Goal: Task Accomplishment & Management: Use online tool/utility

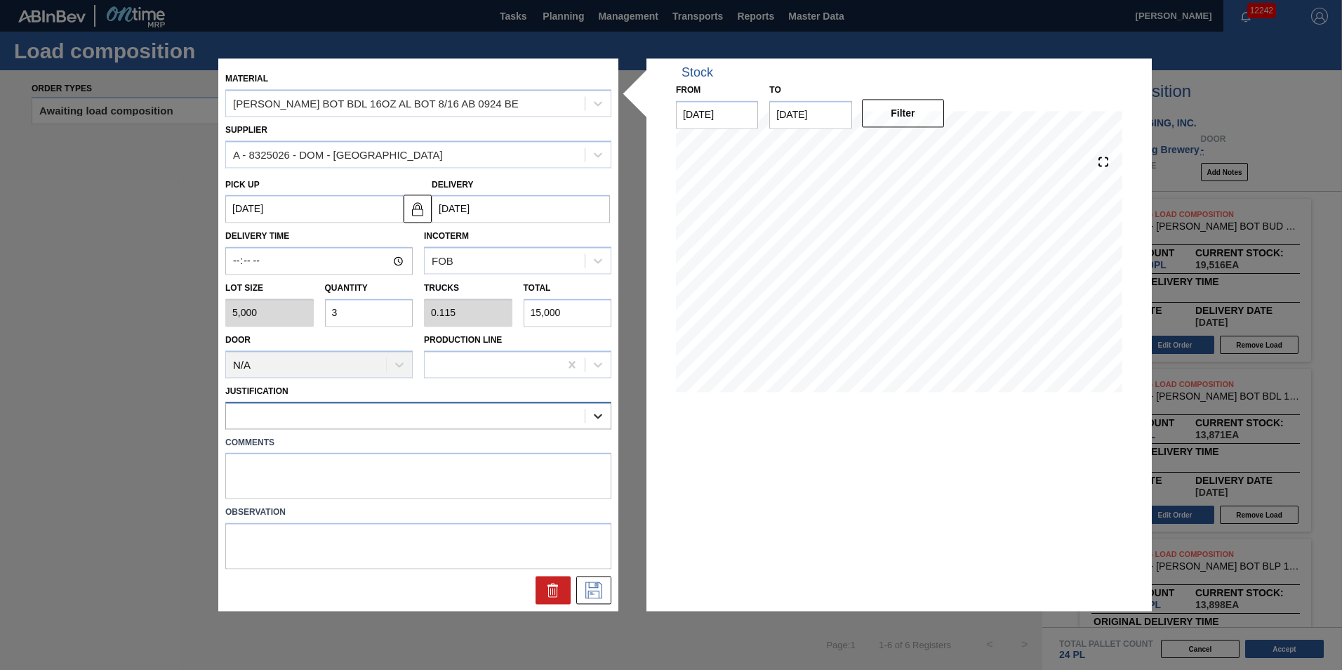
click at [596, 404] on div at bounding box center [597, 415] width 25 height 25
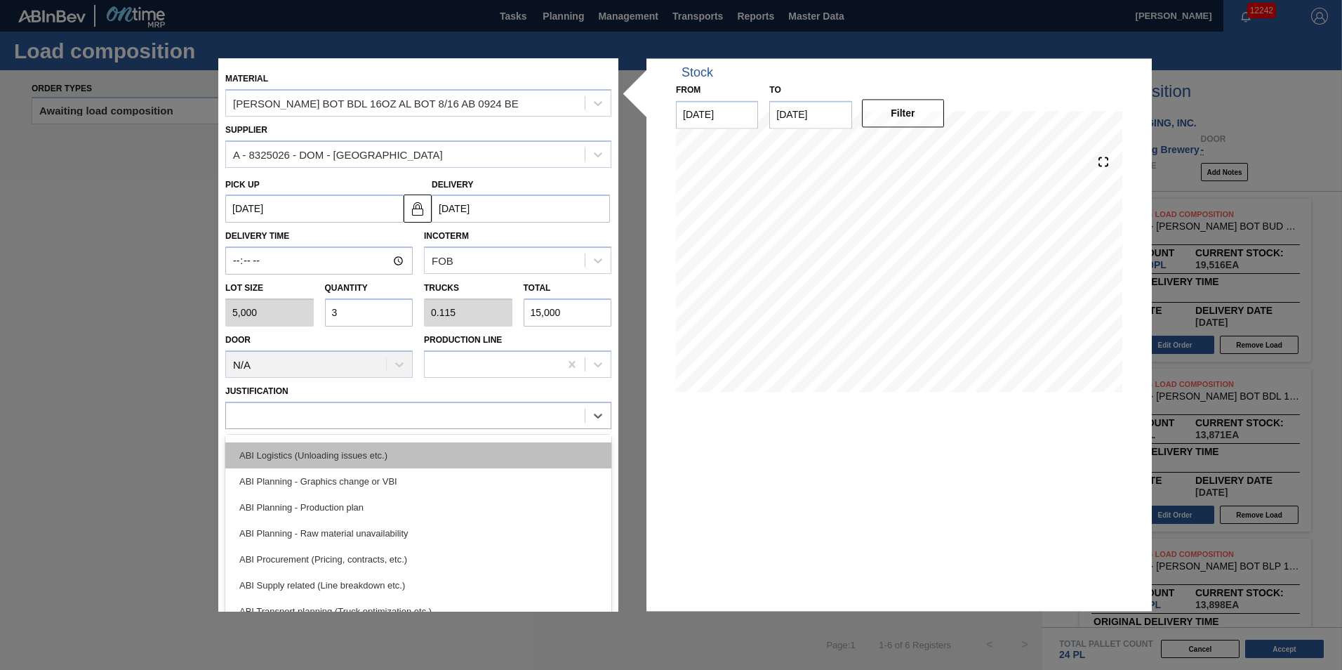
scroll to position [52, 0]
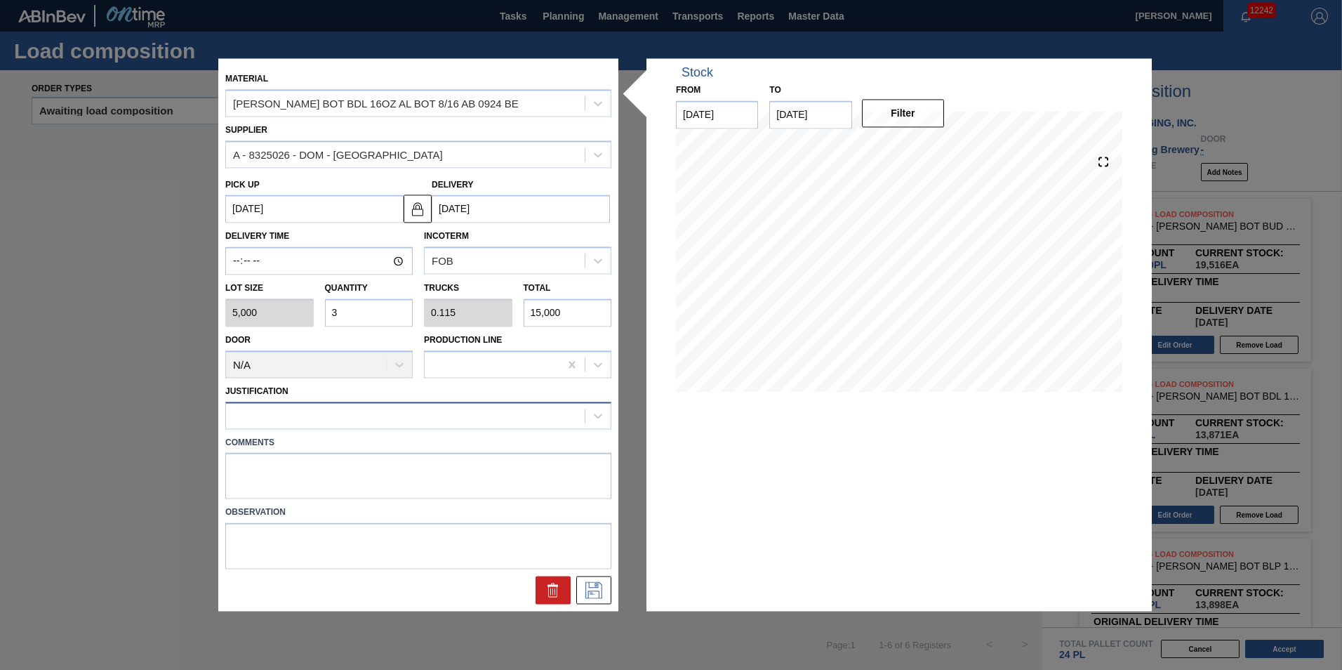
click at [420, 412] on div at bounding box center [405, 415] width 359 height 20
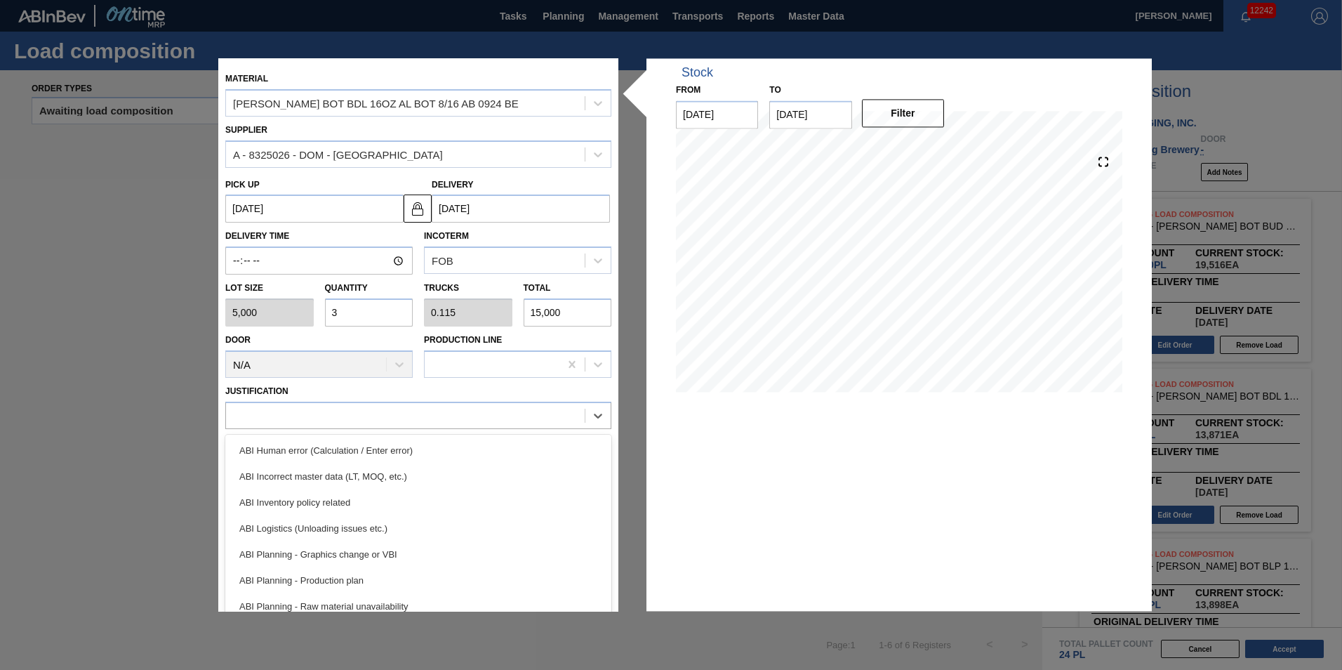
click at [380, 579] on div "ABI Planning - Production plan" at bounding box center [418, 580] width 386 height 26
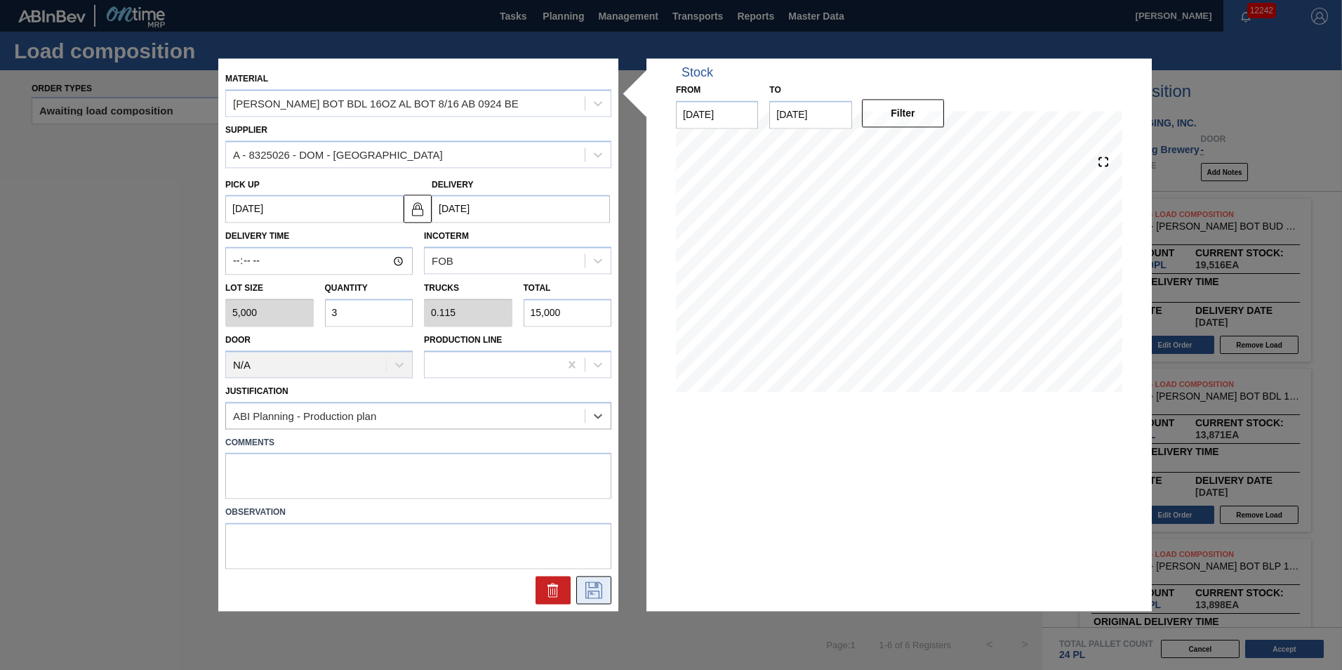
click at [609, 583] on button at bounding box center [593, 590] width 35 height 28
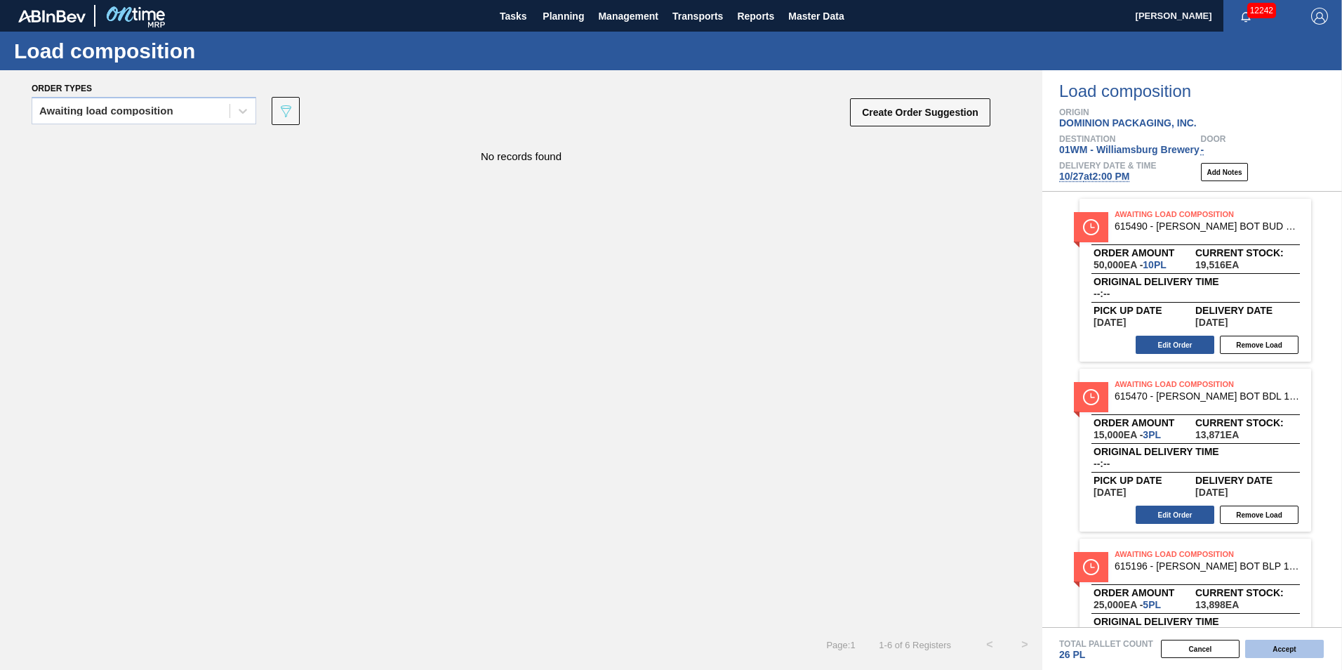
click at [1279, 647] on button "Accept" at bounding box center [1284, 649] width 79 height 18
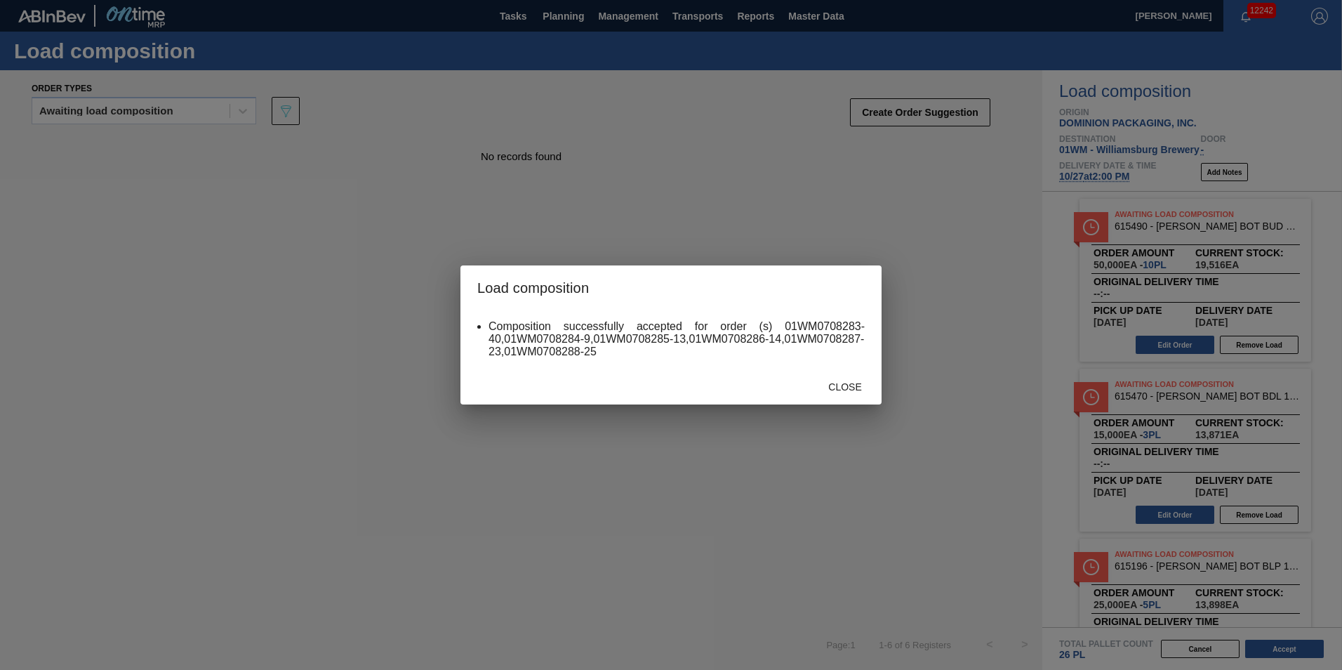
click at [851, 403] on div "Close" at bounding box center [671, 386] width 421 height 37
click at [846, 390] on span "Close" at bounding box center [844, 386] width 55 height 11
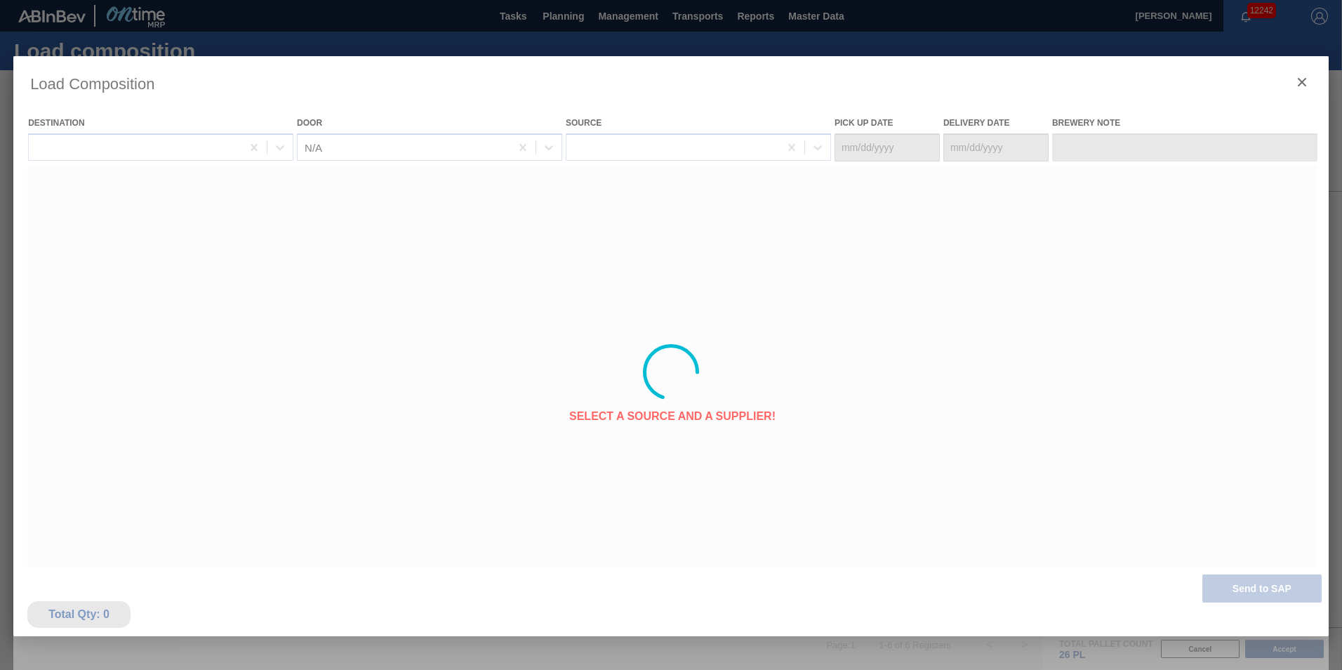
type Date "[DATE]"
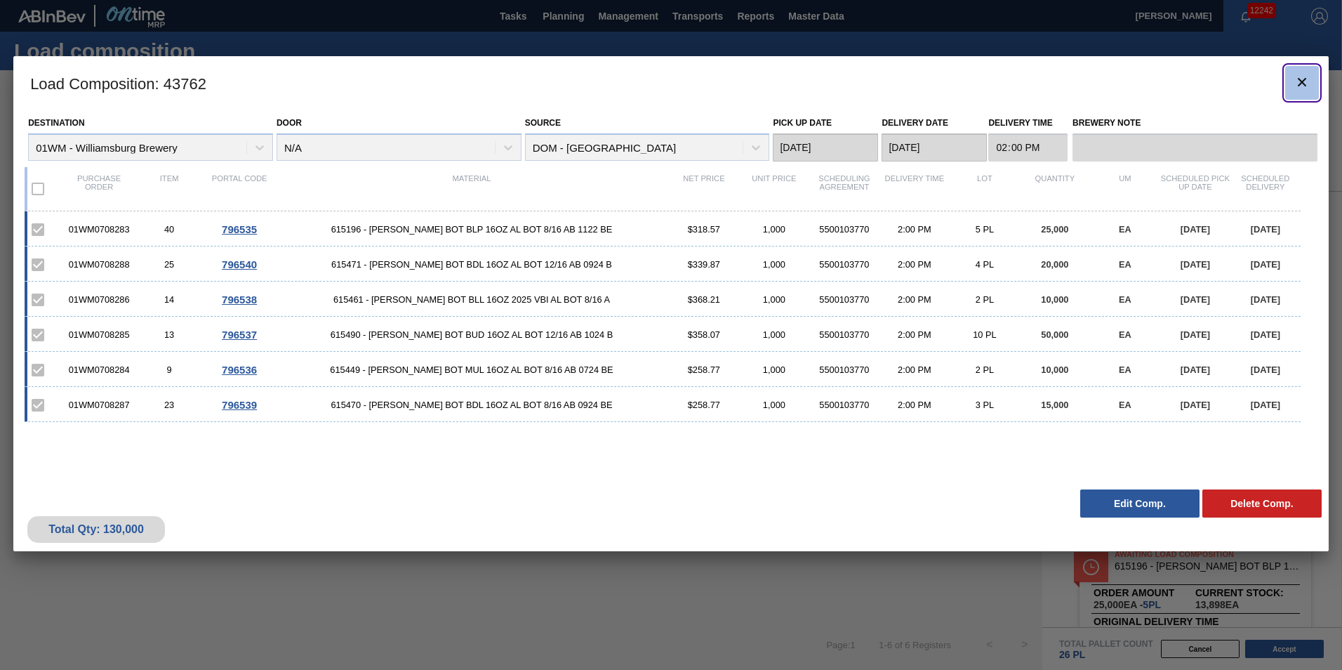
click at [1290, 81] on button "botão de ícone" at bounding box center [1302, 83] width 34 height 34
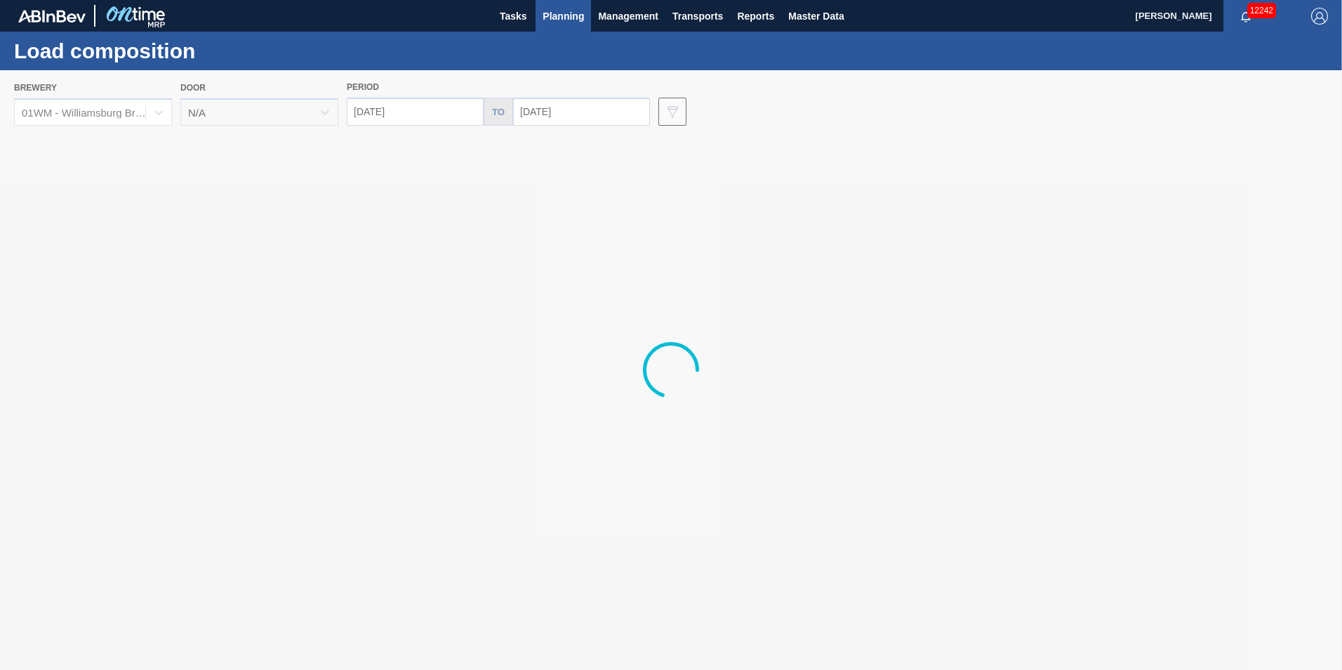
click at [546, 11] on span "Planning" at bounding box center [563, 16] width 41 height 17
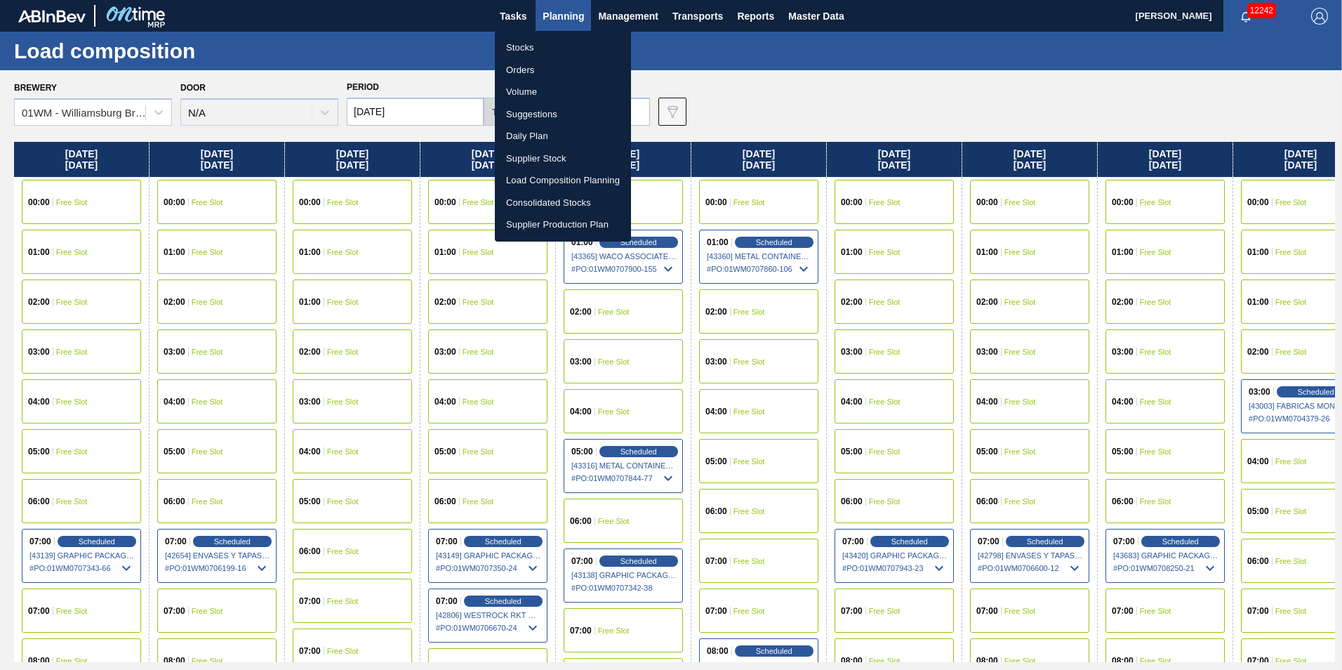
click at [562, 183] on li "Load Composition Planning" at bounding box center [563, 180] width 136 height 22
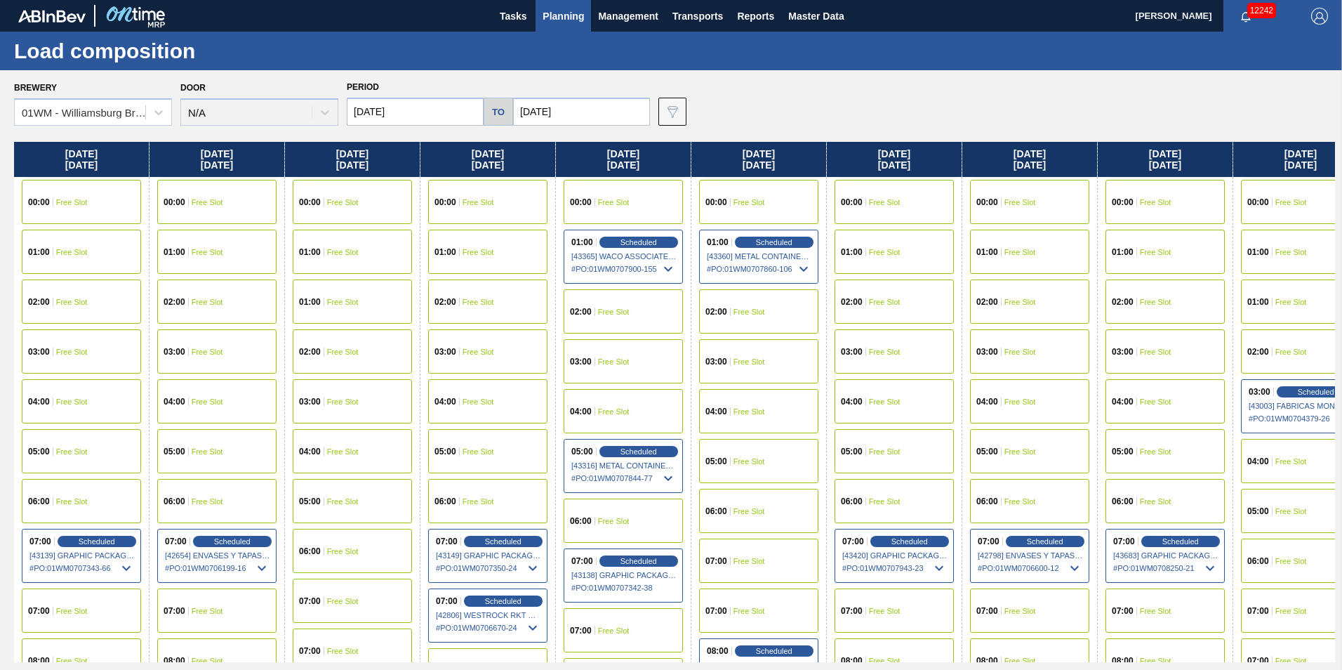
click at [576, 15] on span "Planning" at bounding box center [563, 16] width 41 height 17
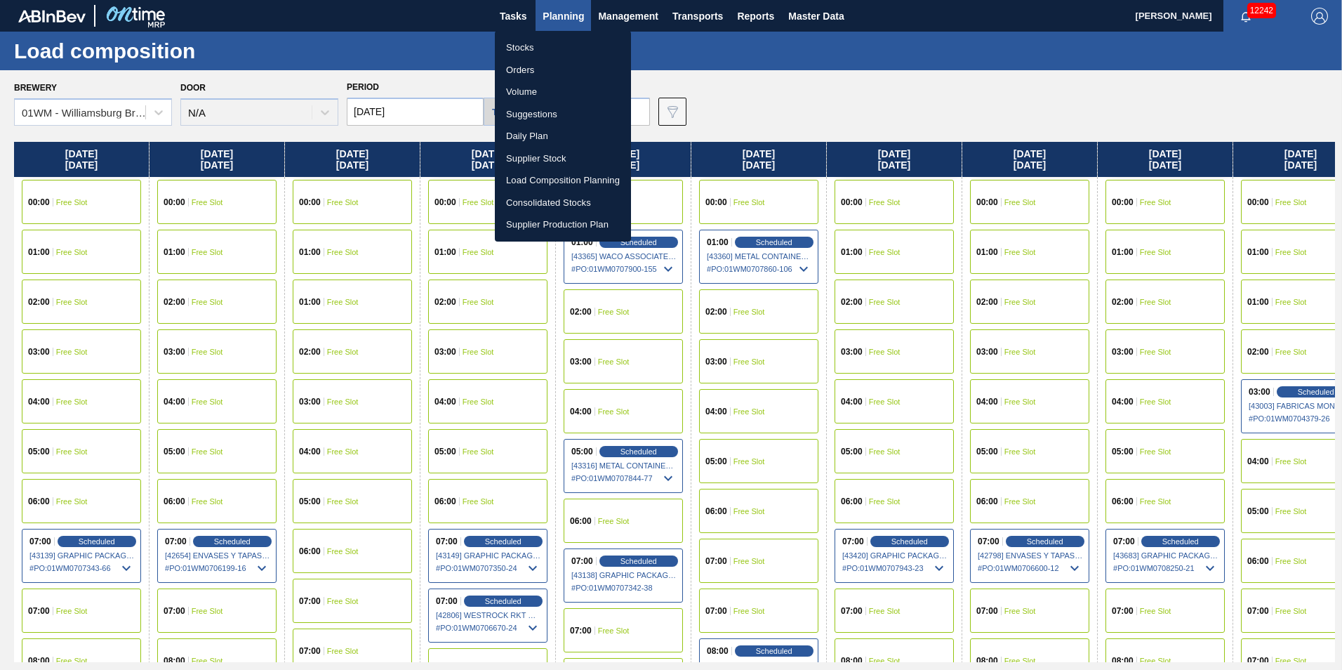
click at [790, 100] on div at bounding box center [671, 335] width 1342 height 670
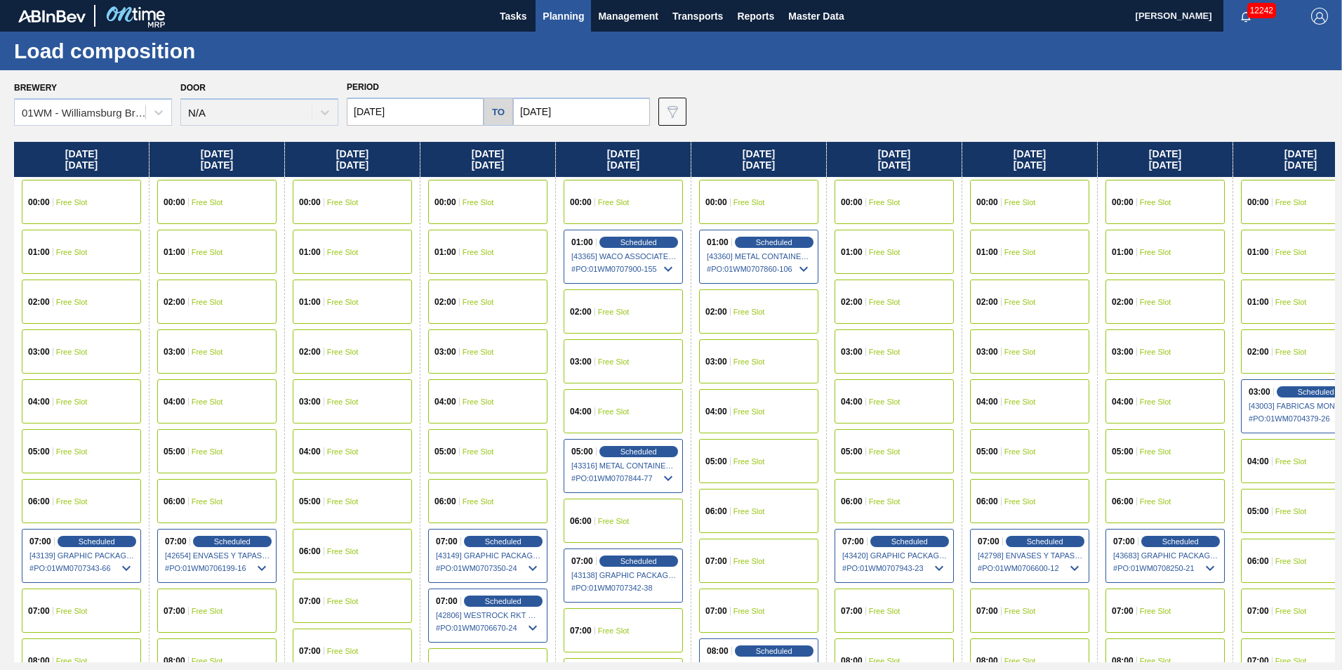
click at [564, 10] on span "Planning" at bounding box center [563, 16] width 41 height 17
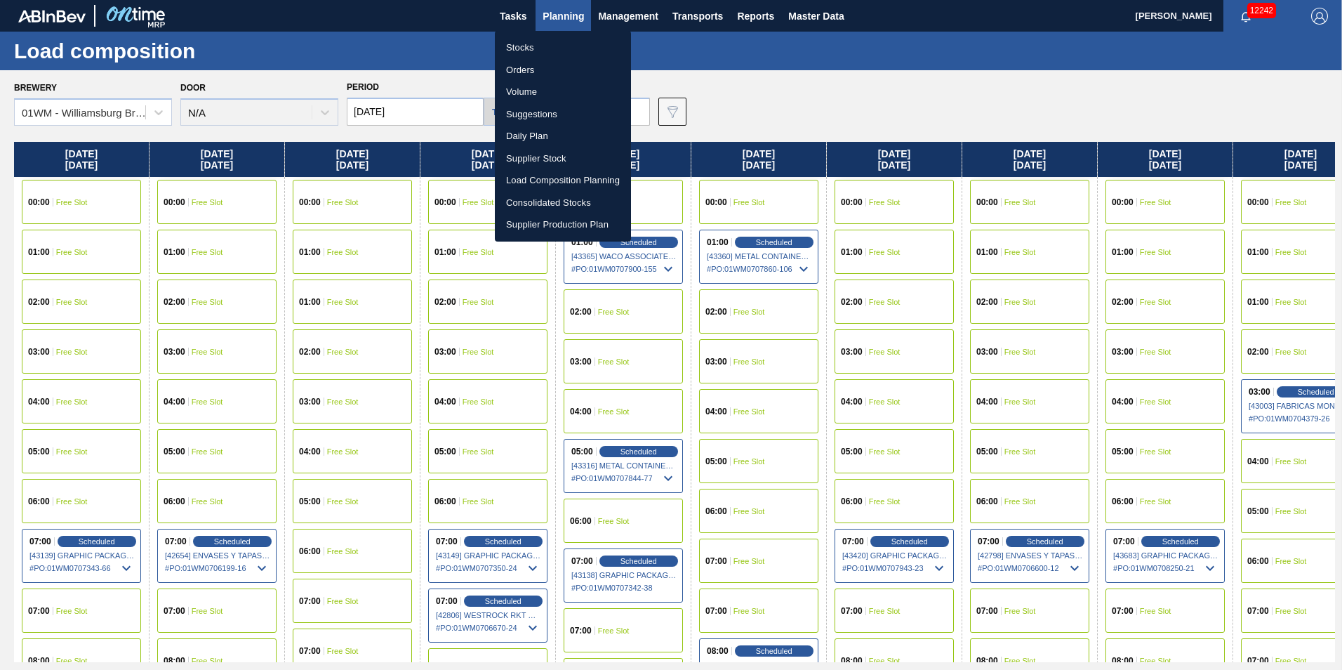
click at [527, 119] on li "Suggestions" at bounding box center [563, 114] width 136 height 22
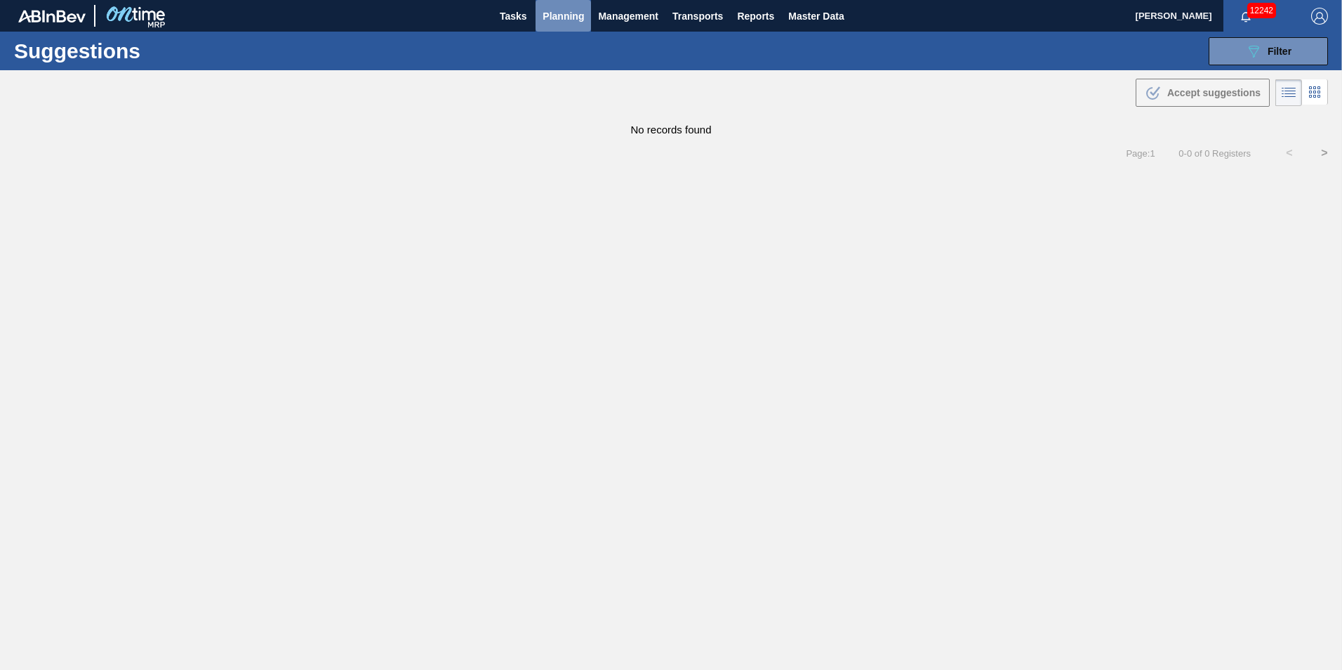
click at [581, 25] on button "Planning" at bounding box center [563, 16] width 55 height 32
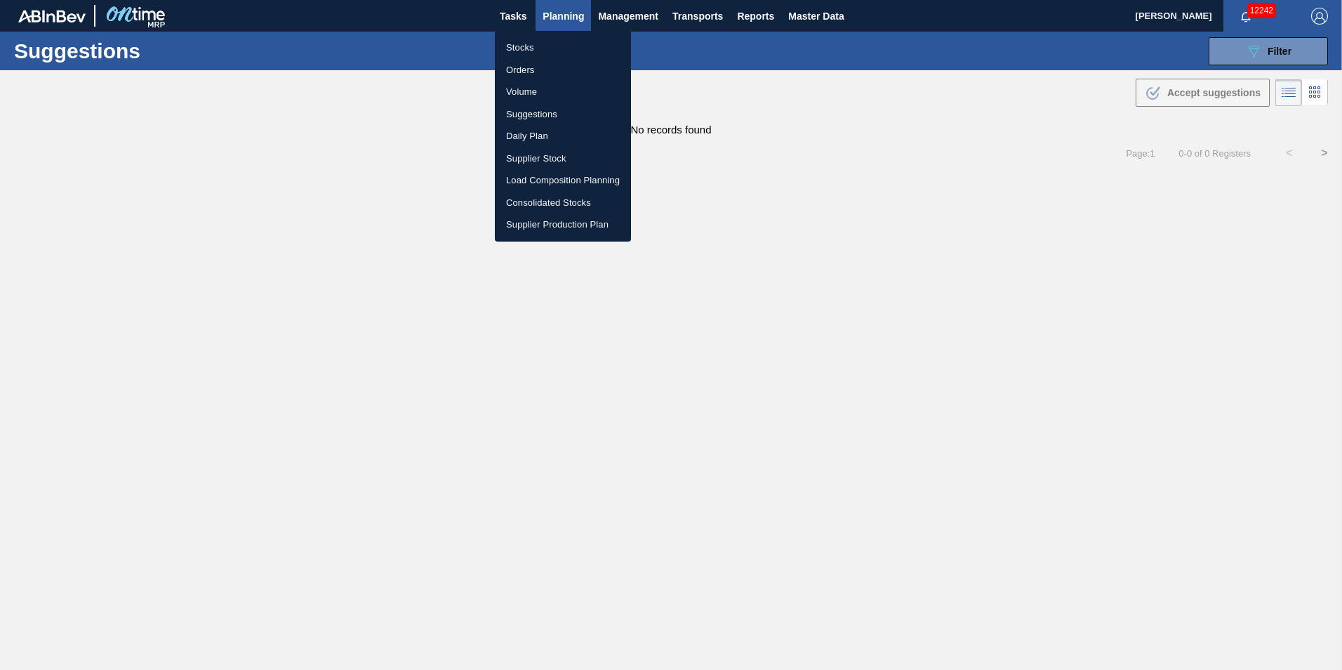
click at [998, 84] on div at bounding box center [671, 335] width 1342 height 670
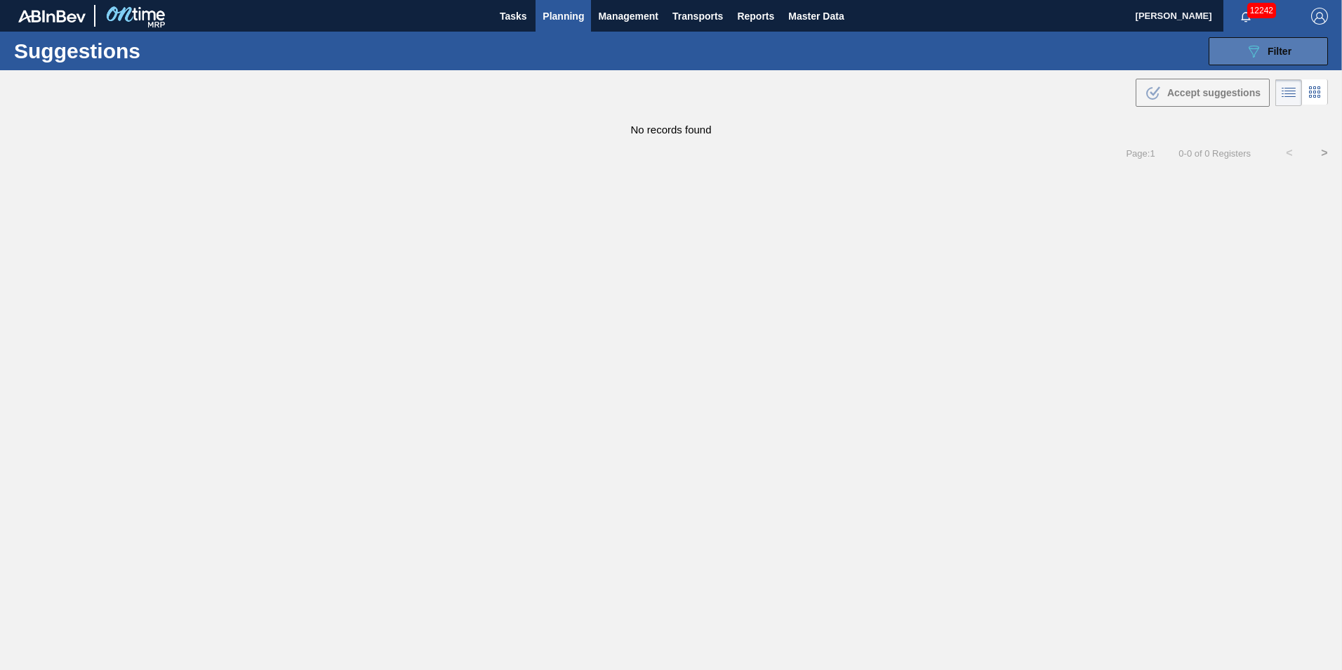
click at [1241, 58] on button "089F7B8B-B2A5-4AFE-B5C0-19BA573D28AC Filter" at bounding box center [1268, 51] width 119 height 28
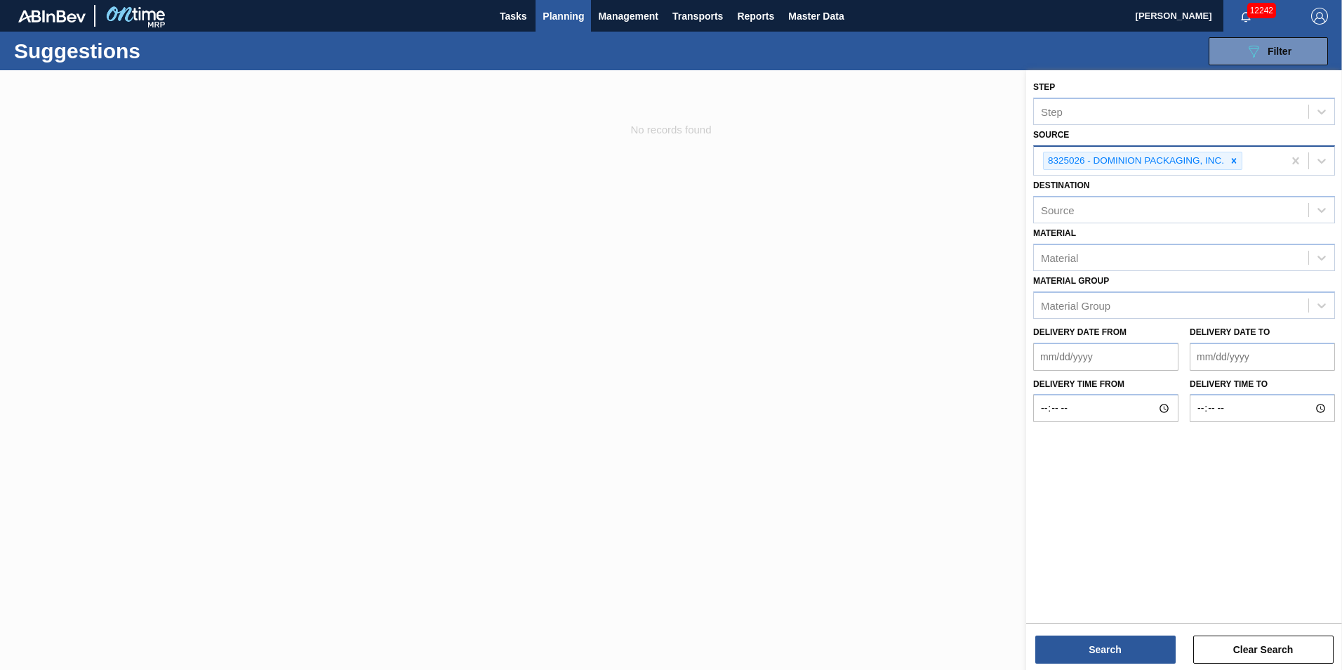
click at [1240, 158] on div at bounding box center [1233, 161] width 15 height 18
click at [1318, 154] on icon at bounding box center [1322, 159] width 14 height 14
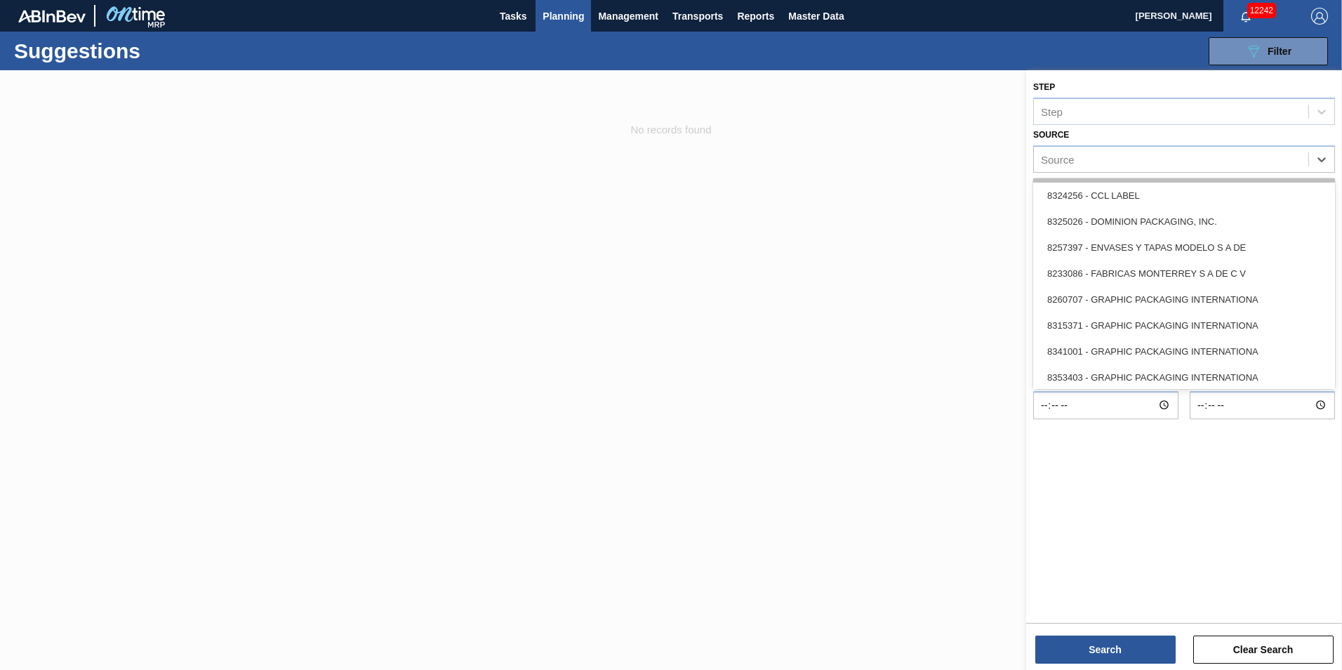
scroll to position [211, 0]
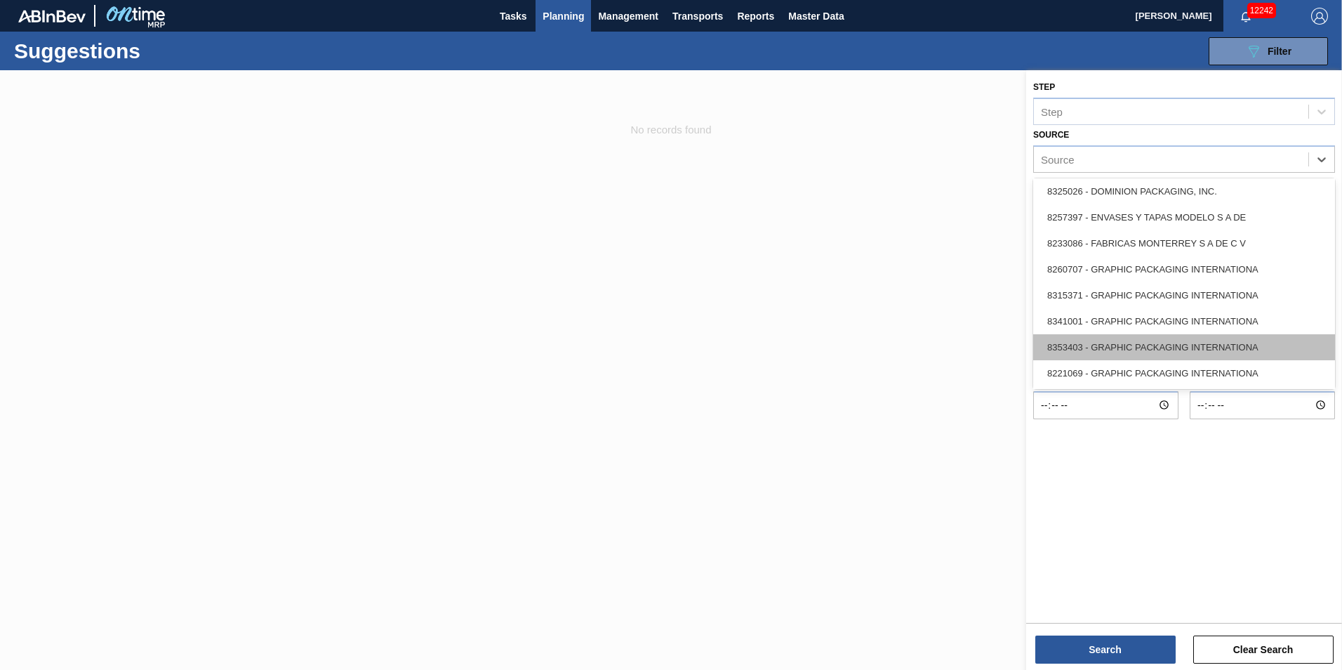
click at [1248, 345] on div "8353403 - GRAPHIC PACKAGING INTERNATIONA" at bounding box center [1184, 347] width 302 height 26
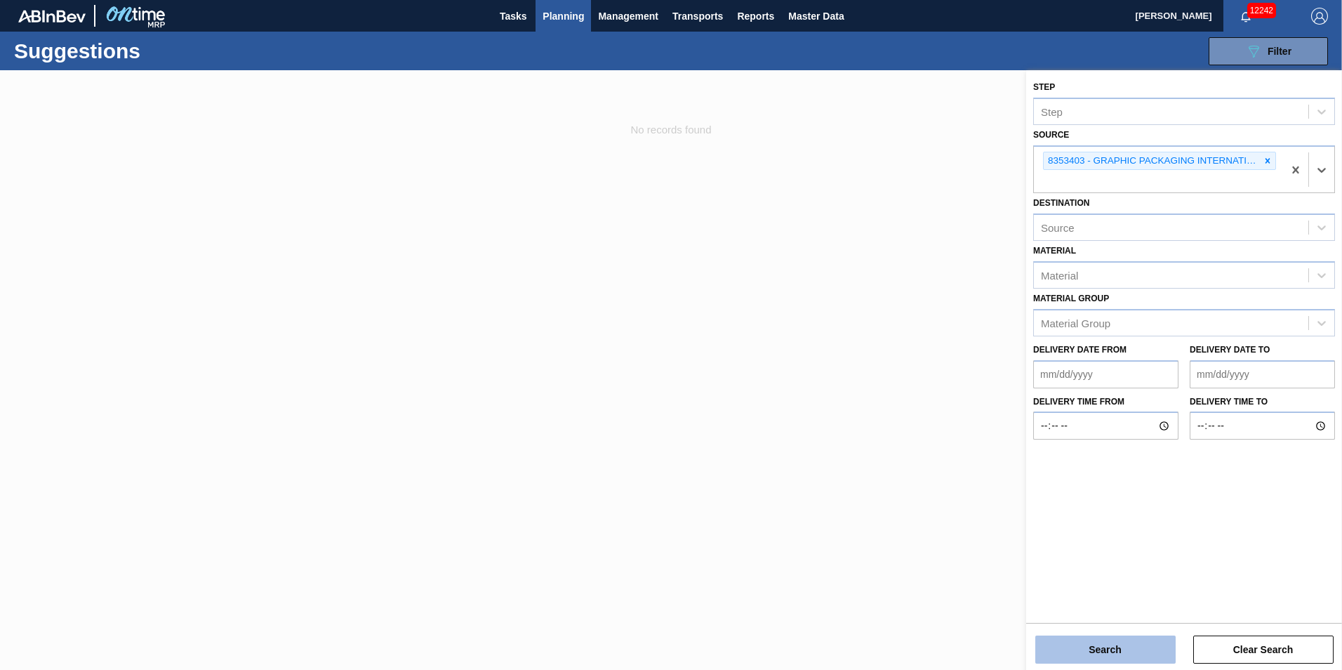
click at [1099, 650] on button "Search" at bounding box center [1105, 649] width 140 height 28
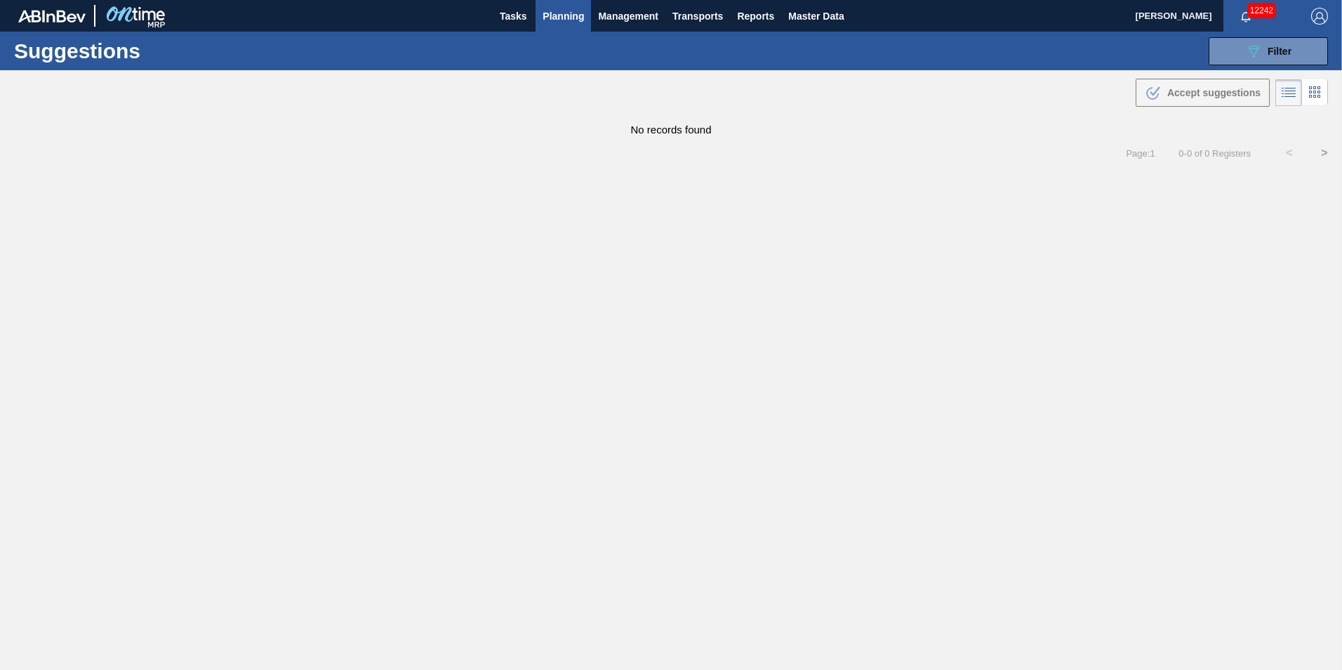
click at [558, 22] on span "Planning" at bounding box center [563, 16] width 41 height 17
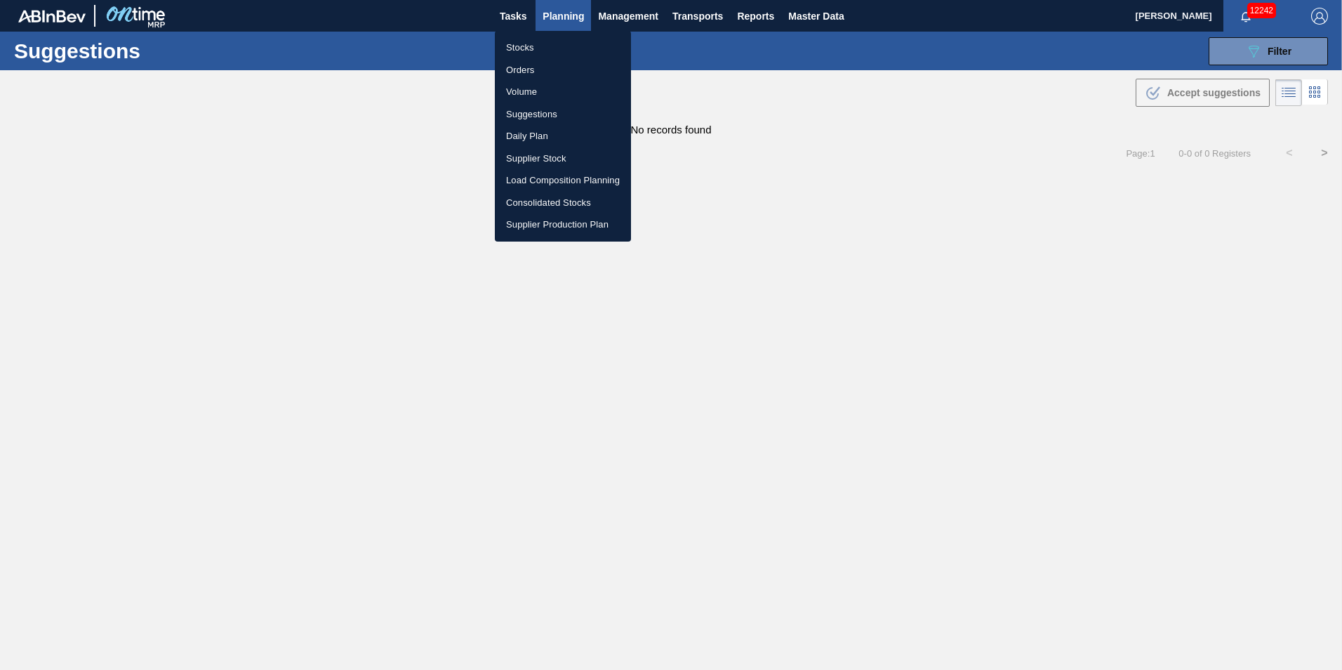
drag, startPoint x: 1146, startPoint y: 55, endPoint x: 986, endPoint y: 55, distance: 160.8
click at [1146, 55] on div at bounding box center [671, 335] width 1342 height 670
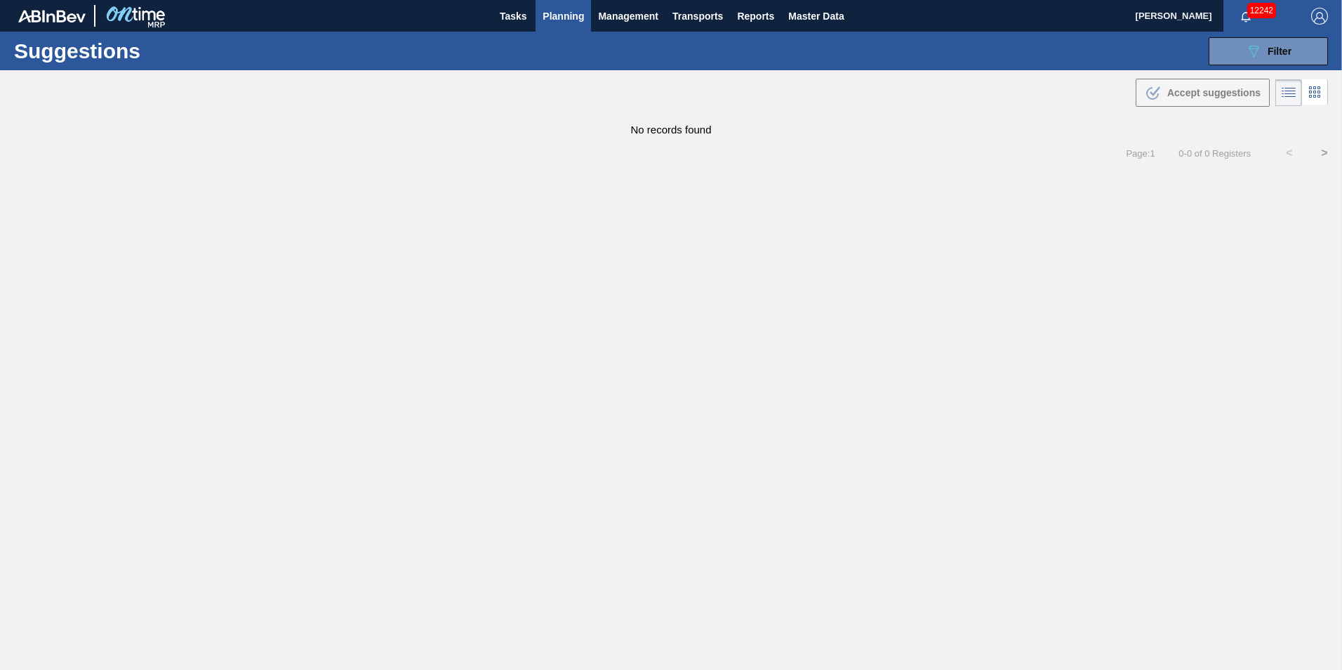
click at [569, 8] on span "Planning" at bounding box center [563, 16] width 41 height 17
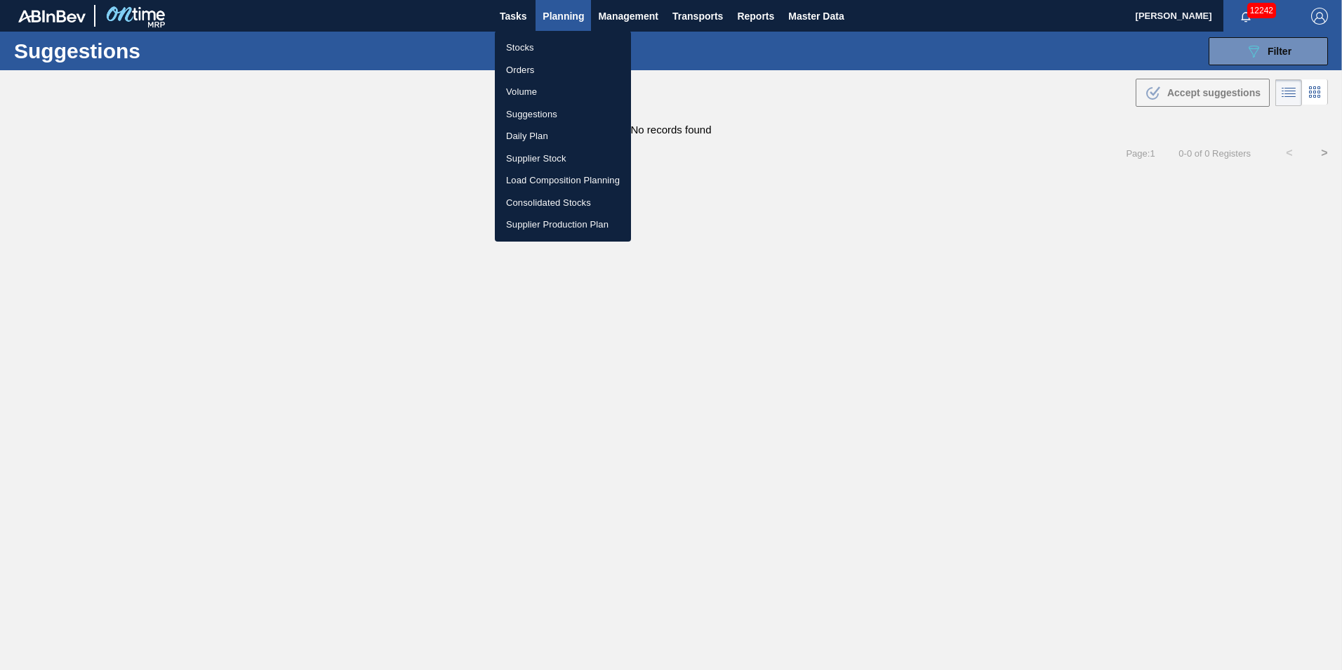
click at [1257, 65] on div at bounding box center [671, 335] width 1342 height 670
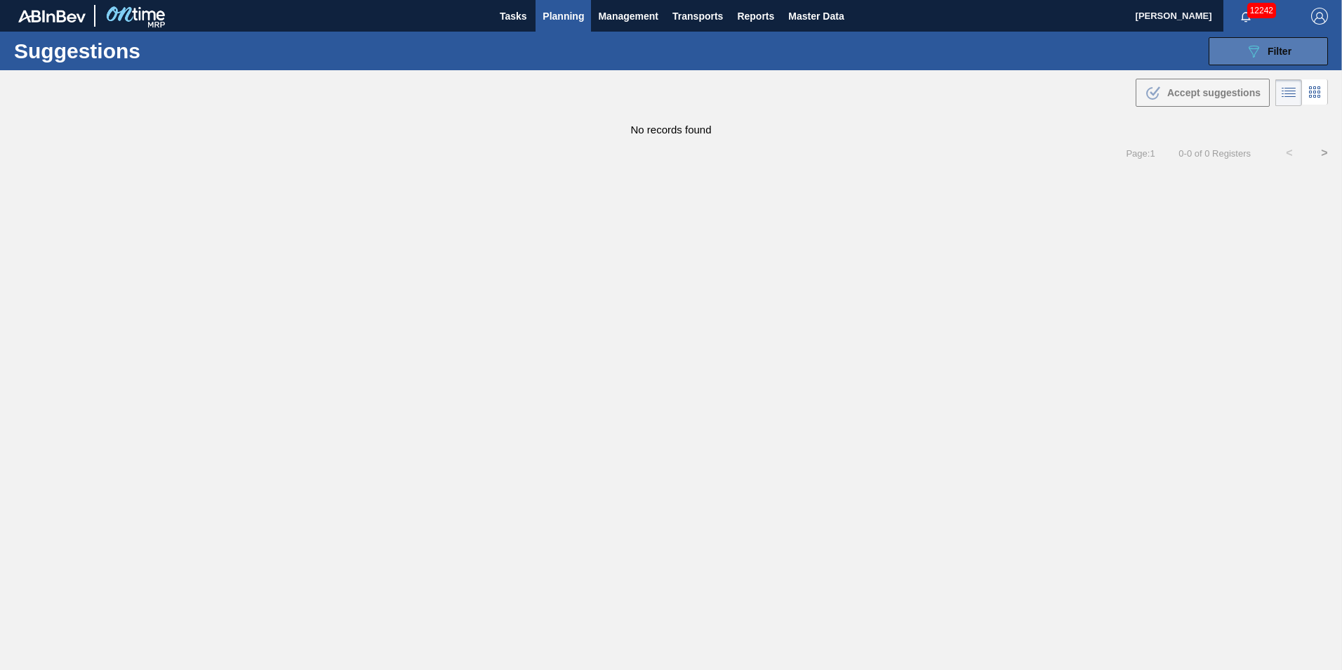
click at [1266, 52] on div "089F7B8B-B2A5-4AFE-B5C0-19BA573D28AC Filter" at bounding box center [1268, 51] width 46 height 17
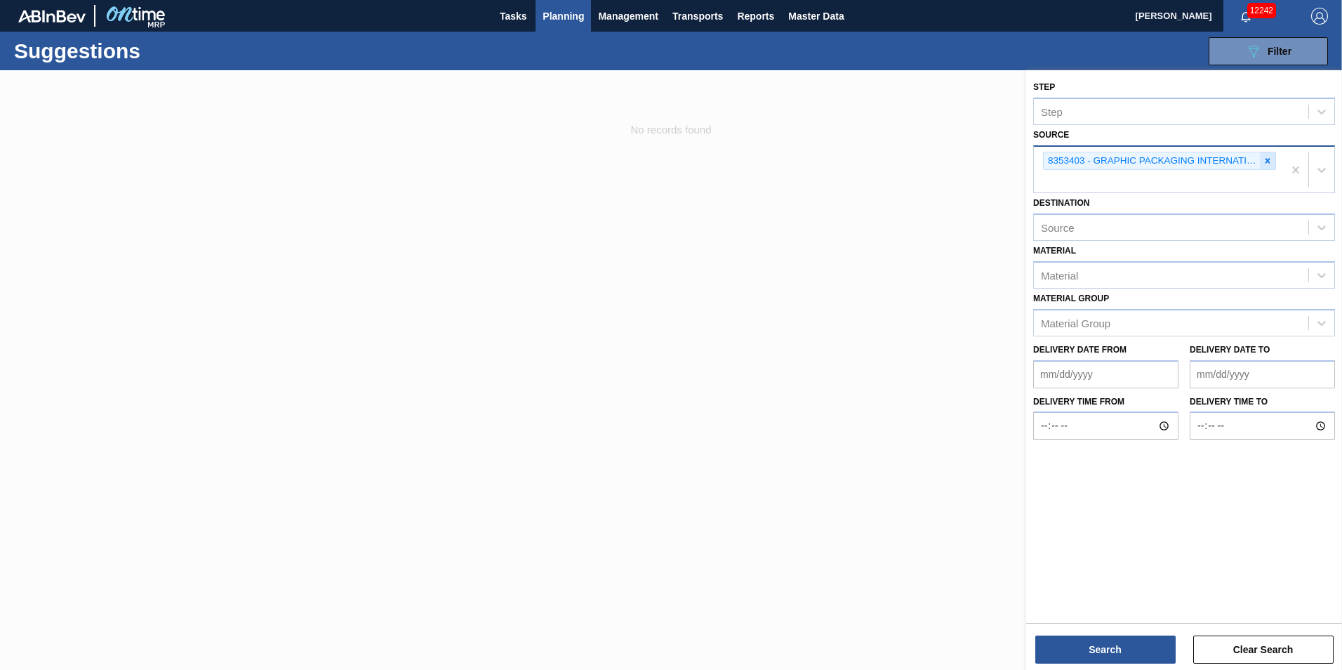
click at [1269, 158] on icon at bounding box center [1268, 161] width 10 height 10
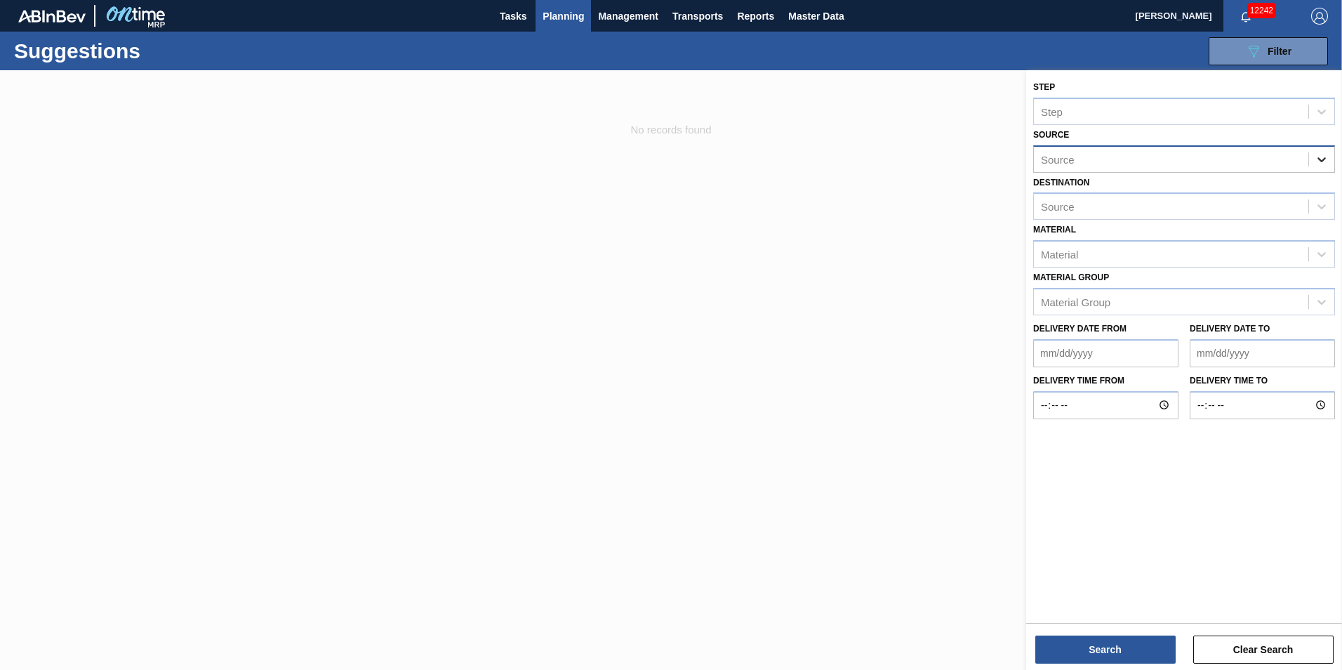
click at [1333, 161] on div at bounding box center [1321, 159] width 25 height 25
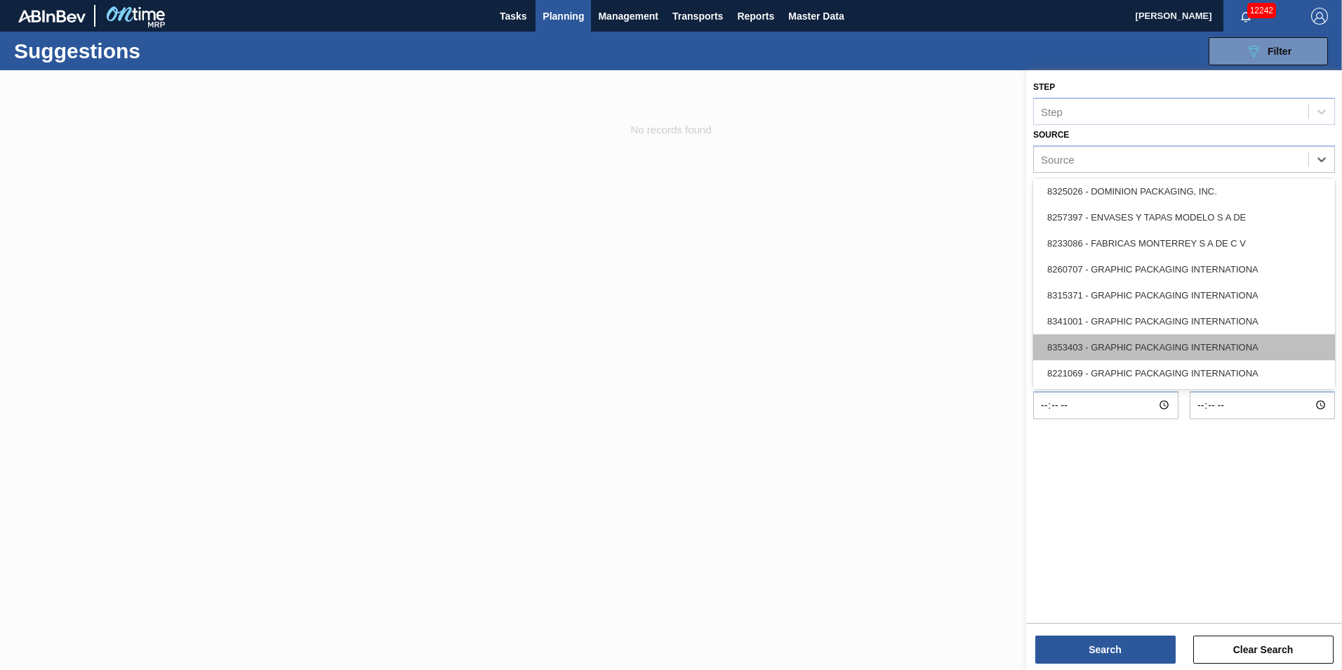
click at [1227, 347] on div "8353403 - GRAPHIC PACKAGING INTERNATIONA" at bounding box center [1184, 347] width 302 height 26
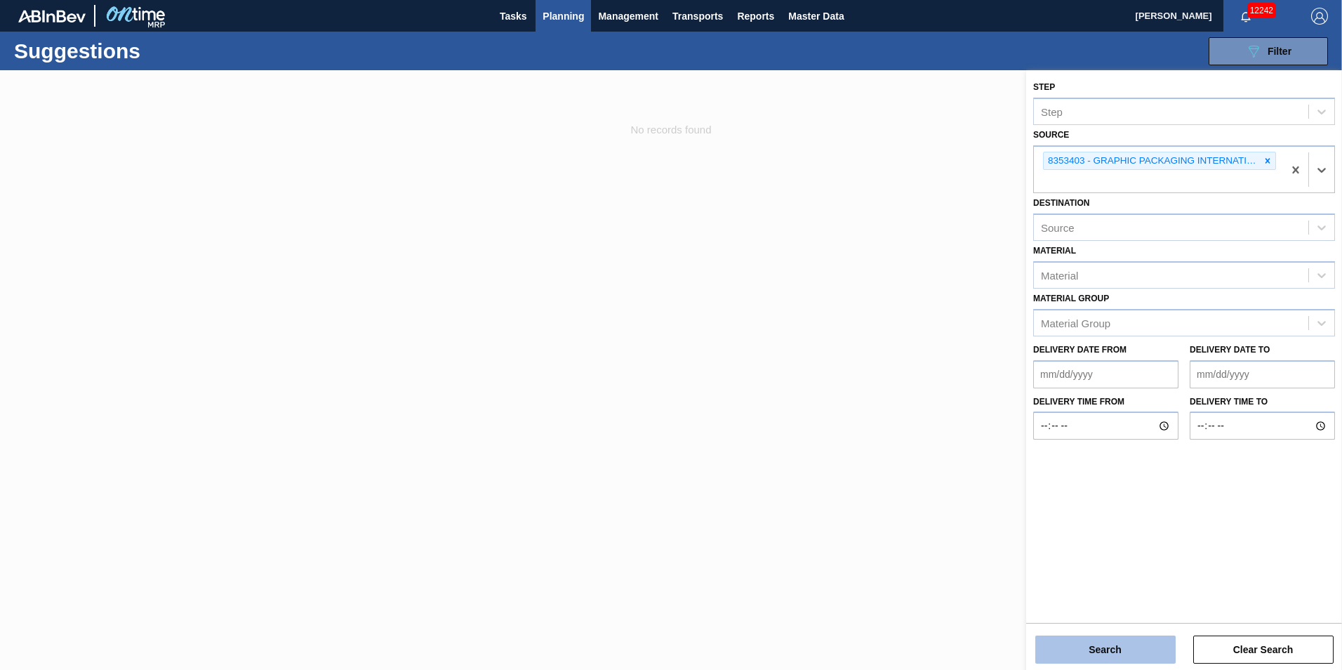
click at [1140, 642] on button "Search" at bounding box center [1105, 649] width 140 height 28
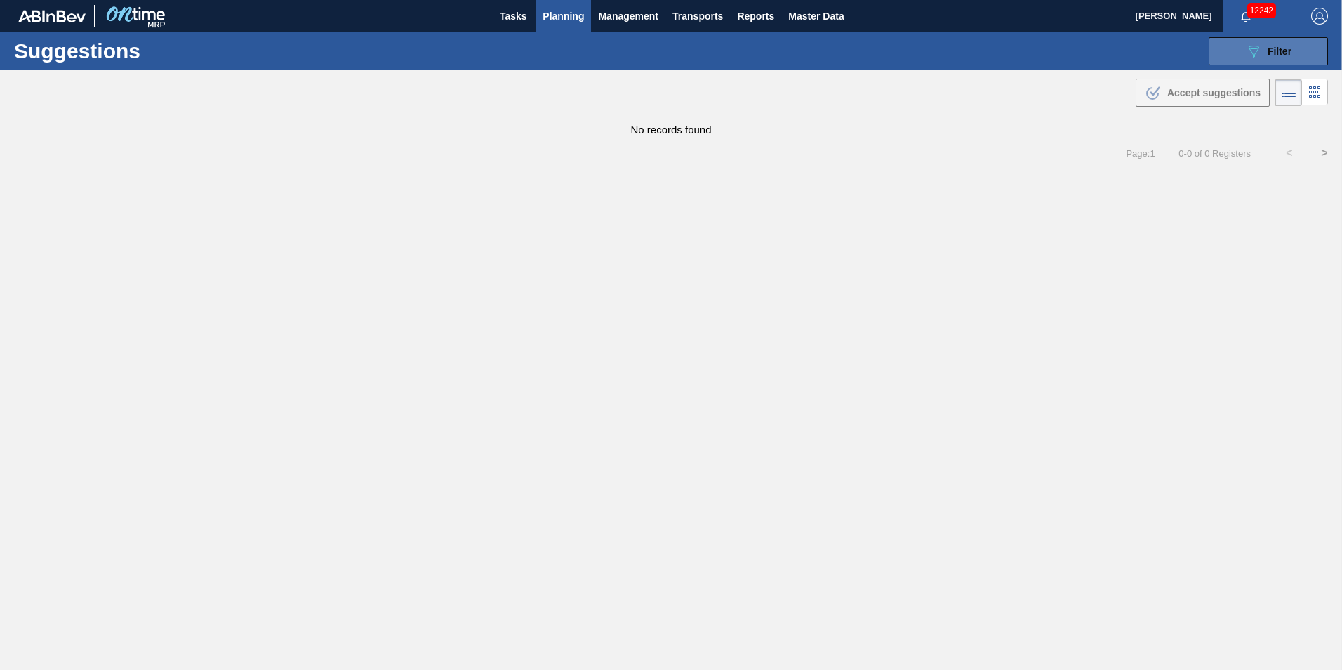
click at [1265, 44] on div "089F7B8B-B2A5-4AFE-B5C0-19BA573D28AC Filter" at bounding box center [1268, 51] width 46 height 17
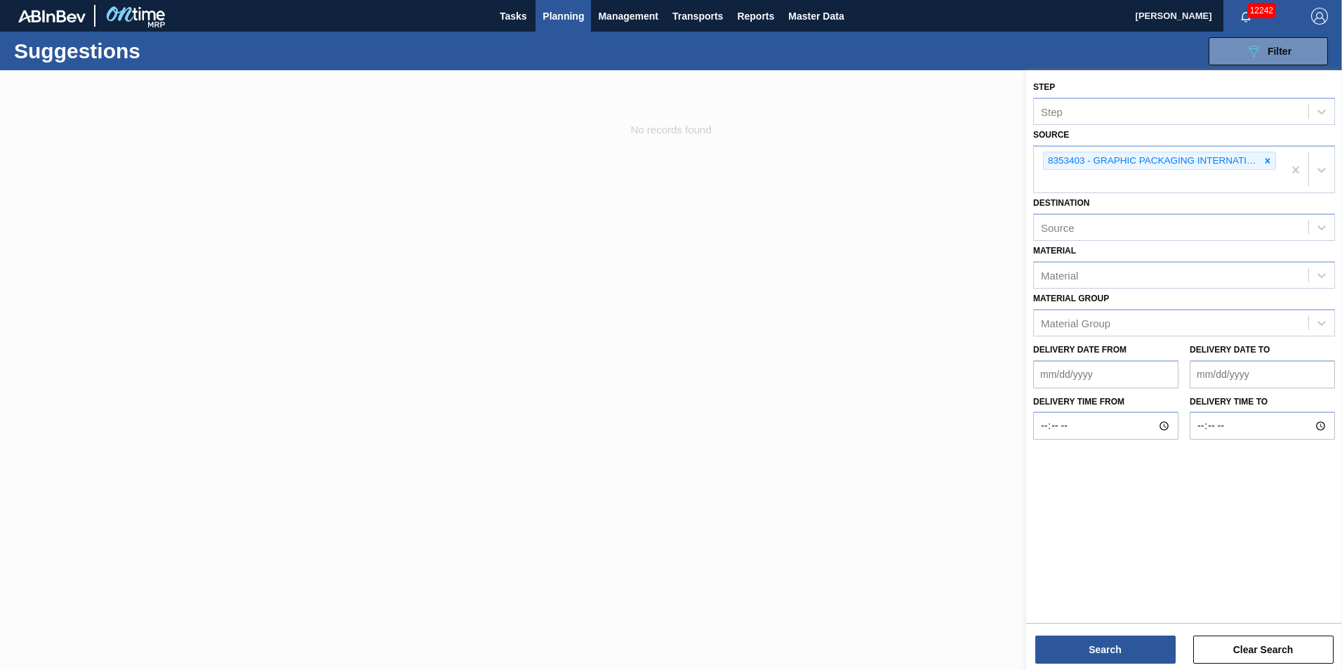
click at [1271, 161] on icon at bounding box center [1268, 161] width 10 height 10
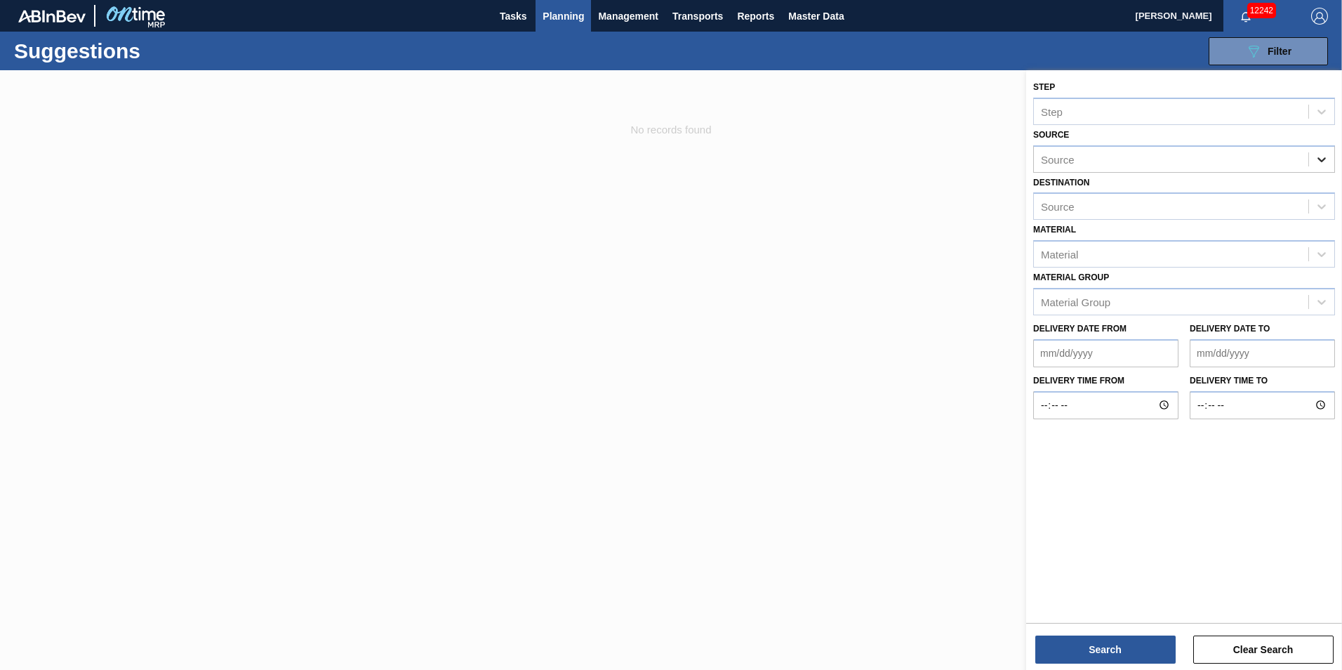
click at [1327, 166] on icon at bounding box center [1322, 159] width 14 height 14
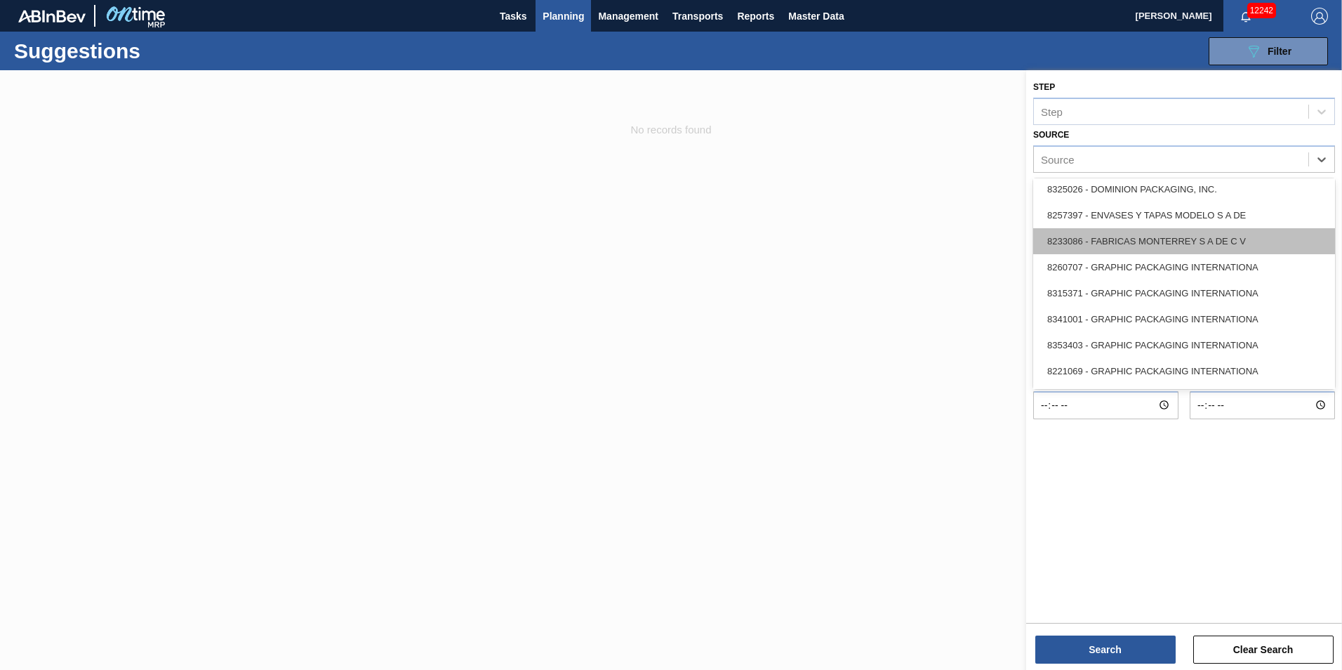
scroll to position [281, 0]
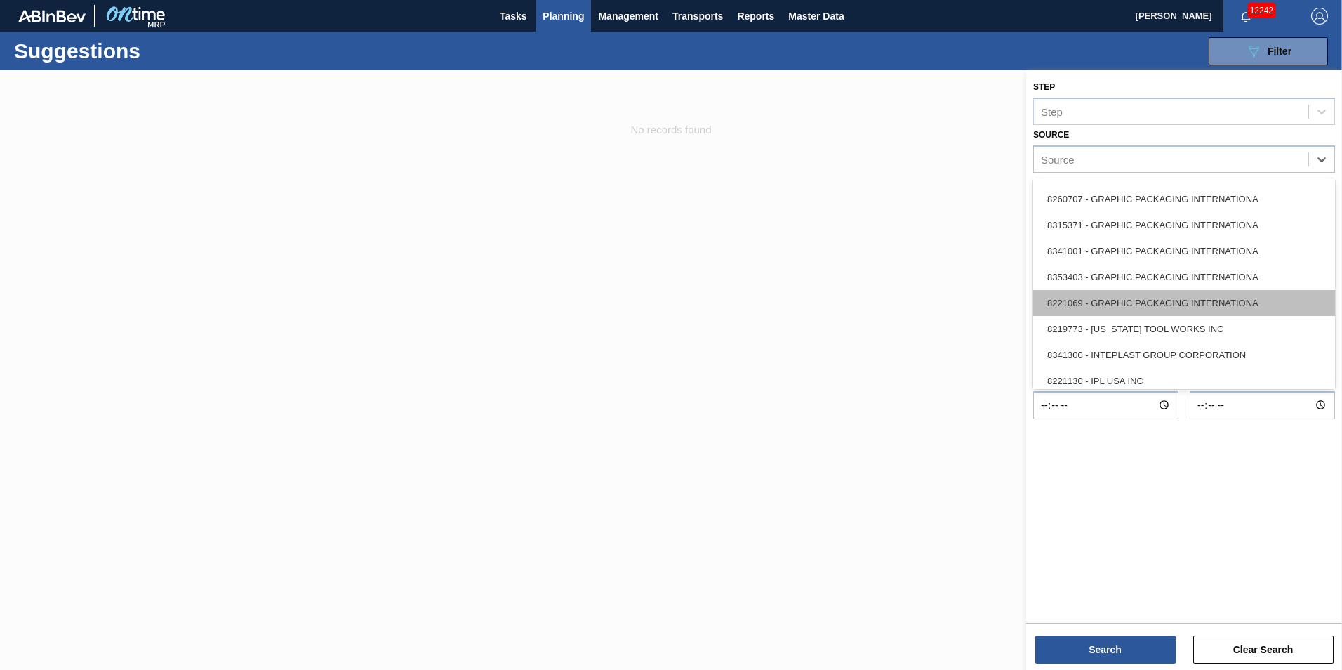
click at [1259, 305] on div "8221069 - GRAPHIC PACKAGING INTERNATIONA" at bounding box center [1184, 303] width 302 height 26
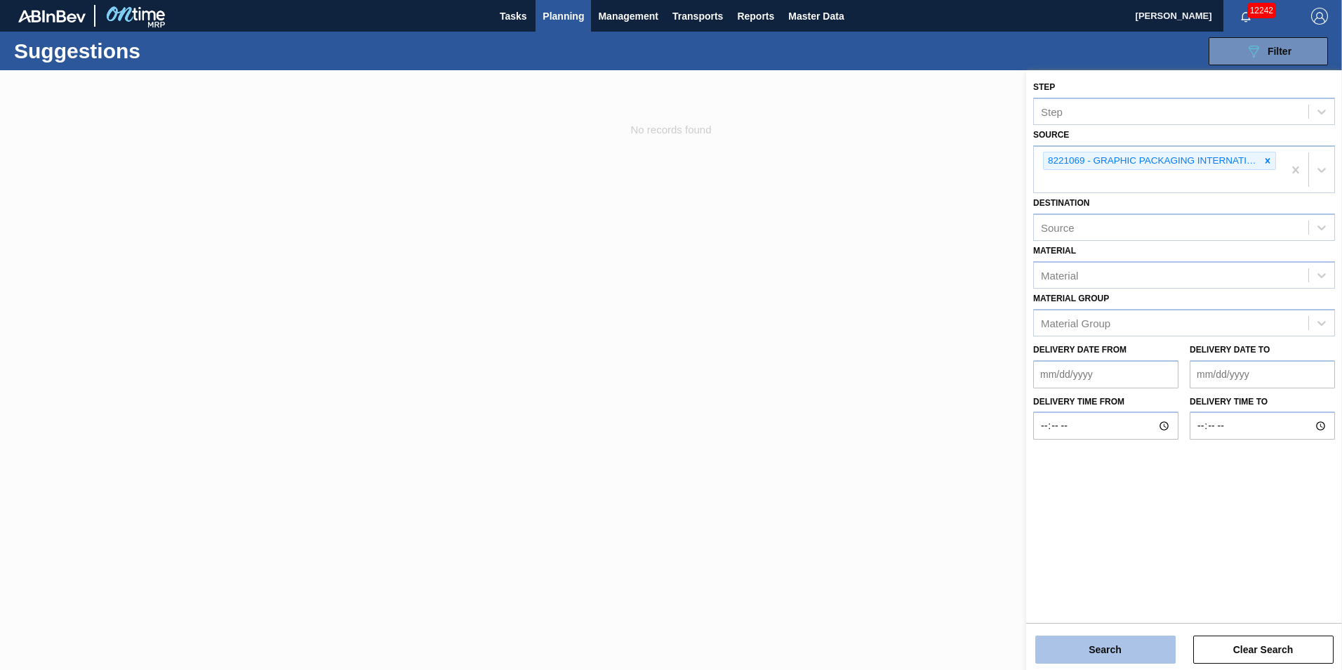
click at [1093, 647] on button "Search" at bounding box center [1105, 649] width 140 height 28
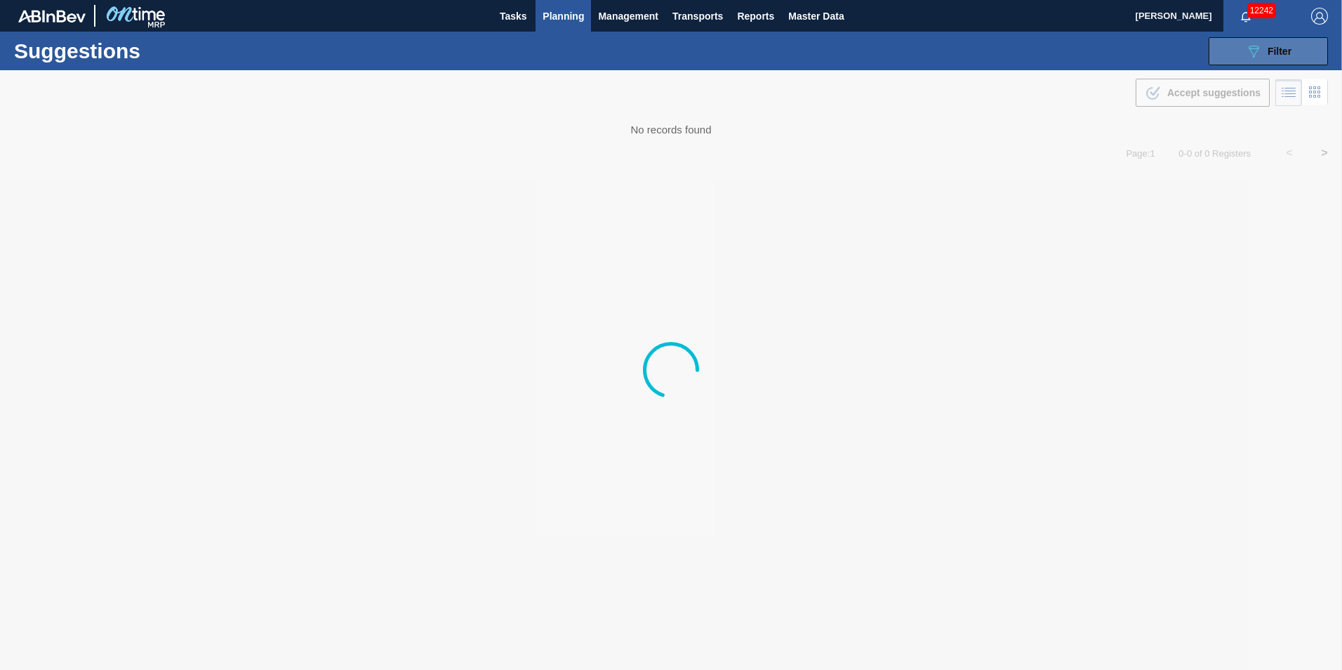
click at [1258, 55] on icon "089F7B8B-B2A5-4AFE-B5C0-19BA573D28AC" at bounding box center [1253, 51] width 17 height 17
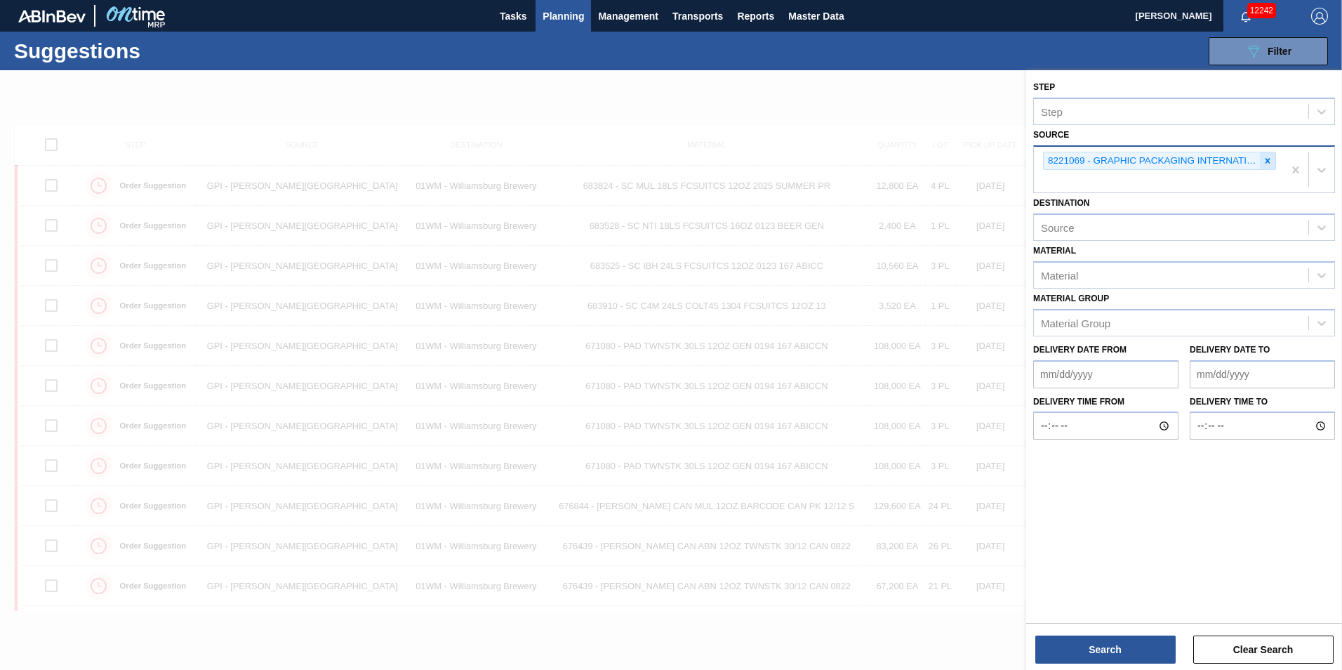
click at [1271, 159] on icon at bounding box center [1268, 161] width 10 height 10
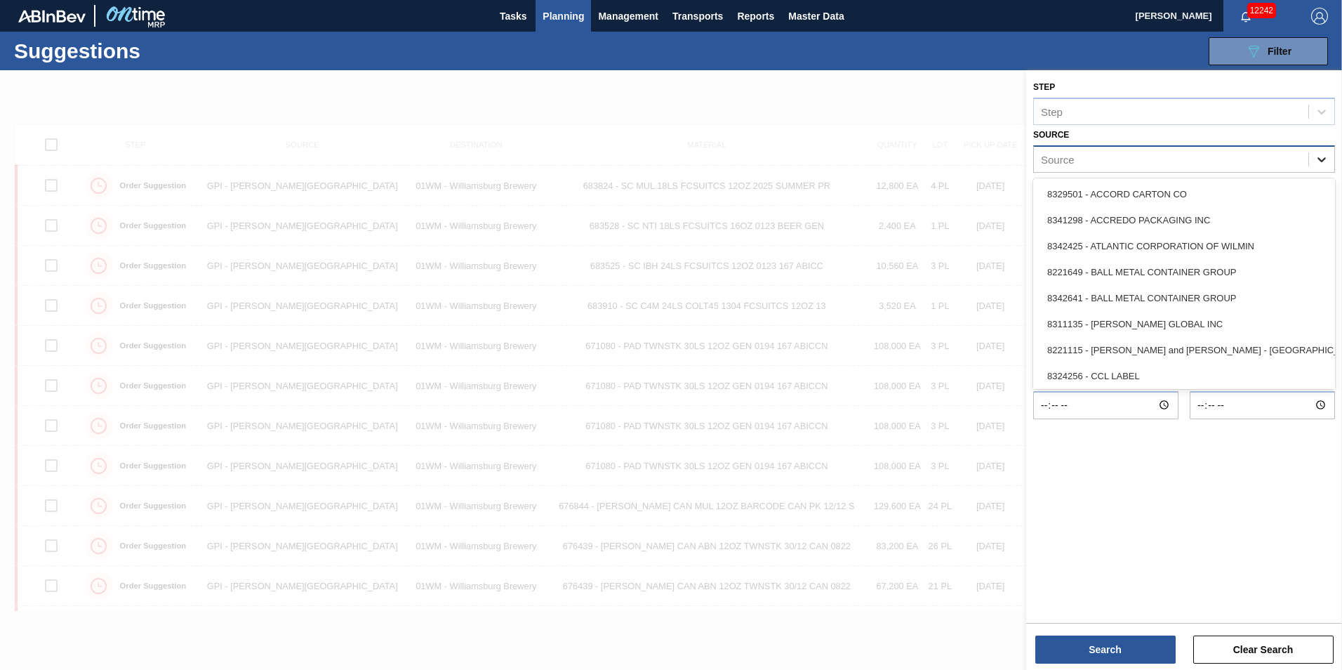
click at [1327, 160] on icon at bounding box center [1322, 159] width 14 height 14
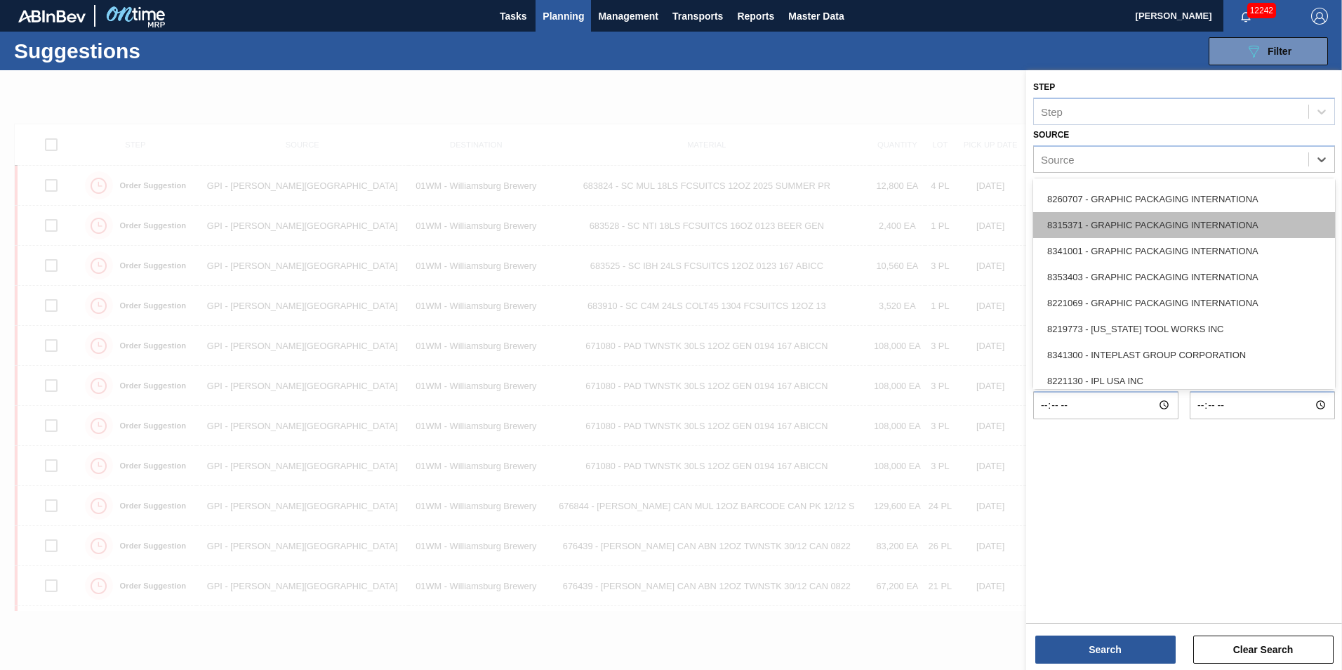
click at [1293, 230] on div "8315371 - GRAPHIC PACKAGING INTERNATIONA" at bounding box center [1184, 225] width 302 height 26
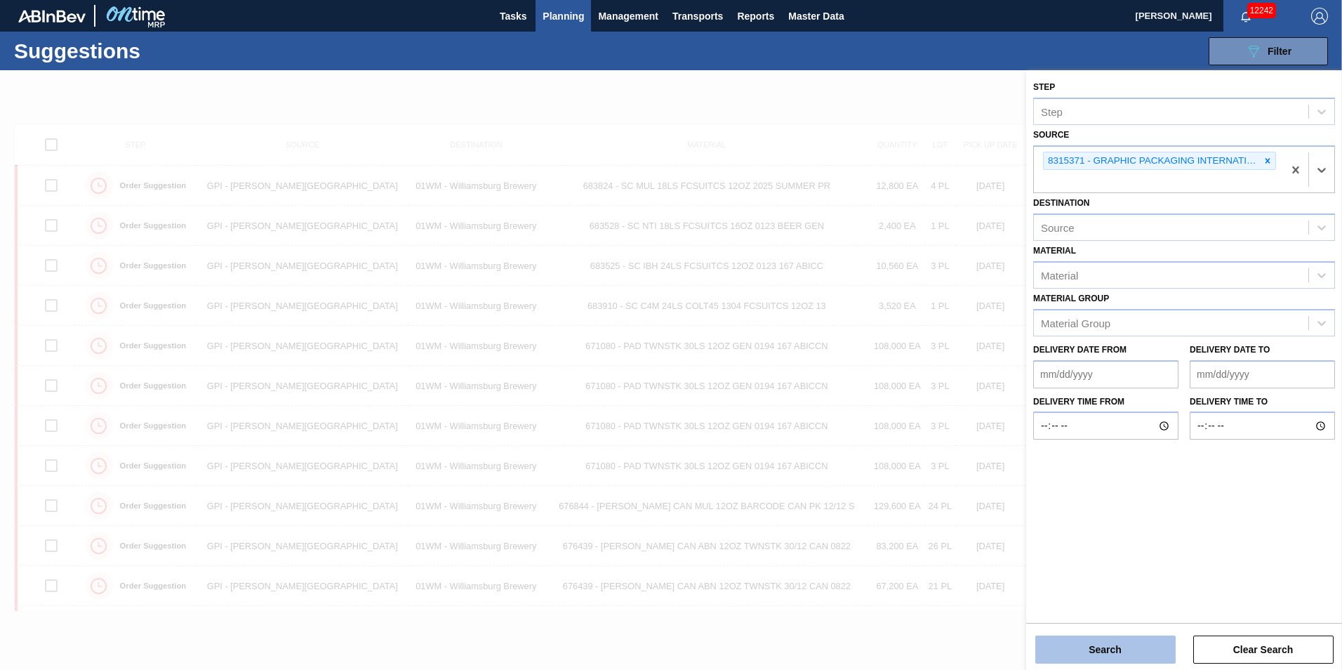
click at [1085, 647] on button "Search" at bounding box center [1105, 649] width 140 height 28
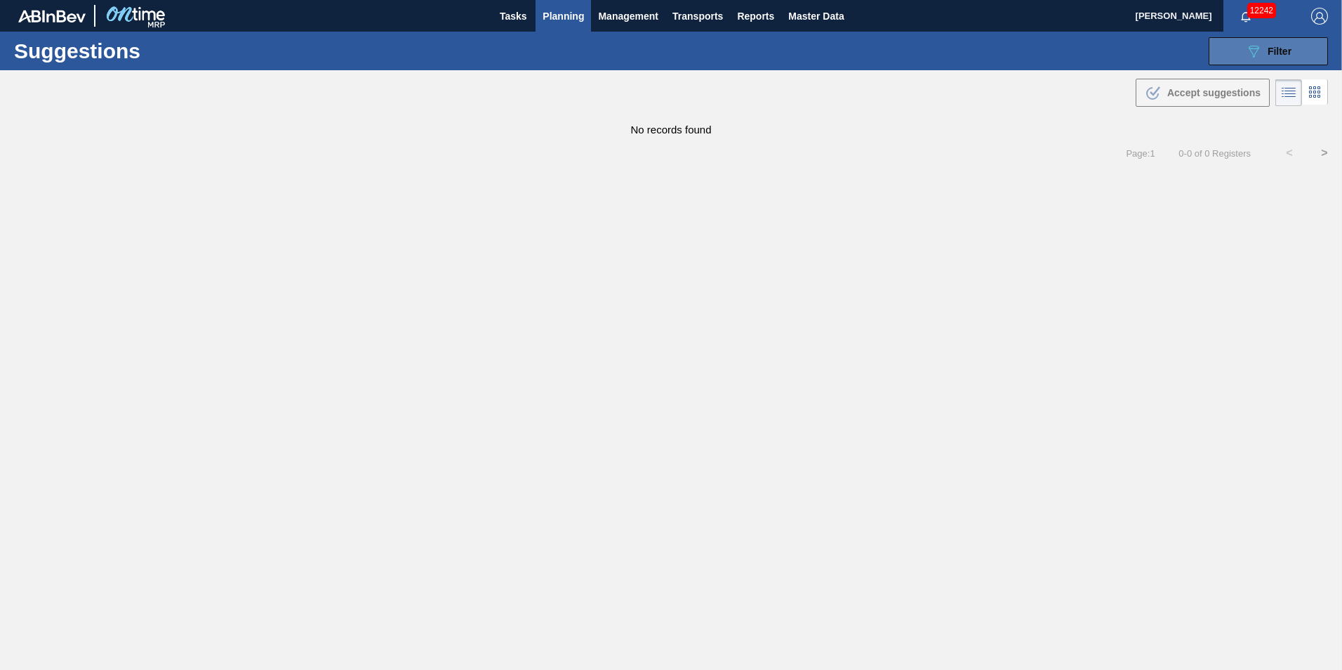
click at [1278, 51] on span "Filter" at bounding box center [1280, 51] width 24 height 11
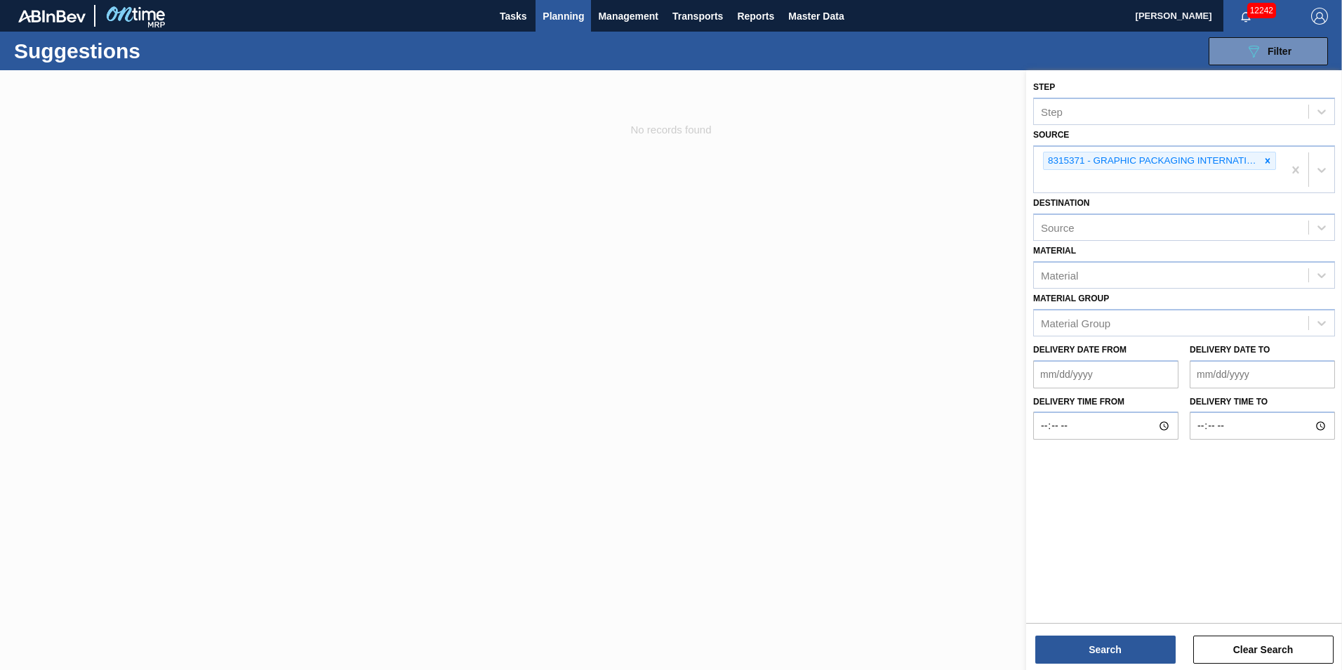
click at [1262, 157] on div at bounding box center [1267, 161] width 15 height 18
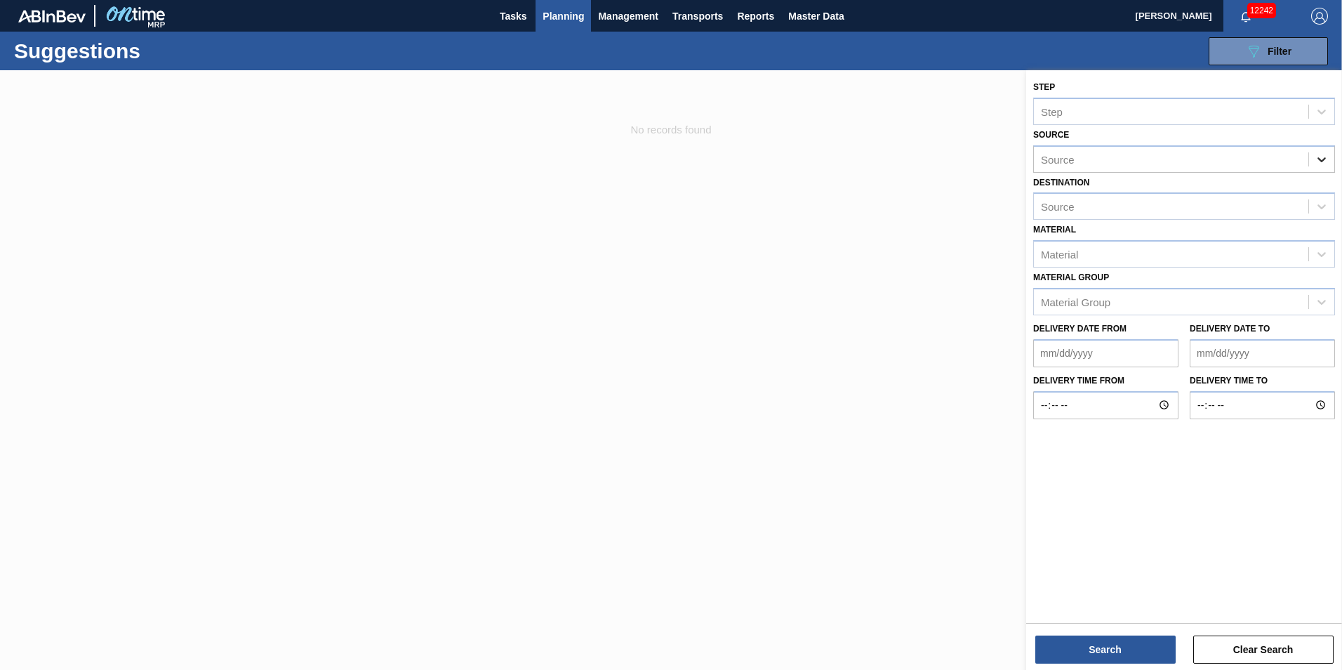
click at [1319, 159] on icon at bounding box center [1322, 159] width 8 height 5
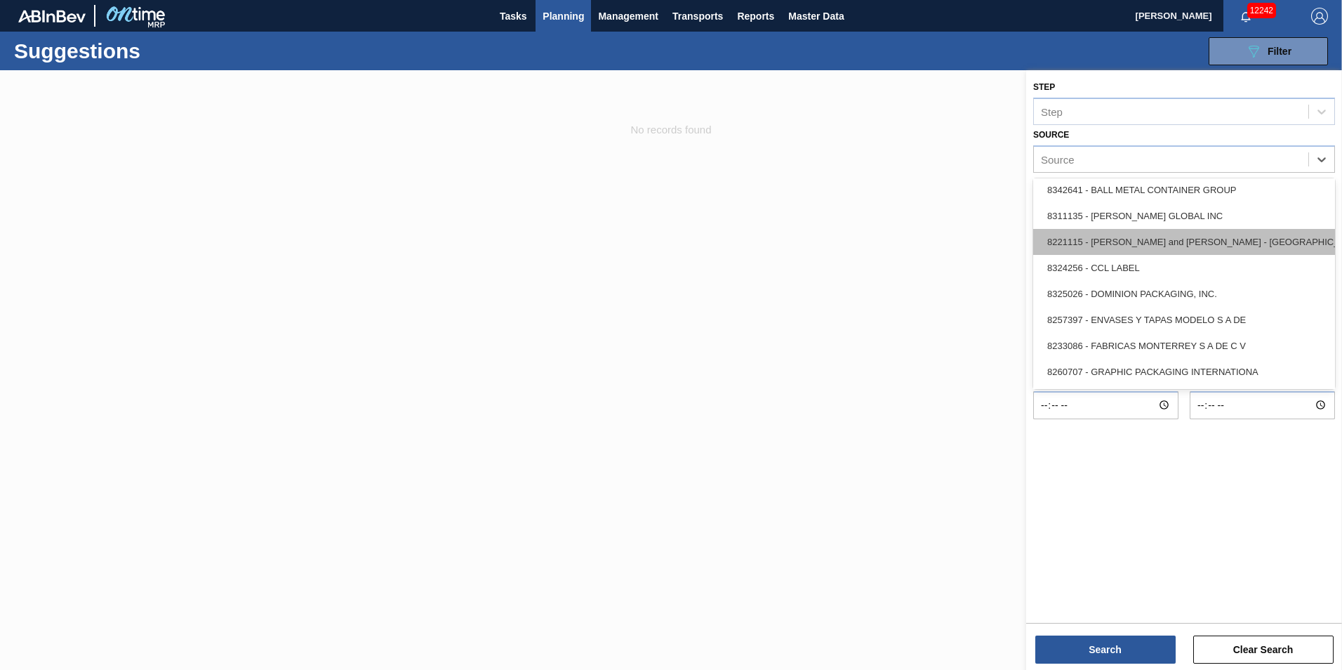
scroll to position [140, 0]
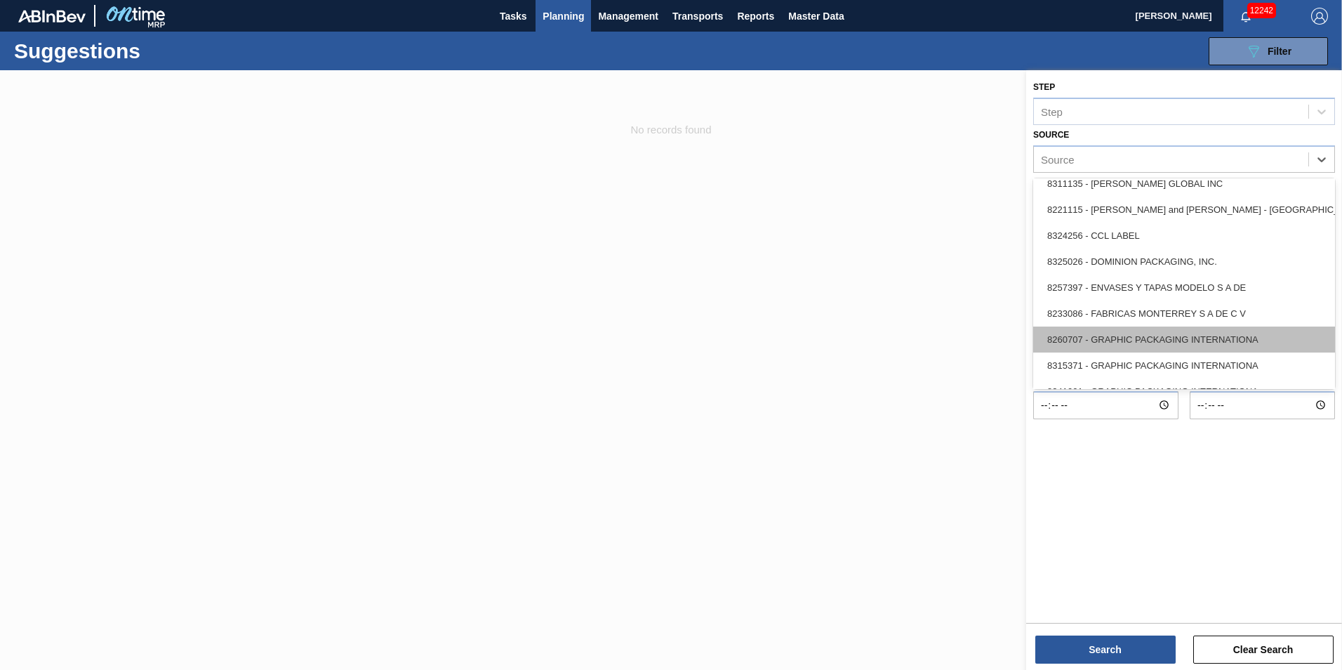
click at [1227, 333] on div "8260707 - GRAPHIC PACKAGING INTERNATIONA" at bounding box center [1184, 339] width 302 height 26
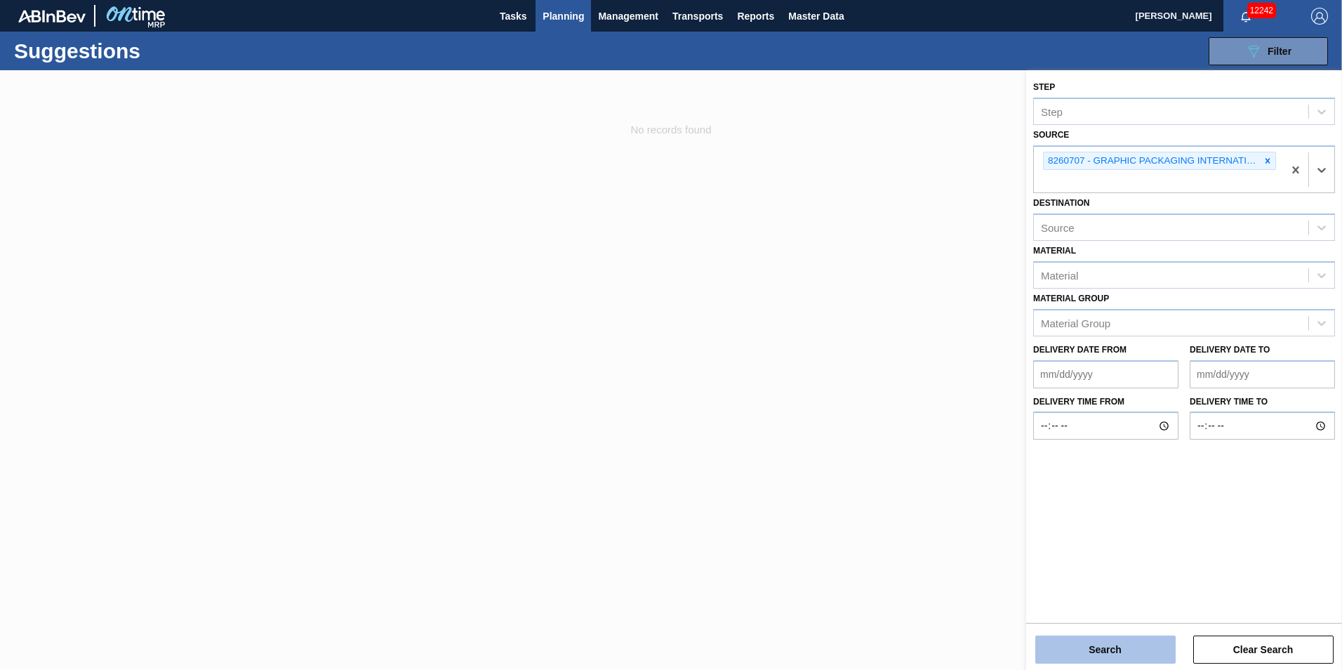
click at [1047, 656] on button "Search" at bounding box center [1105, 649] width 140 height 28
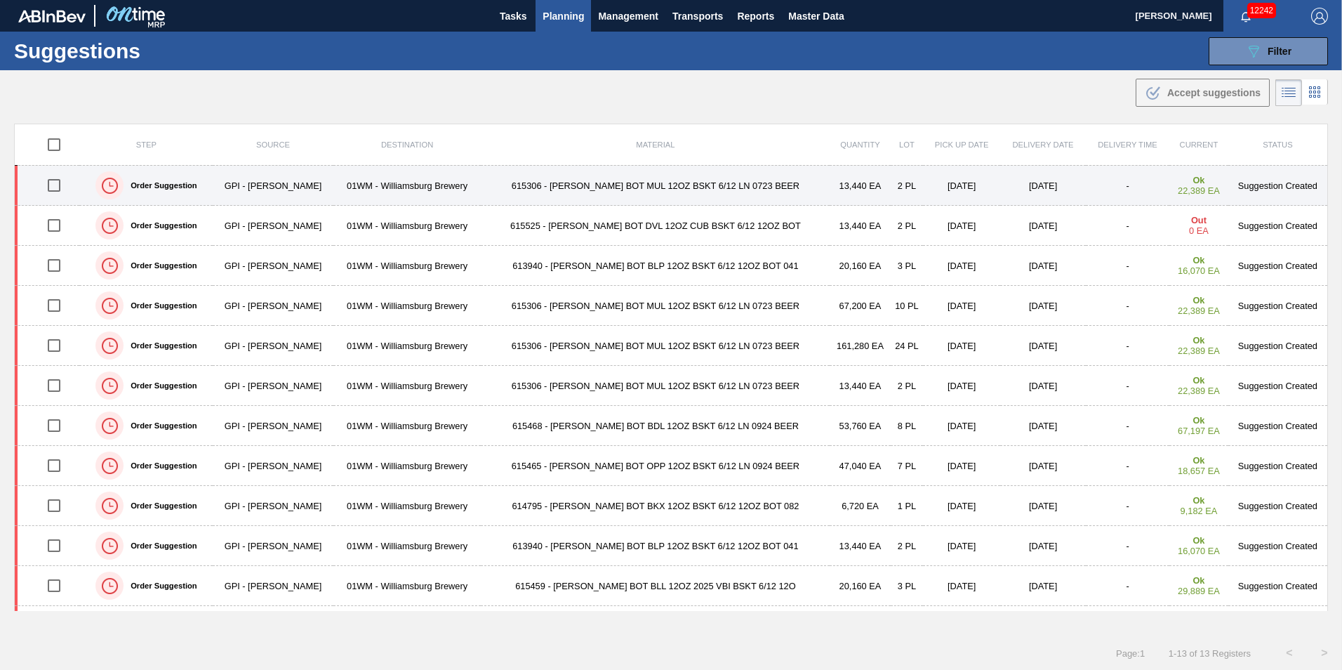
click at [54, 187] on input "checkbox" at bounding box center [53, 185] width 29 height 29
checkbox input "true"
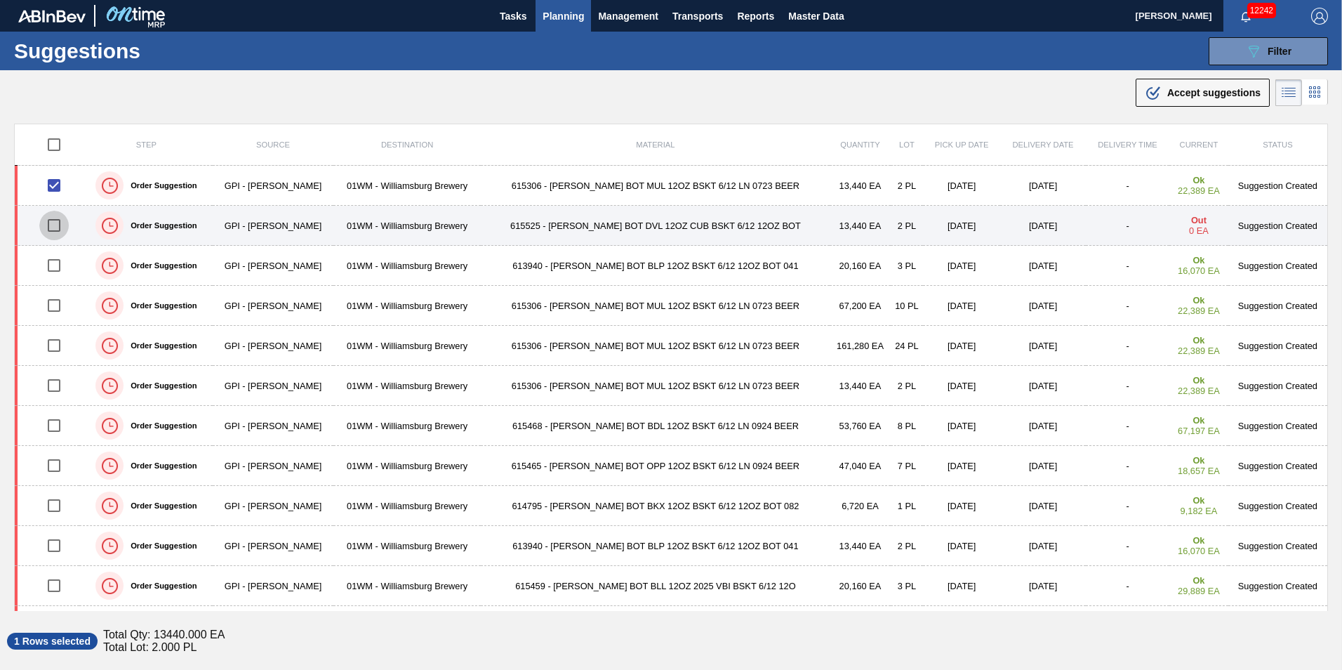
click at [61, 224] on input "checkbox" at bounding box center [53, 225] width 29 height 29
checkbox input "true"
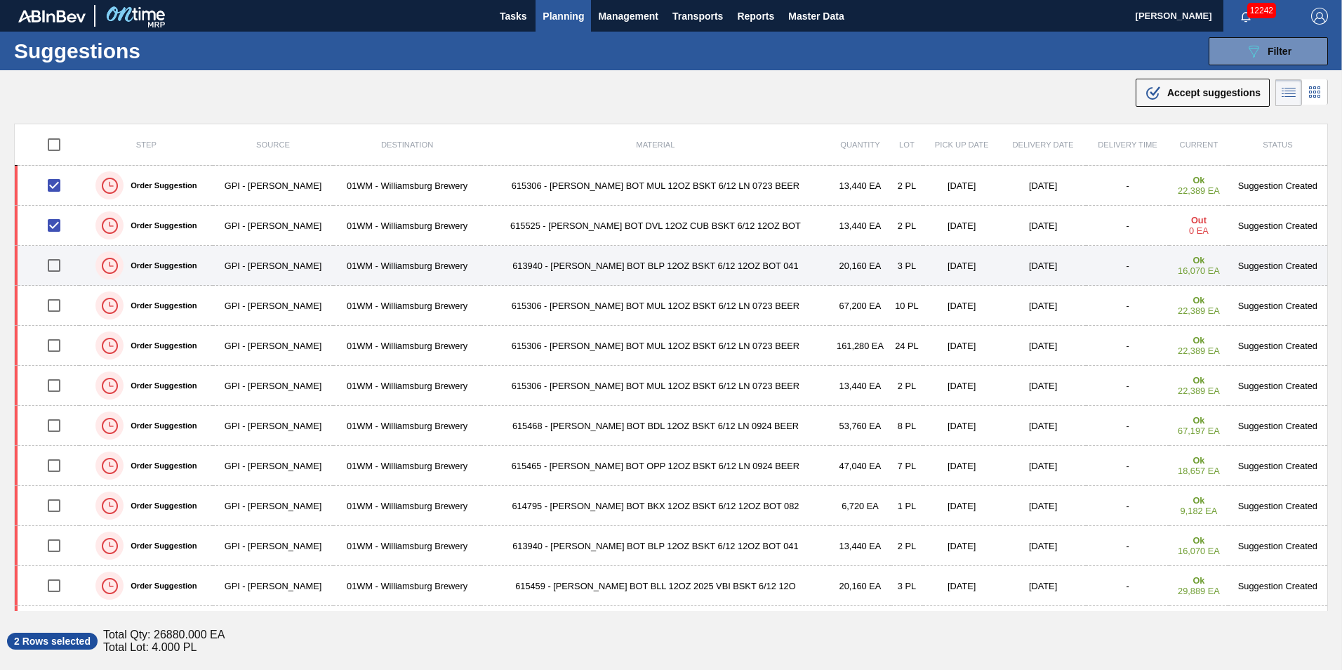
click at [62, 265] on input "checkbox" at bounding box center [53, 265] width 29 height 29
checkbox input "true"
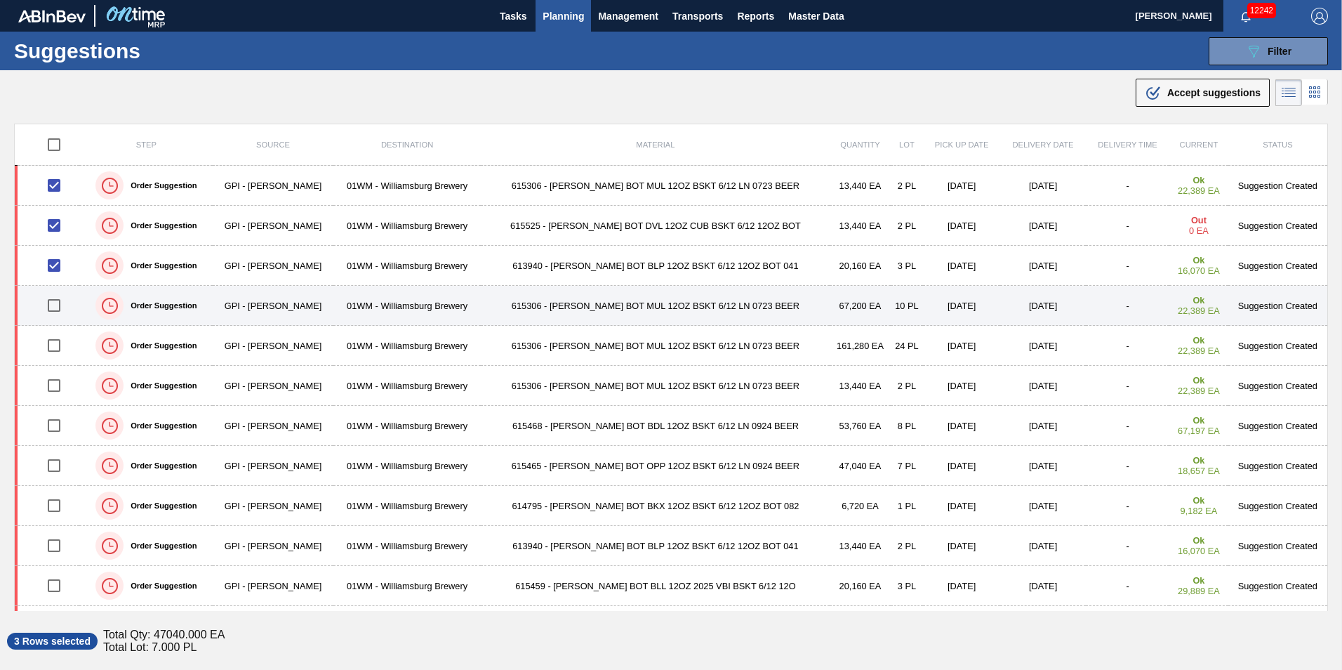
click at [53, 301] on input "checkbox" at bounding box center [53, 305] width 29 height 29
checkbox input "true"
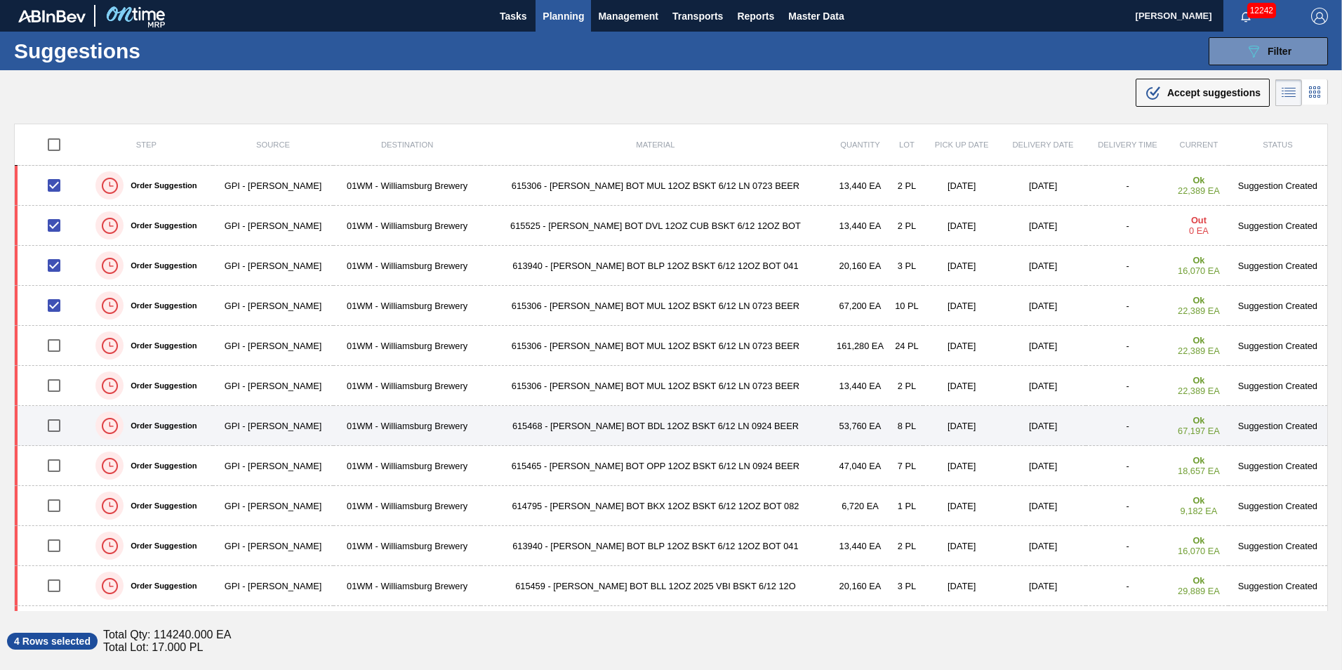
click at [55, 425] on input "checkbox" at bounding box center [53, 425] width 29 height 29
checkbox input "true"
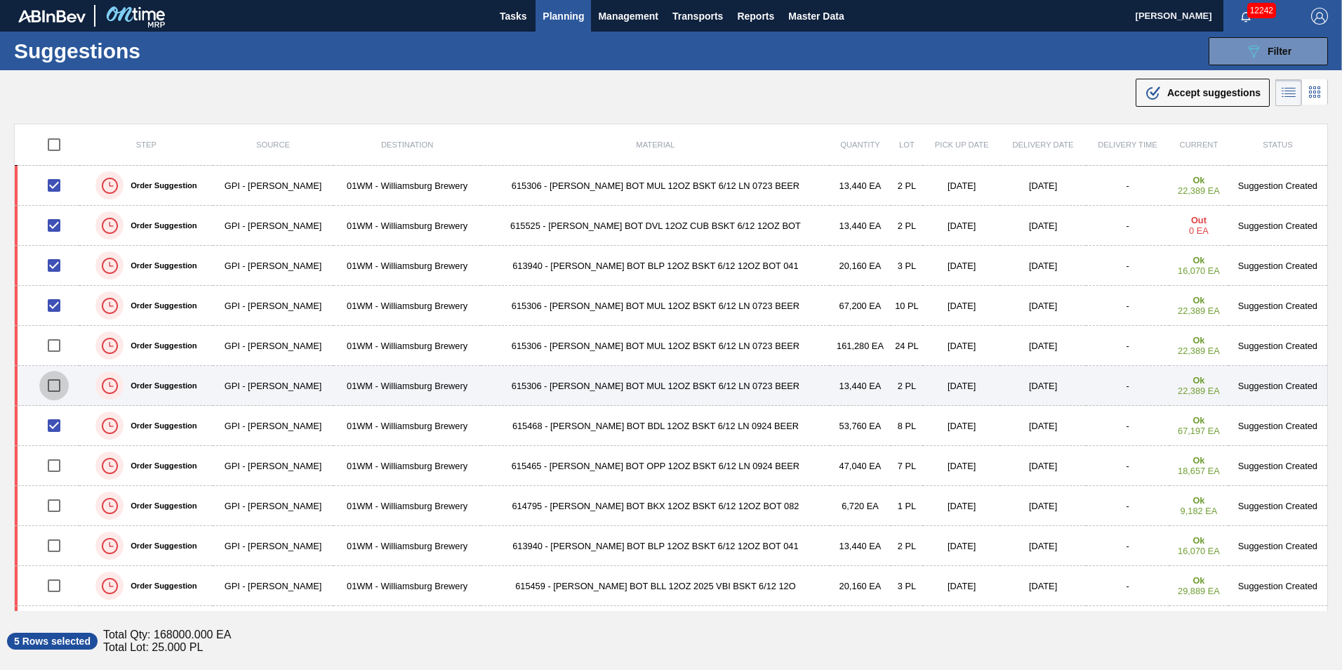
click at [57, 388] on input "checkbox" at bounding box center [53, 385] width 29 height 29
click at [63, 383] on input "checkbox" at bounding box center [53, 385] width 29 height 29
checkbox input "false"
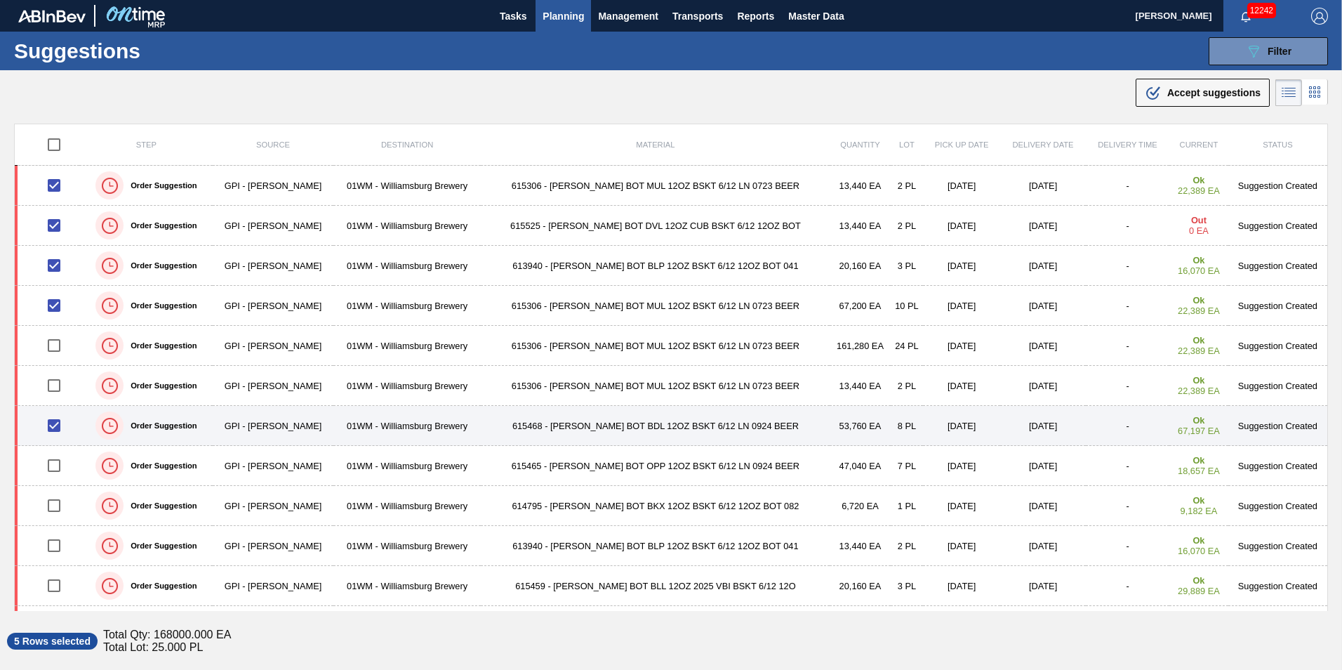
click at [58, 425] on input "checkbox" at bounding box center [53, 425] width 29 height 29
checkbox input "false"
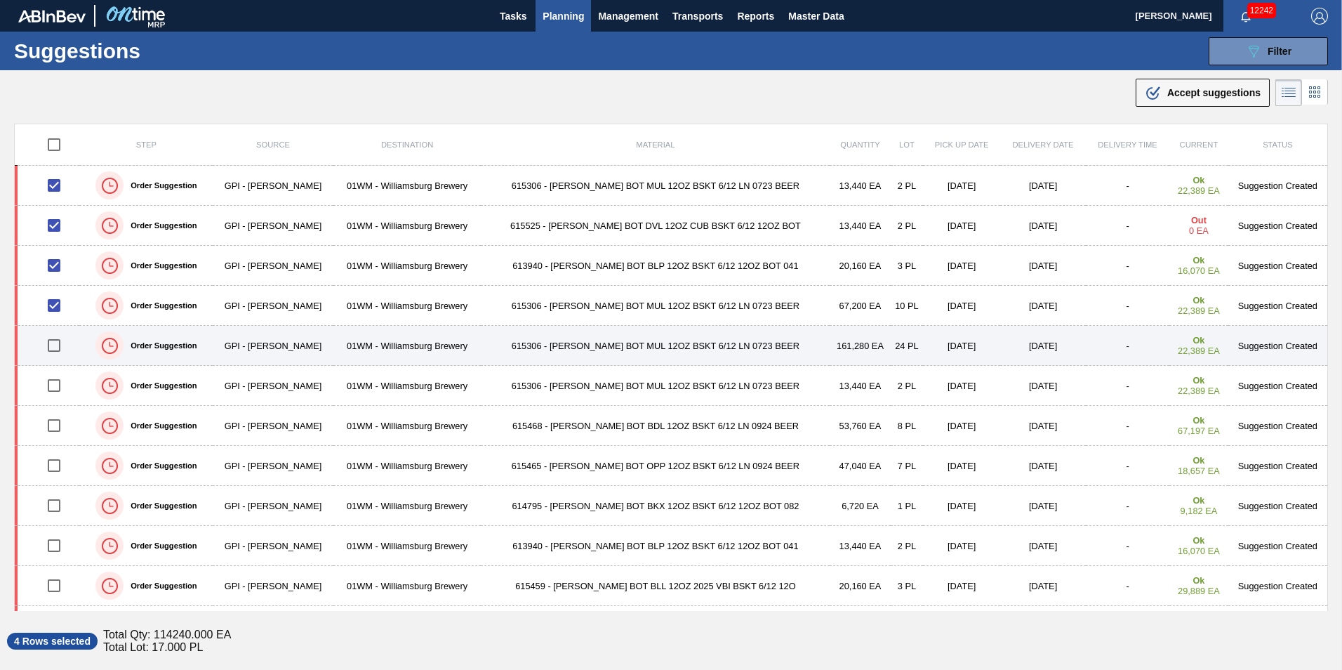
click at [61, 347] on input "checkbox" at bounding box center [53, 345] width 29 height 29
click at [62, 344] on input "checkbox" at bounding box center [53, 345] width 29 height 29
checkbox input "false"
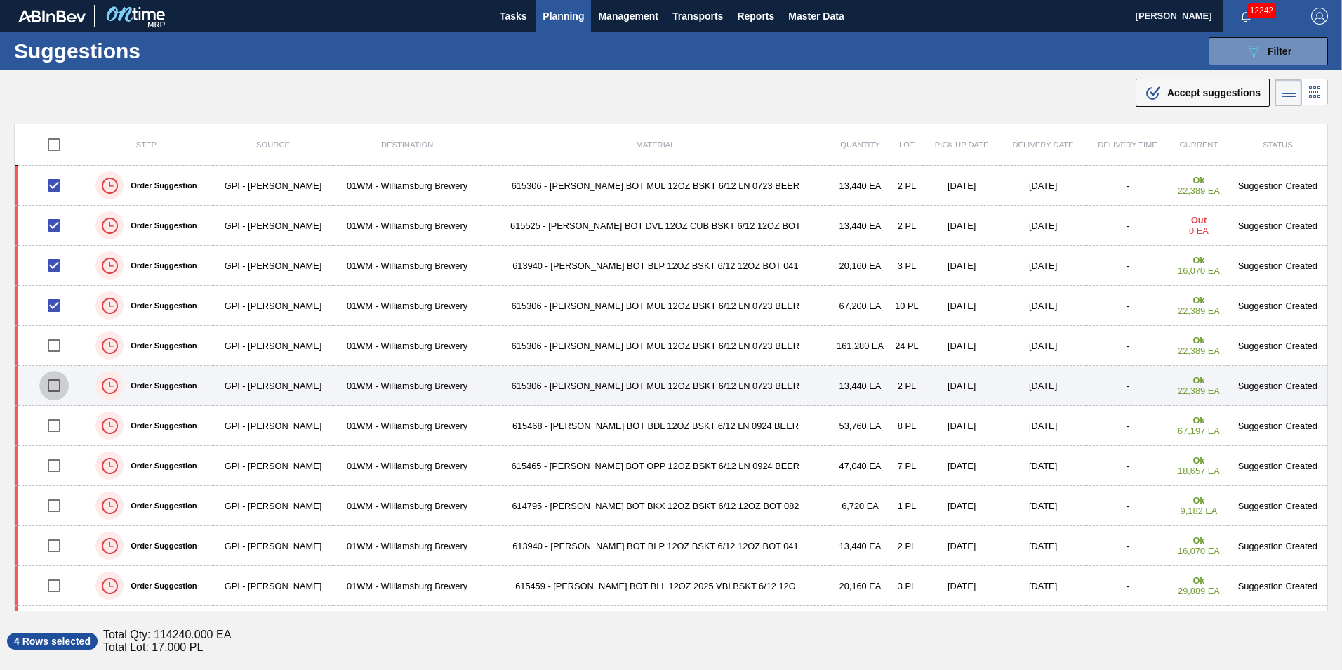
click at [60, 381] on input "checkbox" at bounding box center [53, 385] width 29 height 29
checkbox input "true"
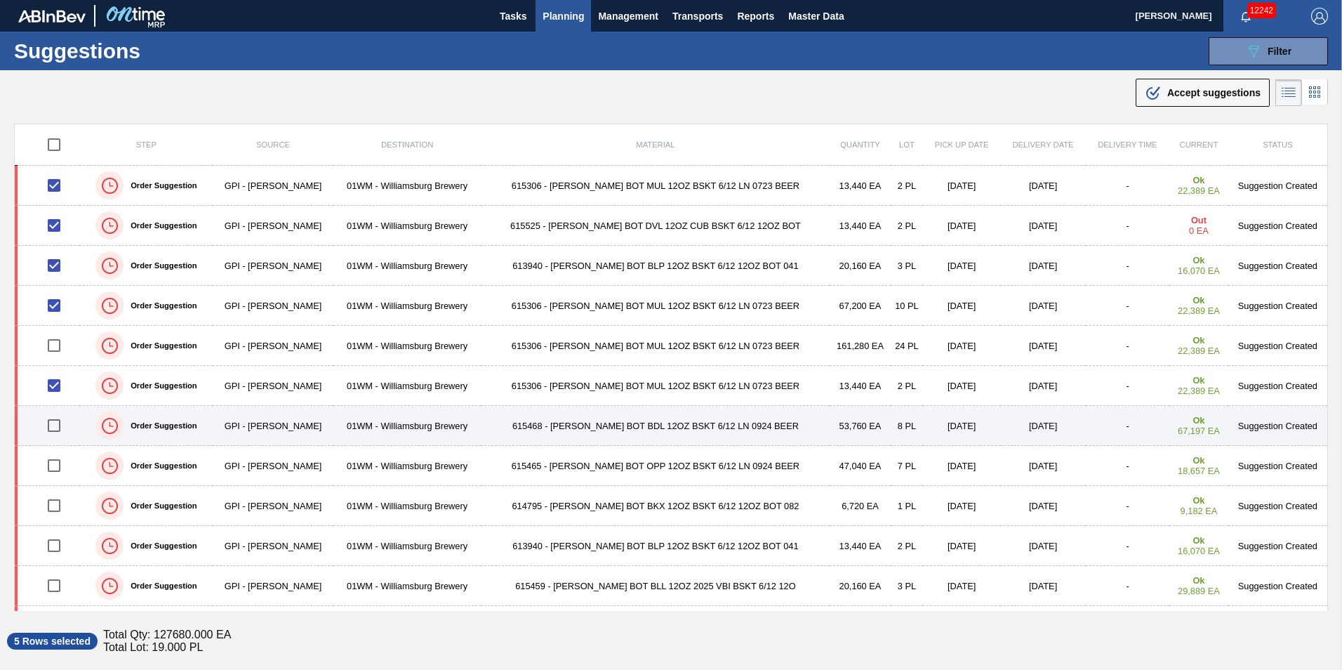
click at [56, 424] on input "checkbox" at bounding box center [53, 425] width 29 height 29
checkbox input "true"
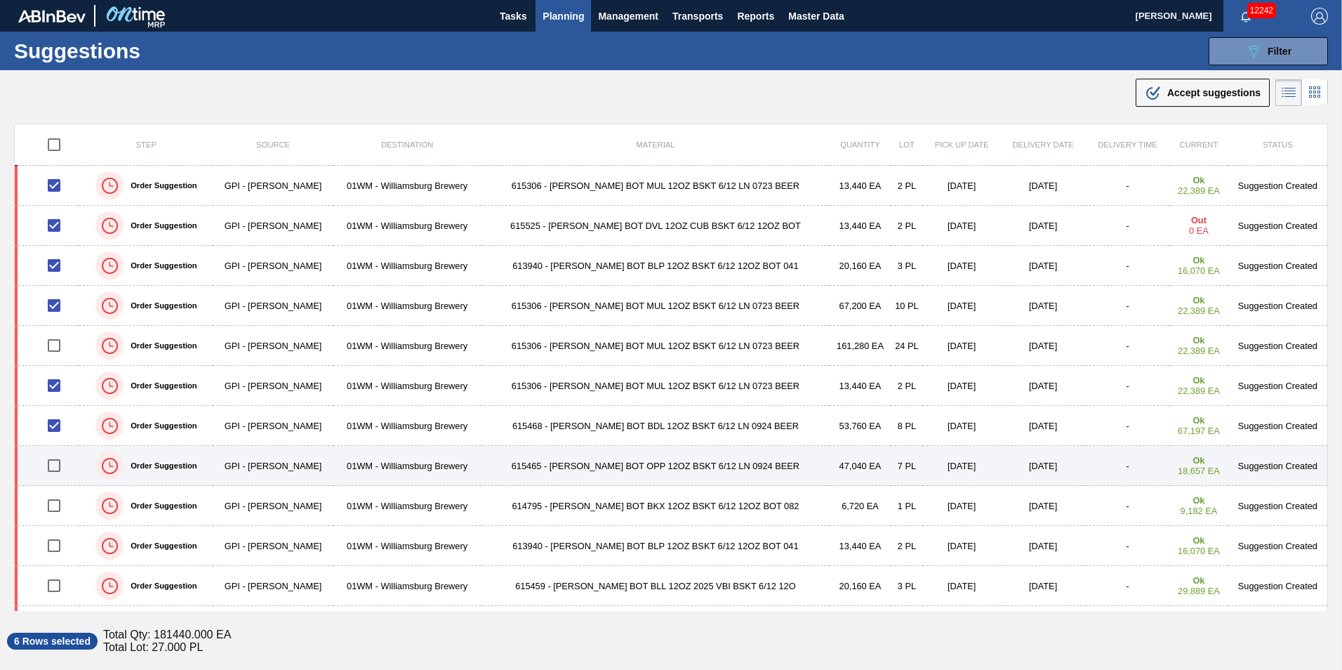
click at [57, 463] on input "checkbox" at bounding box center [53, 465] width 29 height 29
checkbox input "true"
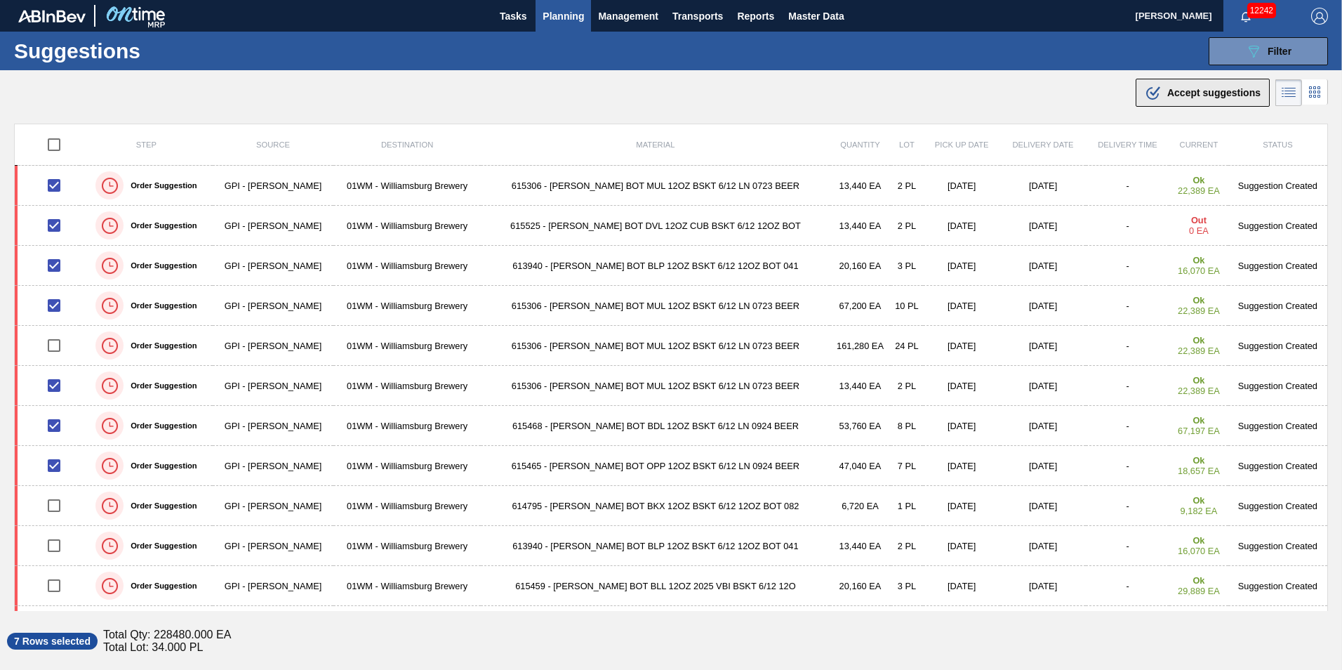
click at [1186, 94] on span "Accept suggestions" at bounding box center [1213, 92] width 93 height 11
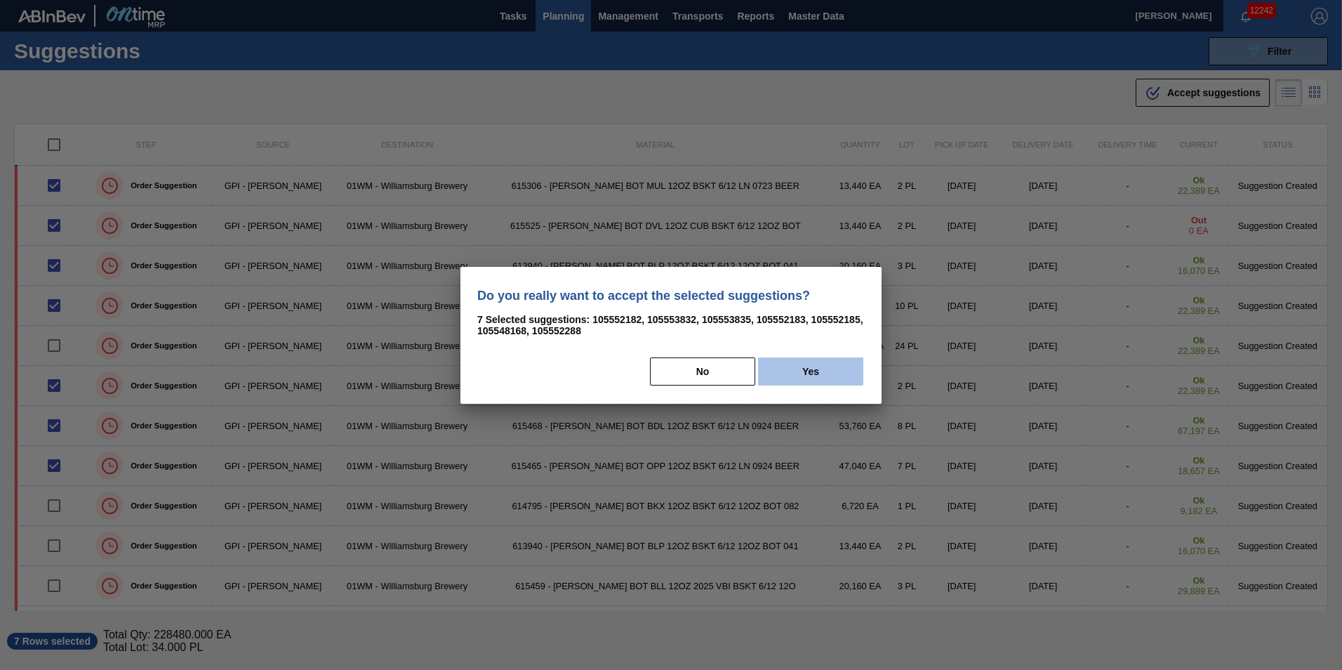
click at [817, 369] on button "Yes" at bounding box center [810, 371] width 105 height 28
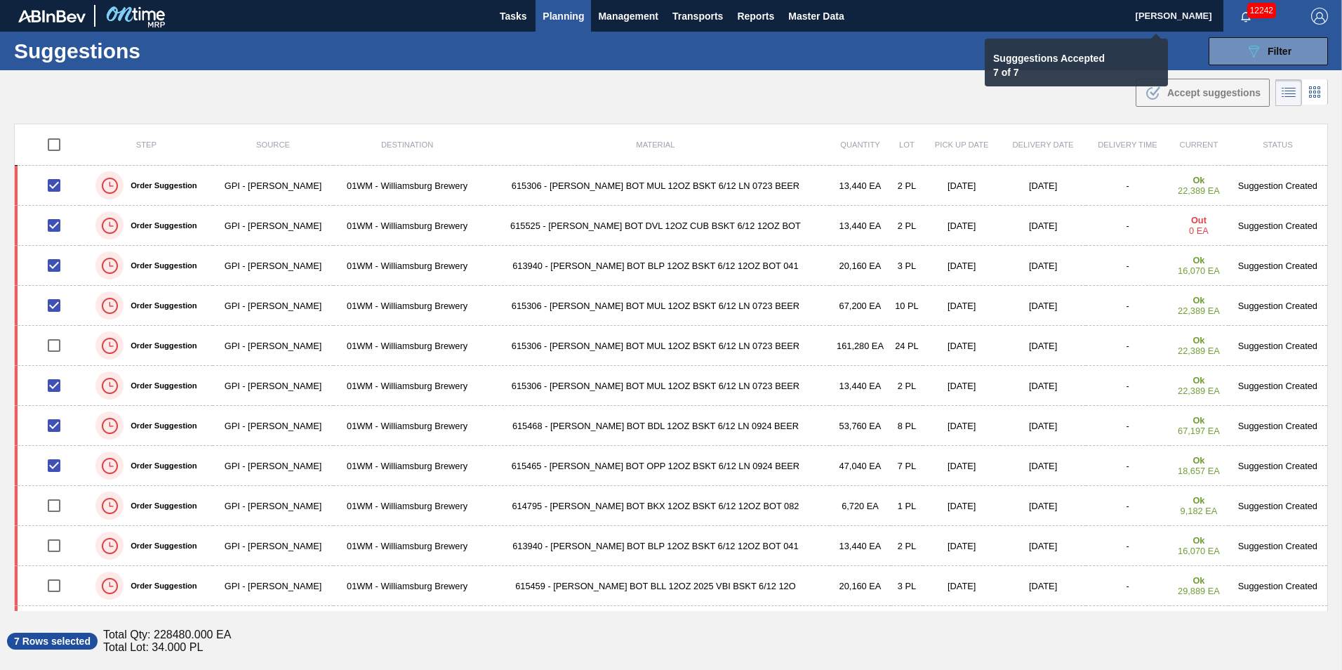
checkbox input "false"
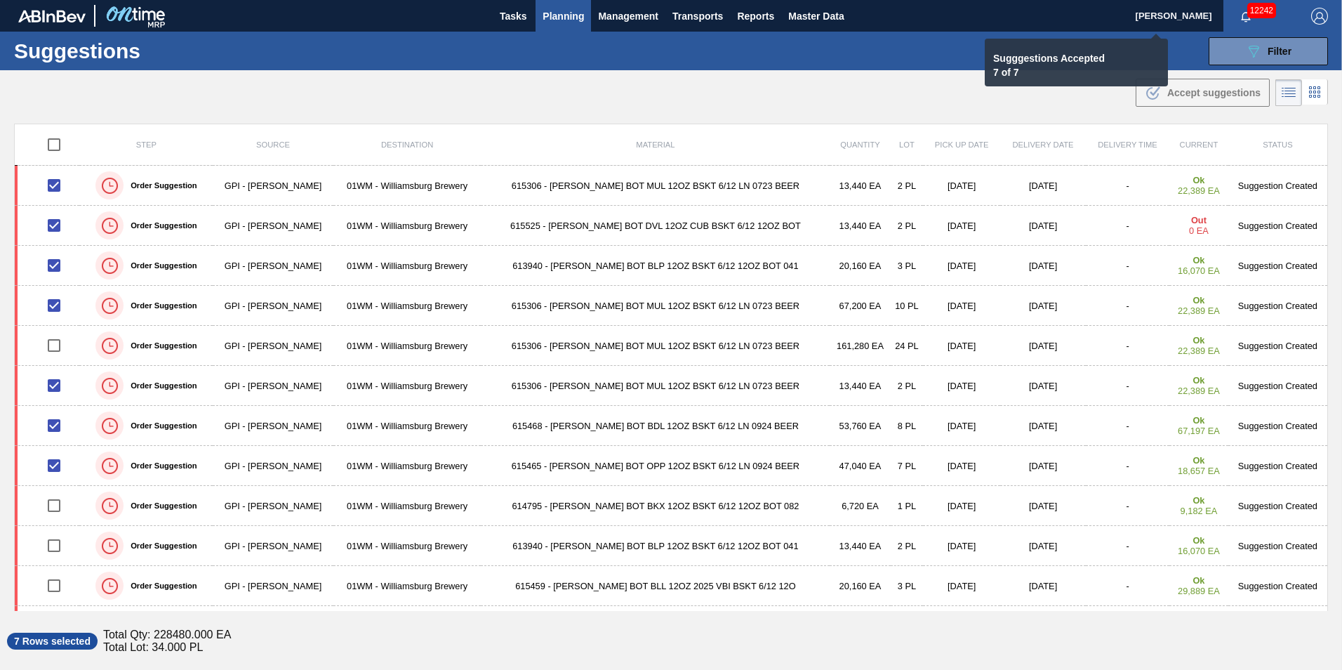
checkbox input "false"
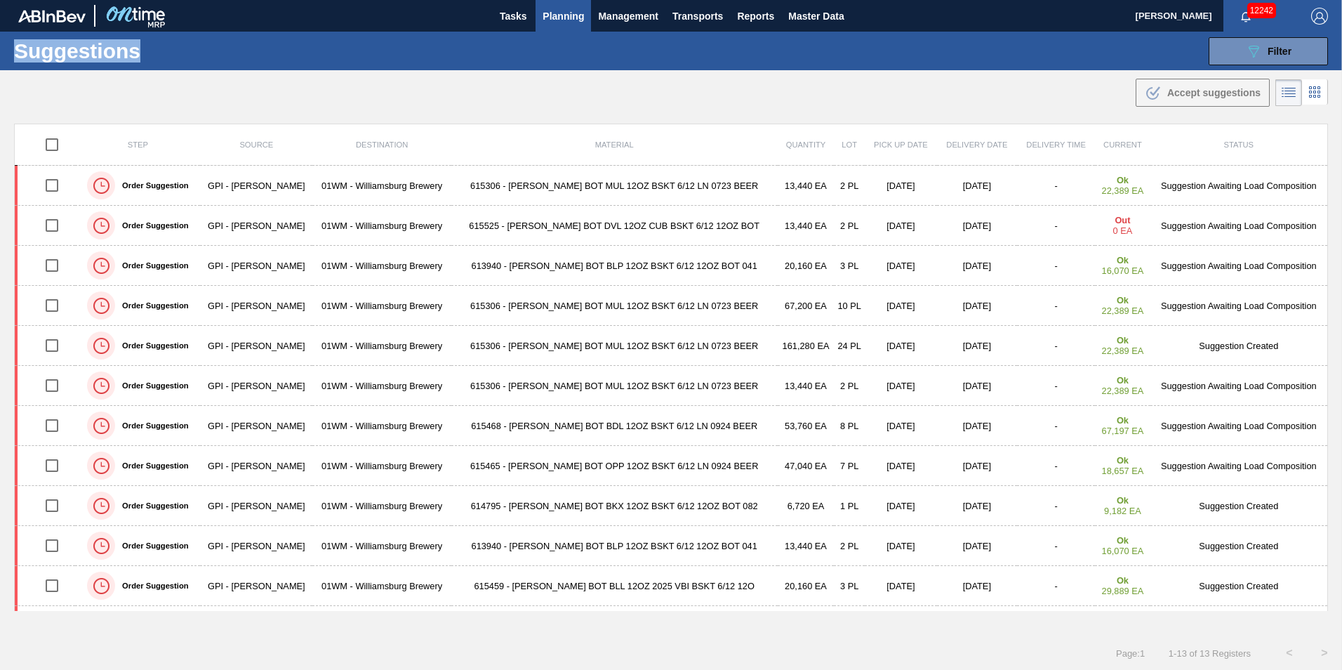
drag, startPoint x: 154, startPoint y: 58, endPoint x: 11, endPoint y: 54, distance: 143.3
click at [11, 54] on div "Suggestions 089F7B8B-B2A5-4AFE-B5C0-19BA573D28AC Filter Step Step Source 826070…" at bounding box center [671, 51] width 1342 height 39
drag, startPoint x: 11, startPoint y: 54, endPoint x: 191, endPoint y: 62, distance: 179.9
click at [191, 62] on div "Suggestions 089F7B8B-B2A5-4AFE-B5C0-19BA573D28AC Filter Step Step Source 826070…" at bounding box center [671, 51] width 1342 height 39
click at [83, 54] on h1 "Suggestions" at bounding box center [138, 51] width 249 height 16
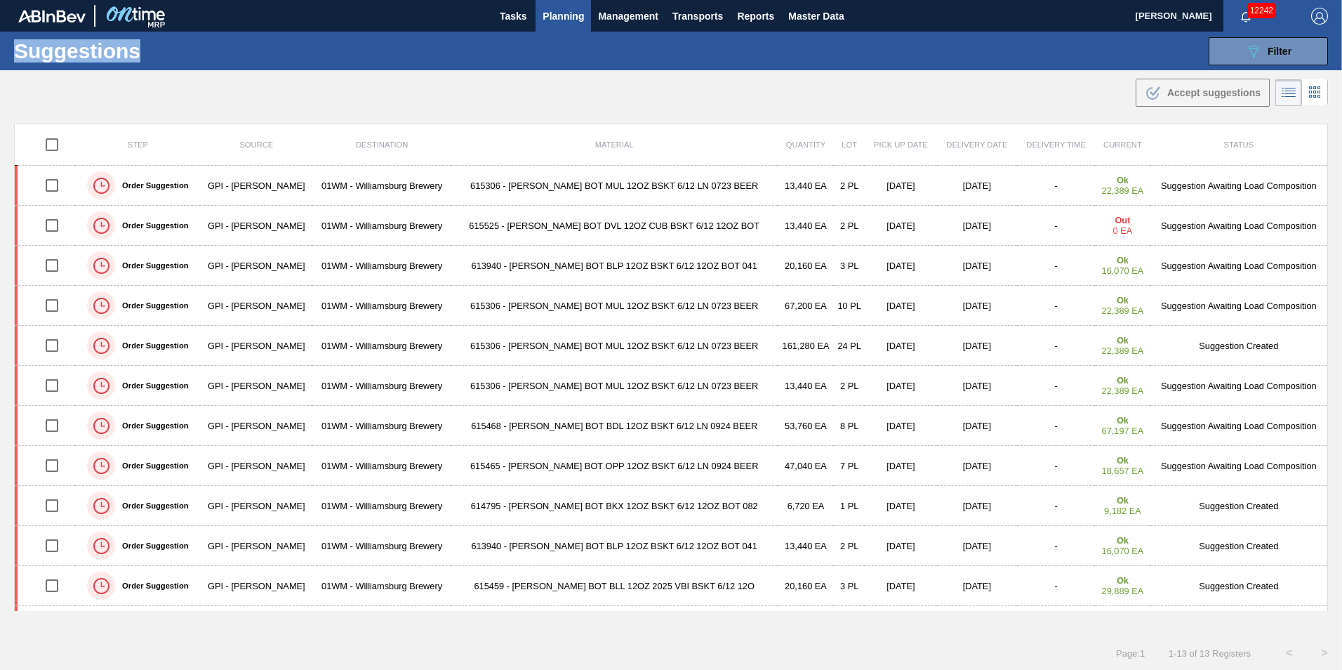
click at [83, 54] on h1 "Suggestions" at bounding box center [138, 51] width 249 height 16
drag, startPoint x: 83, startPoint y: 54, endPoint x: 317, endPoint y: 59, distance: 233.8
click at [317, 59] on div "Suggestions 089F7B8B-B2A5-4AFE-B5C0-19BA573D28AC Filter Step Step Source 826070…" at bounding box center [671, 51] width 1342 height 39
click at [793, 635] on div "Step Source Destination Material Quantity Lot Pick up Date Delivery Date Delive…" at bounding box center [671, 380] width 1342 height 512
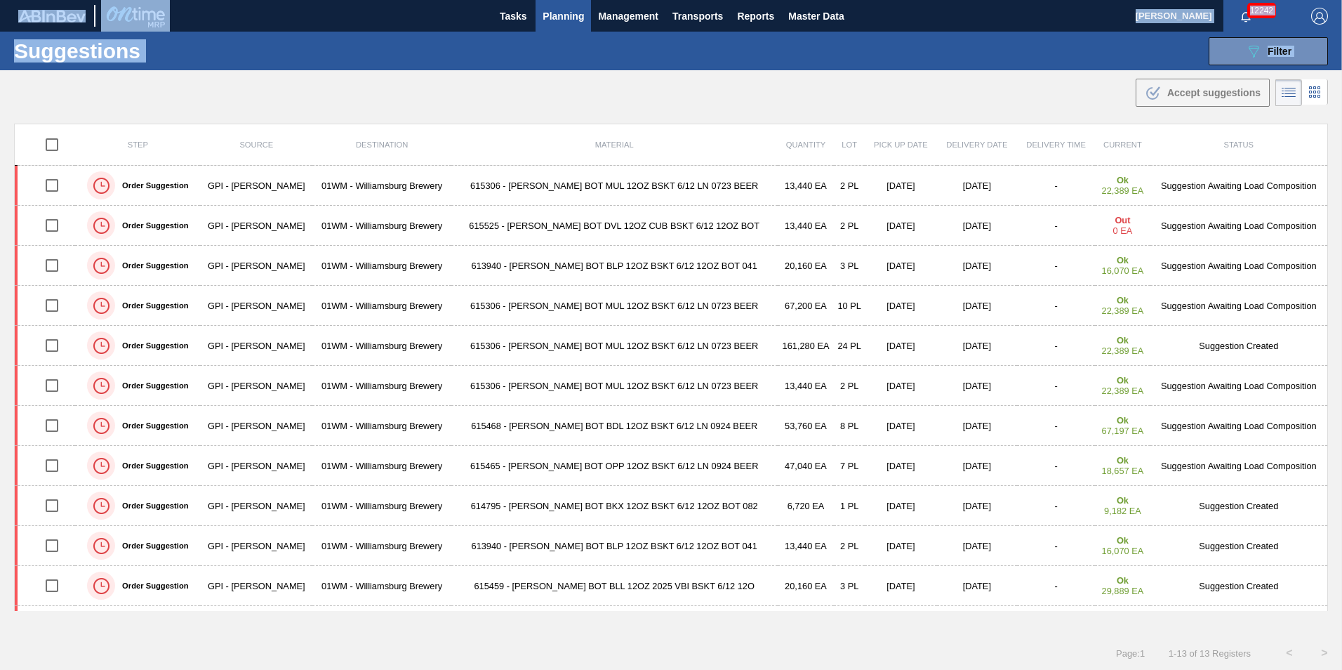
drag, startPoint x: 463, startPoint y: 88, endPoint x: -19, endPoint y: 54, distance: 483.5
click at [0, 0] on html "Tasks Planning Management Transports Reports Master Data Vincent Geritano 12242…" at bounding box center [671, 0] width 1342 height 0
click at [41, 52] on h1 "Suggestions" at bounding box center [138, 51] width 249 height 16
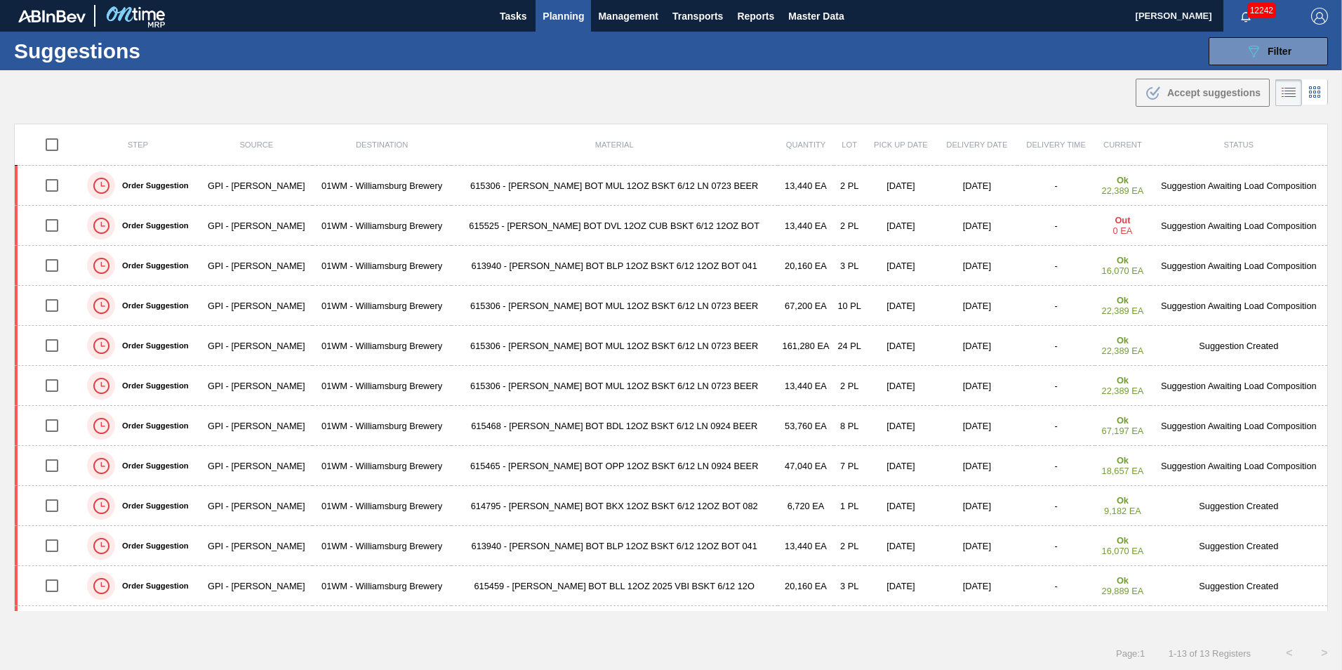
click at [114, 57] on h1 "Suggestions" at bounding box center [138, 51] width 249 height 16
click at [124, 53] on h1 "Suggestions" at bounding box center [138, 51] width 249 height 16
drag, startPoint x: 124, startPoint y: 53, endPoint x: 103, endPoint y: 84, distance: 37.4
click at [104, 84] on div ".b{fill:var(--color-action-default)} Accept suggestions" at bounding box center [671, 89] width 1342 height 39
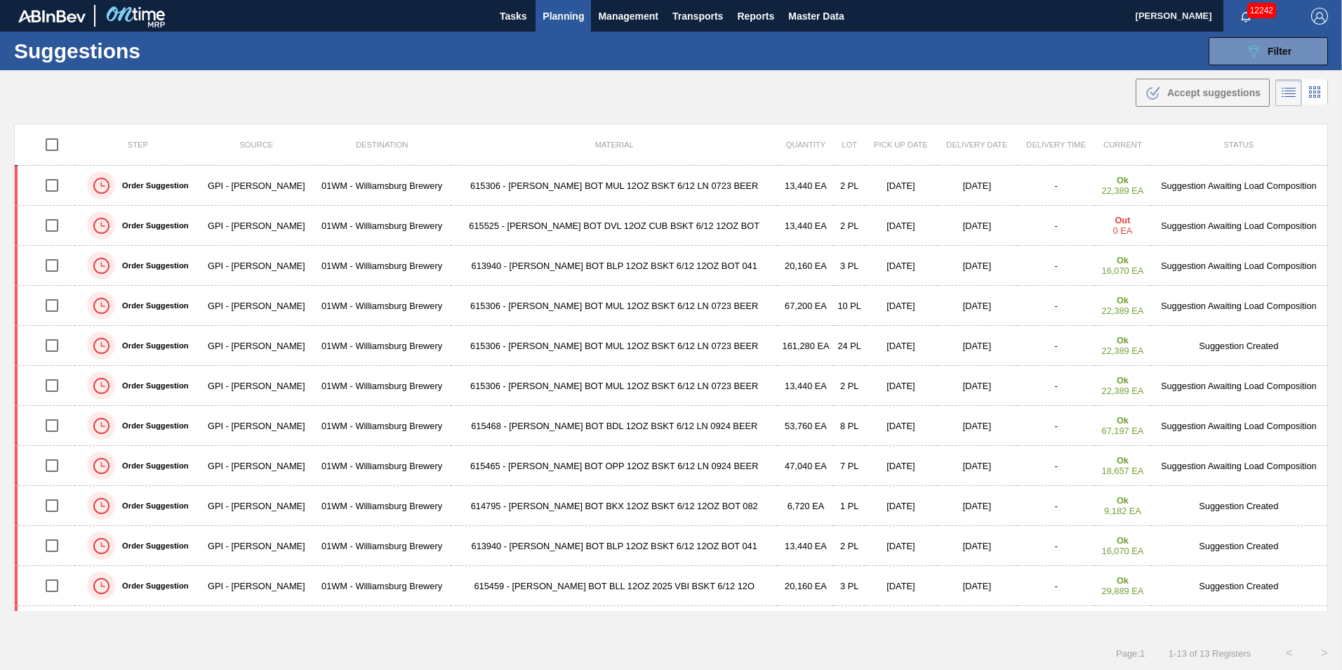
click at [73, 53] on h1 "Suggestions" at bounding box center [138, 51] width 249 height 16
drag, startPoint x: 73, startPoint y: 53, endPoint x: 67, endPoint y: 82, distance: 30.0
click at [67, 82] on div ".b{fill:var(--color-action-default)} Accept suggestions" at bounding box center [671, 89] width 1342 height 39
click at [98, 49] on h1 "Suggestions" at bounding box center [138, 51] width 249 height 16
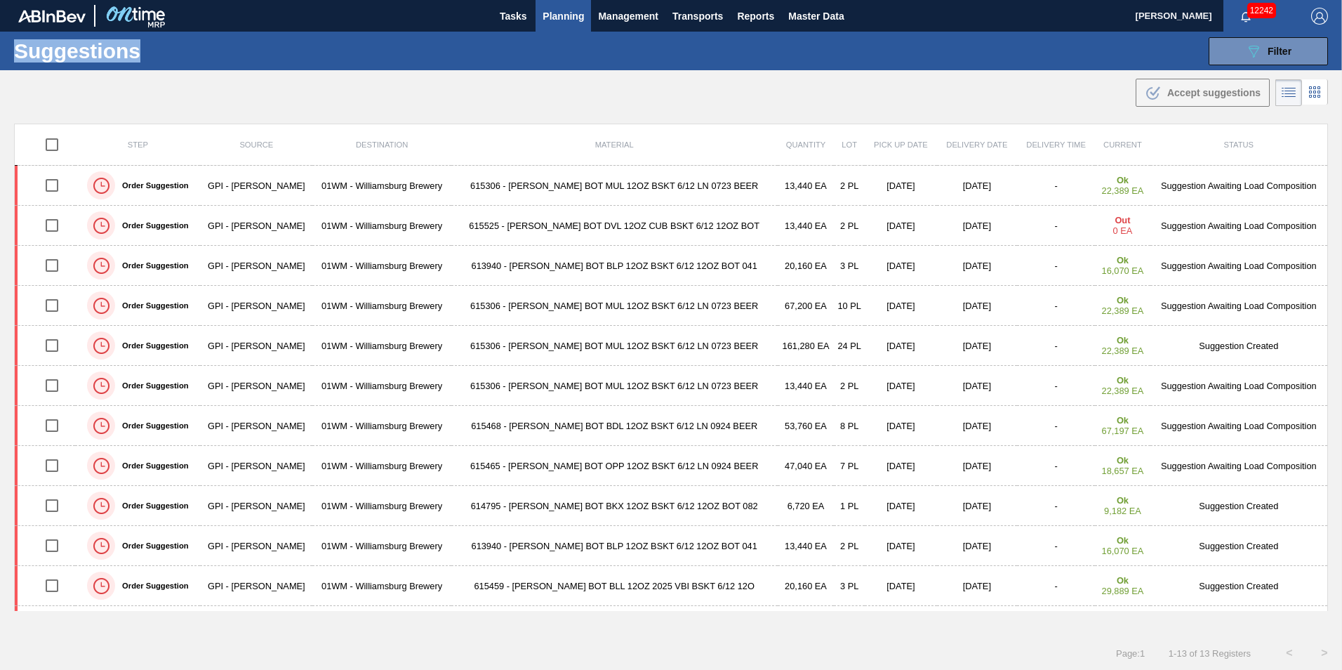
click at [98, 49] on h1 "Suggestions" at bounding box center [138, 51] width 249 height 16
drag, startPoint x: 98, startPoint y: 49, endPoint x: 79, endPoint y: 73, distance: 30.9
click at [79, 73] on div ".b{fill:var(--color-action-default)} Accept suggestions" at bounding box center [671, 89] width 1342 height 39
click at [185, 112] on main "Tasks Planning Management Transports Reports Master Data Vincent Geritano 12242…" at bounding box center [671, 335] width 1342 height 670
click at [560, 13] on span "Planning" at bounding box center [563, 16] width 41 height 17
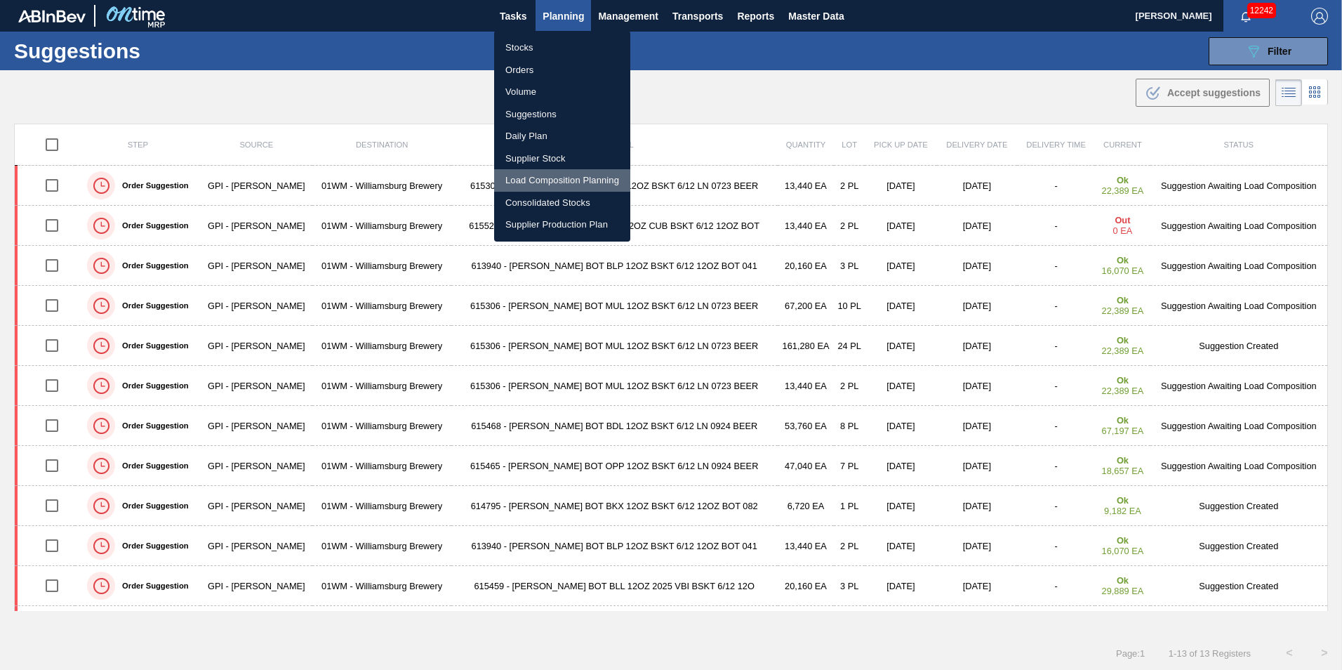
click at [591, 182] on li "Load Composition Planning" at bounding box center [562, 180] width 136 height 22
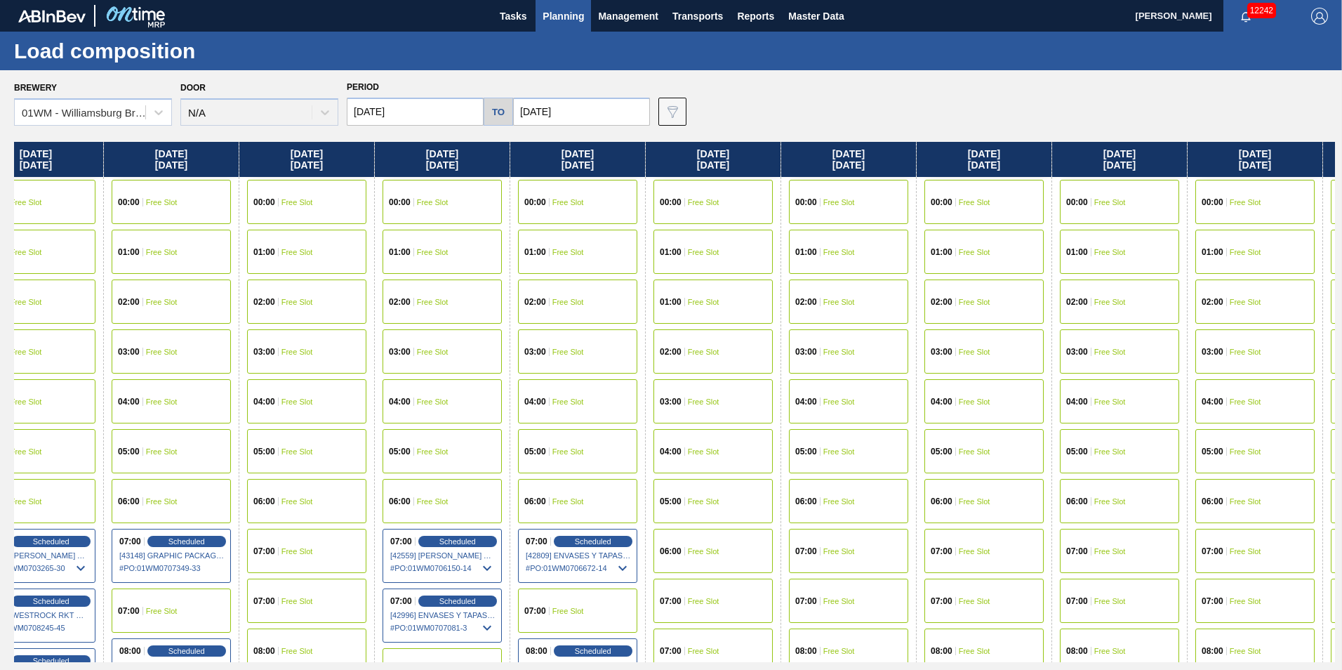
scroll to position [0, 1660]
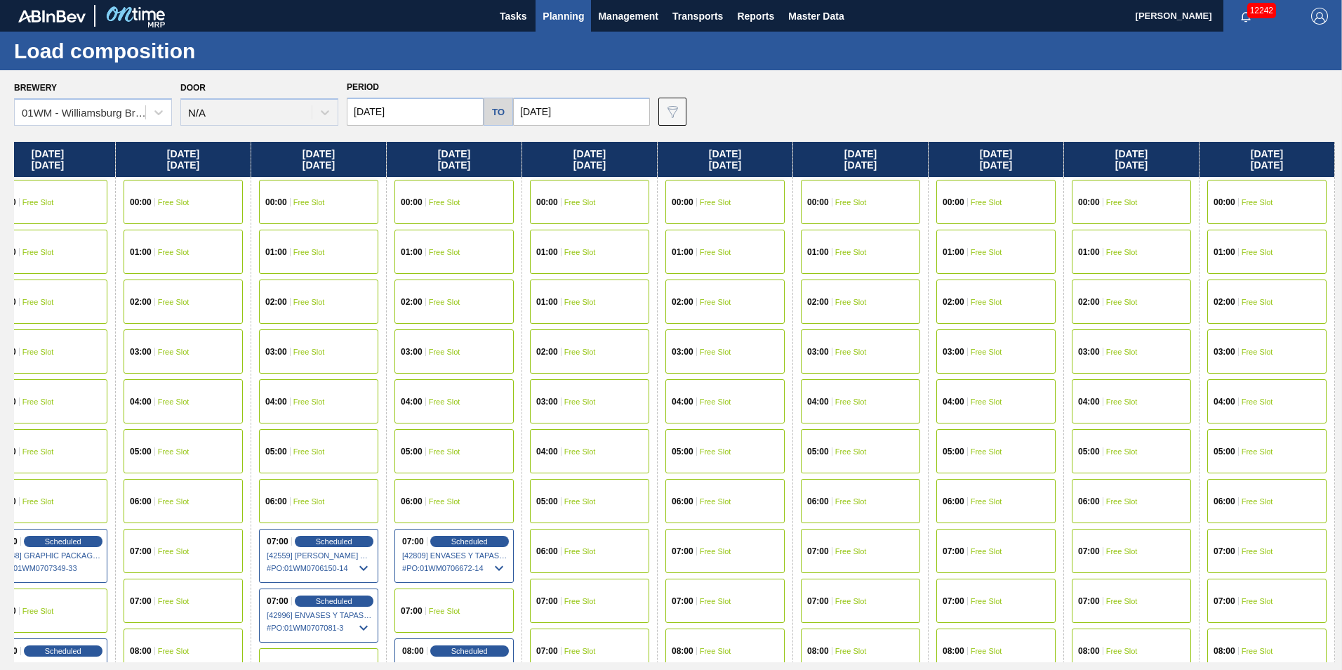
drag, startPoint x: 1249, startPoint y: 153, endPoint x: -560, endPoint y: 286, distance: 1813.9
click at [0, 0] on html "Tasks Planning Management Transports Reports Master Data Vincent Geritano 12242…" at bounding box center [671, 0] width 1342 height 0
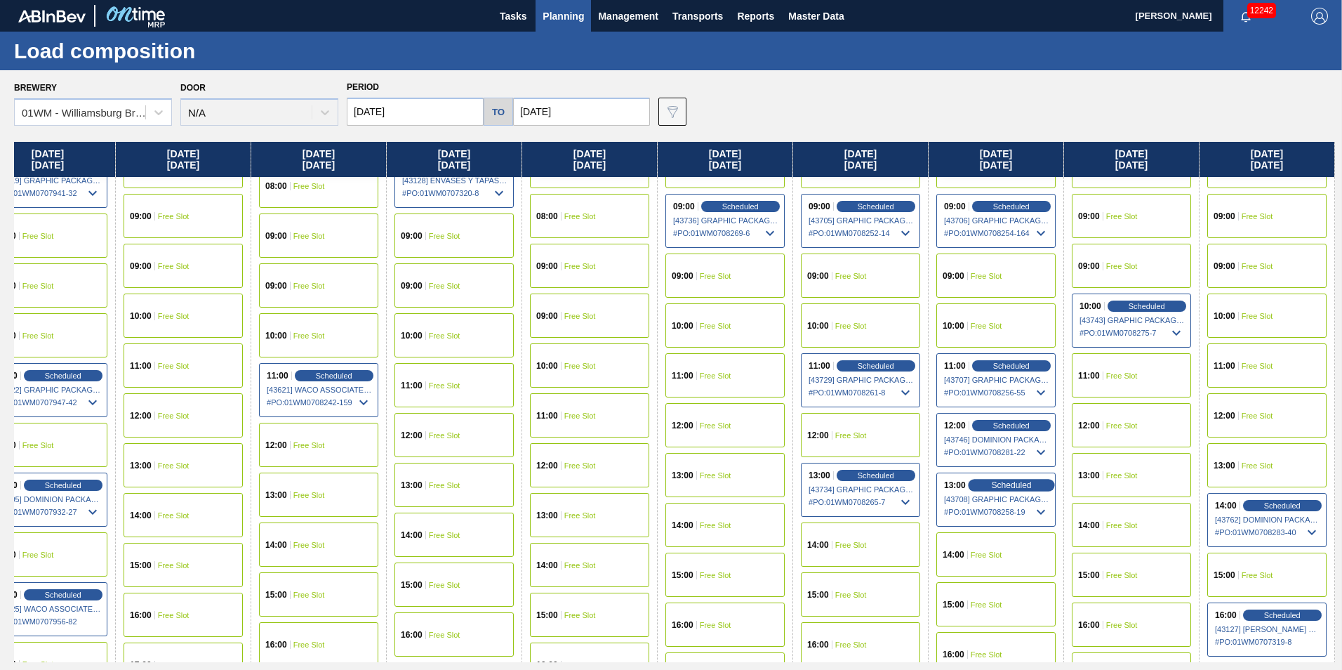
scroll to position [491, 1660]
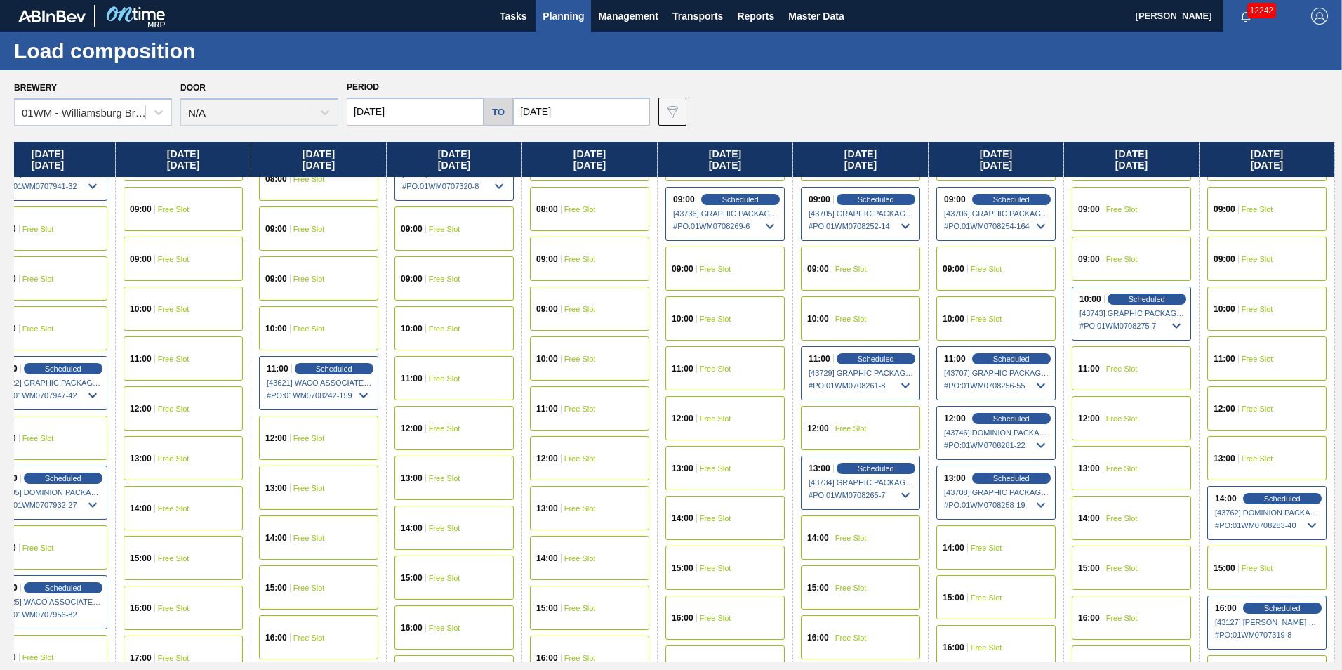
click at [1130, 413] on div "12:00 Free Slot" at bounding box center [1131, 418] width 119 height 44
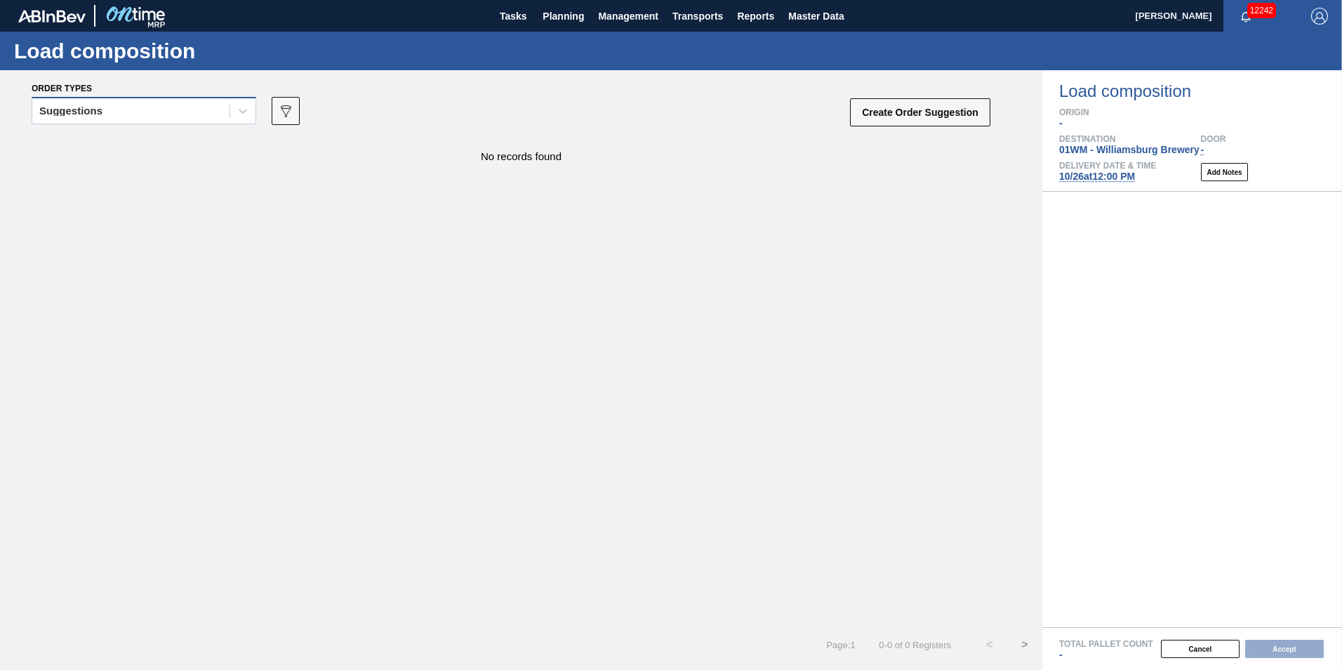
click at [126, 112] on div "Suggestions" at bounding box center [130, 111] width 197 height 20
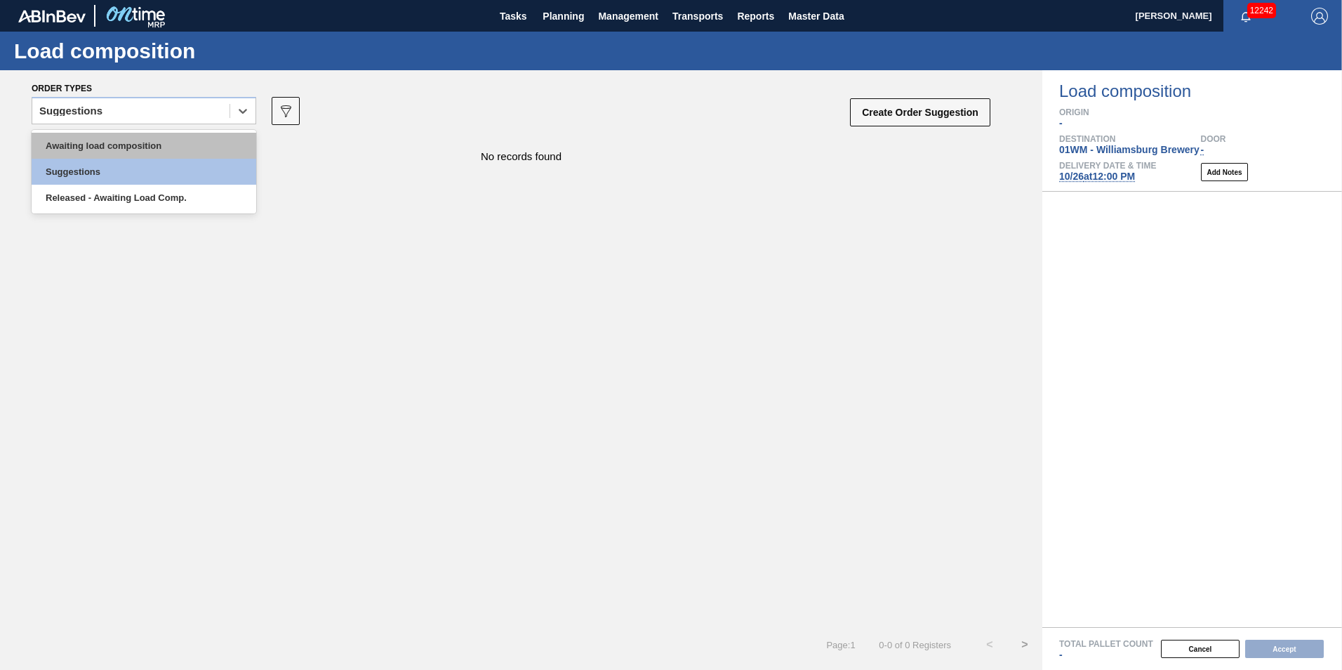
click at [98, 133] on div "Awaiting load composition" at bounding box center [144, 146] width 225 height 26
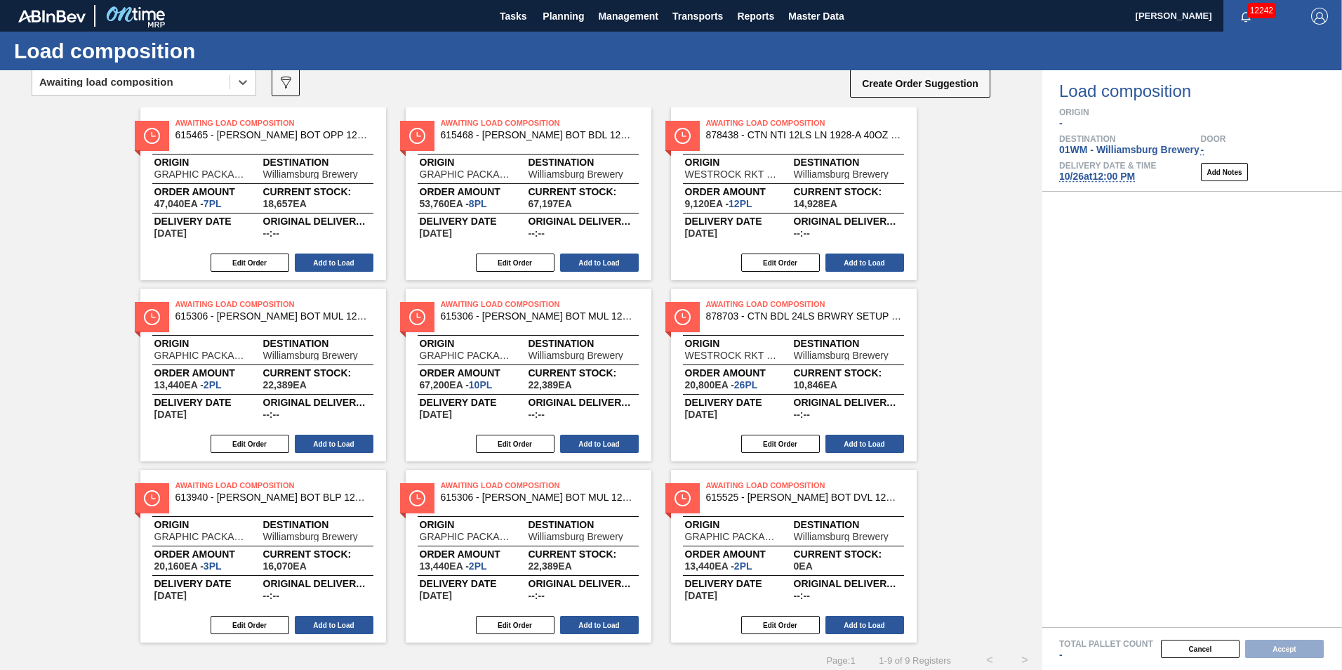
scroll to position [44, 0]
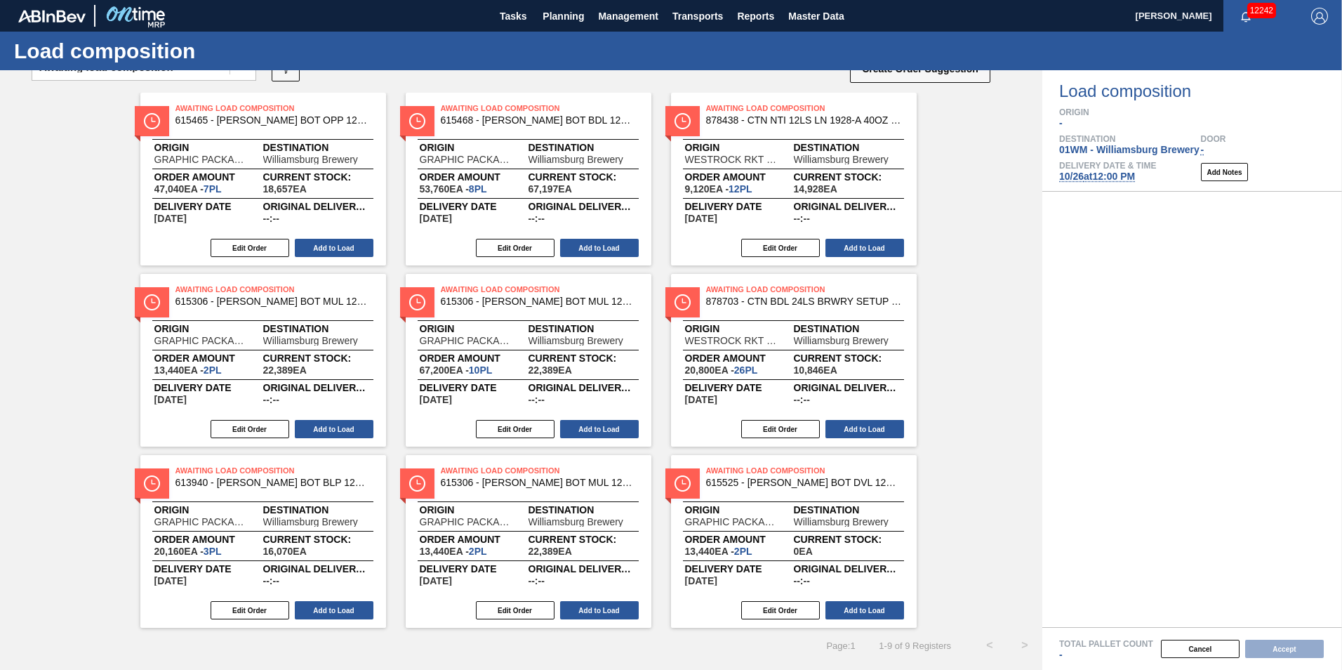
click at [1125, 175] on span "10/26 at 12:00 PM" at bounding box center [1097, 176] width 76 height 11
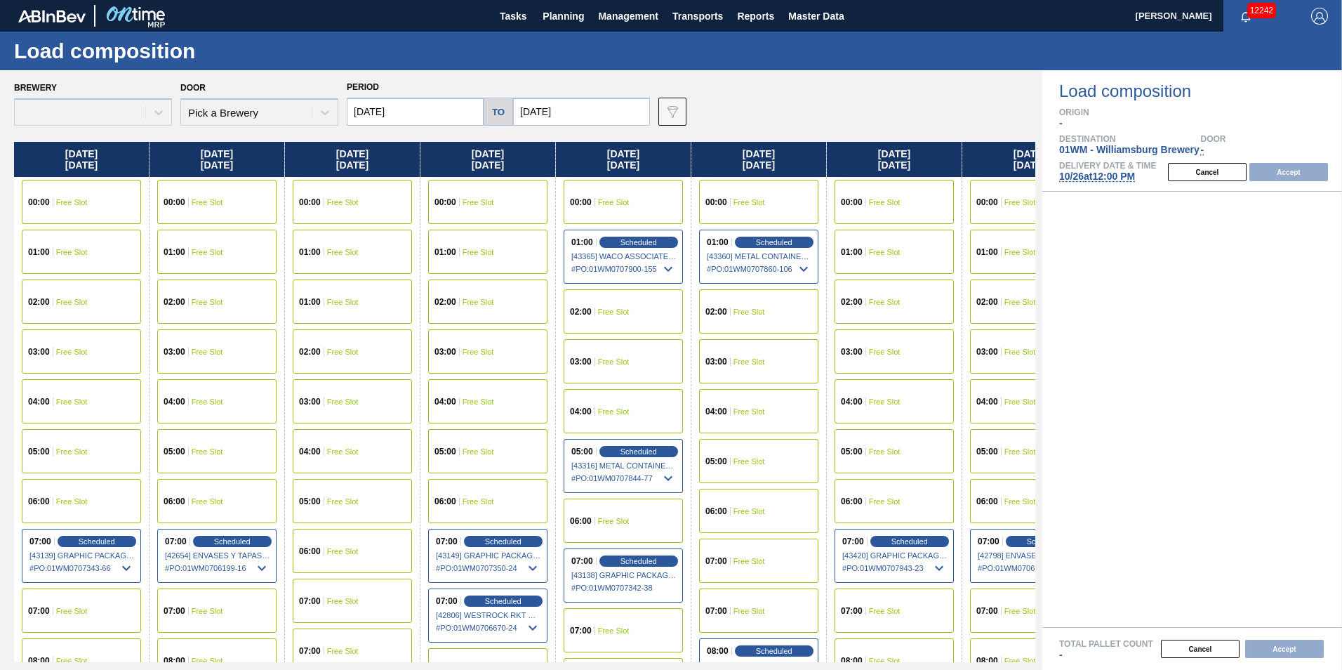
type input "[DATE]"
type input "11/02/2025"
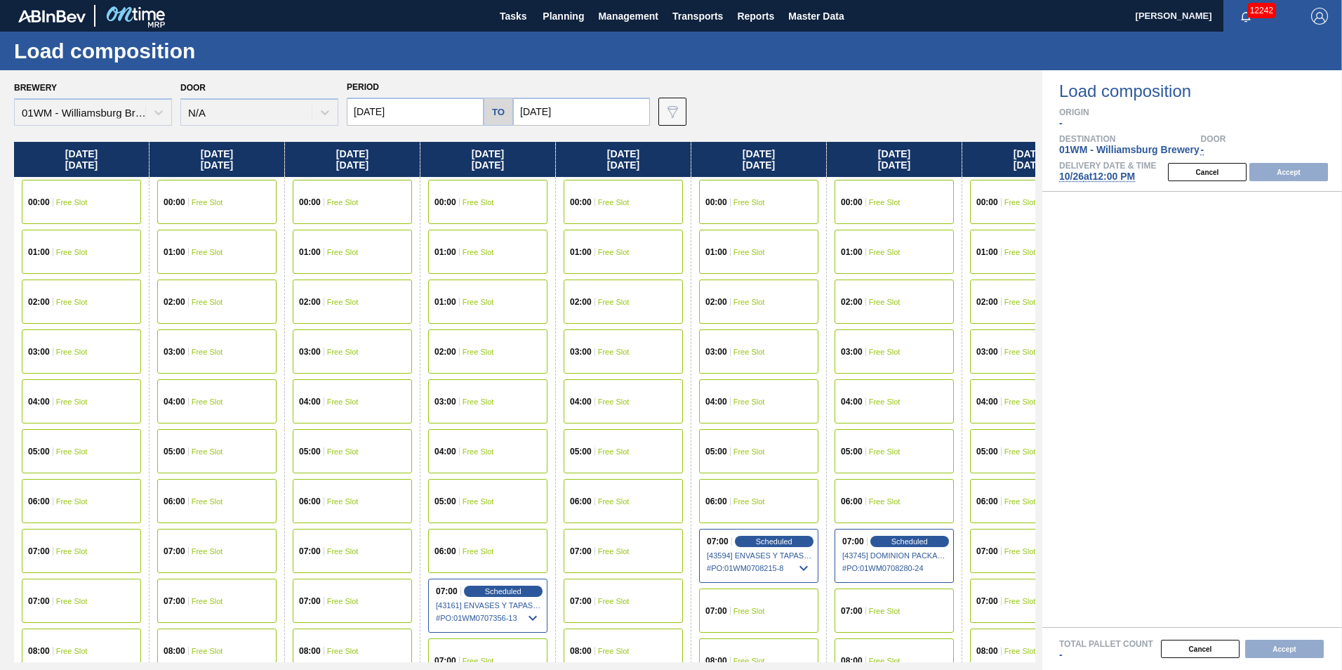
drag, startPoint x: 199, startPoint y: 167, endPoint x: 1115, endPoint y: 161, distance: 916.1
click at [1115, 161] on div "Brewery 01WM - Williamsburg Brewery Door N/A Period 10/26/2025 to 11/02/2025 Da…" at bounding box center [671, 370] width 1342 height 600
click at [423, 89] on div "Period 10/26/2025 to 11/02/2025" at bounding box center [498, 101] width 303 height 48
click at [417, 111] on input "[DATE]" at bounding box center [415, 112] width 137 height 28
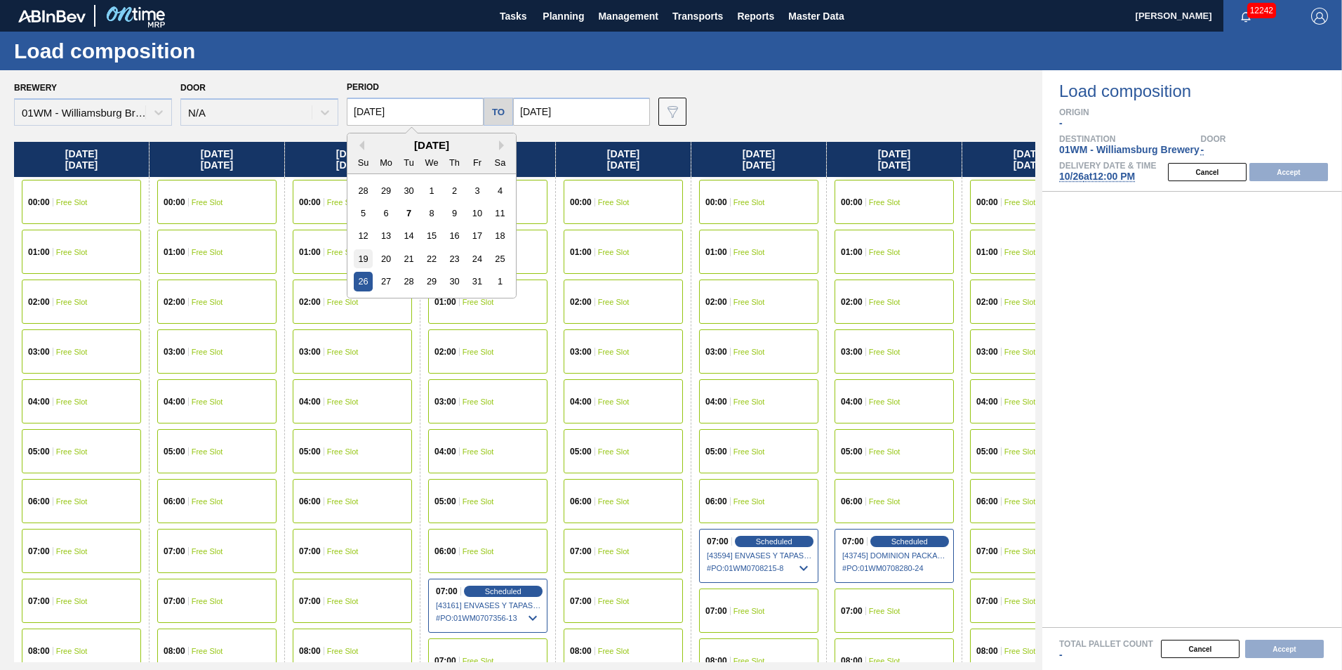
click at [362, 260] on div "19" at bounding box center [363, 258] width 19 height 19
type input "[DATE]"
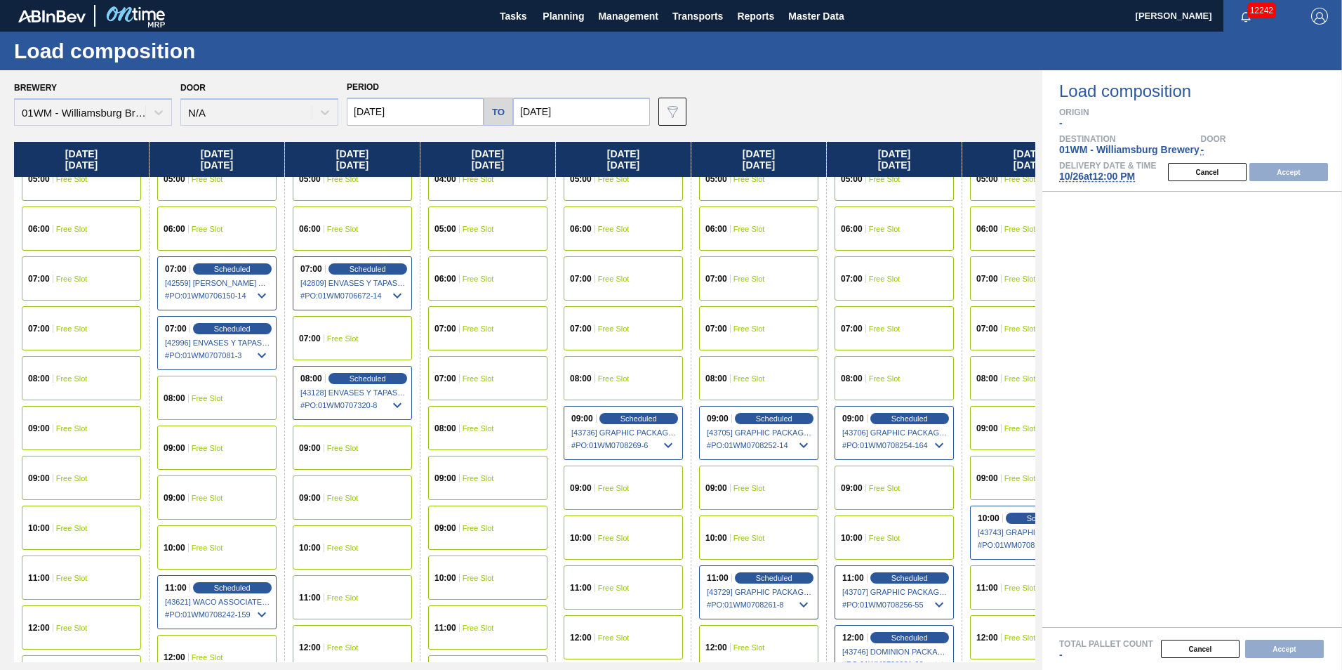
scroll to position [281, 0]
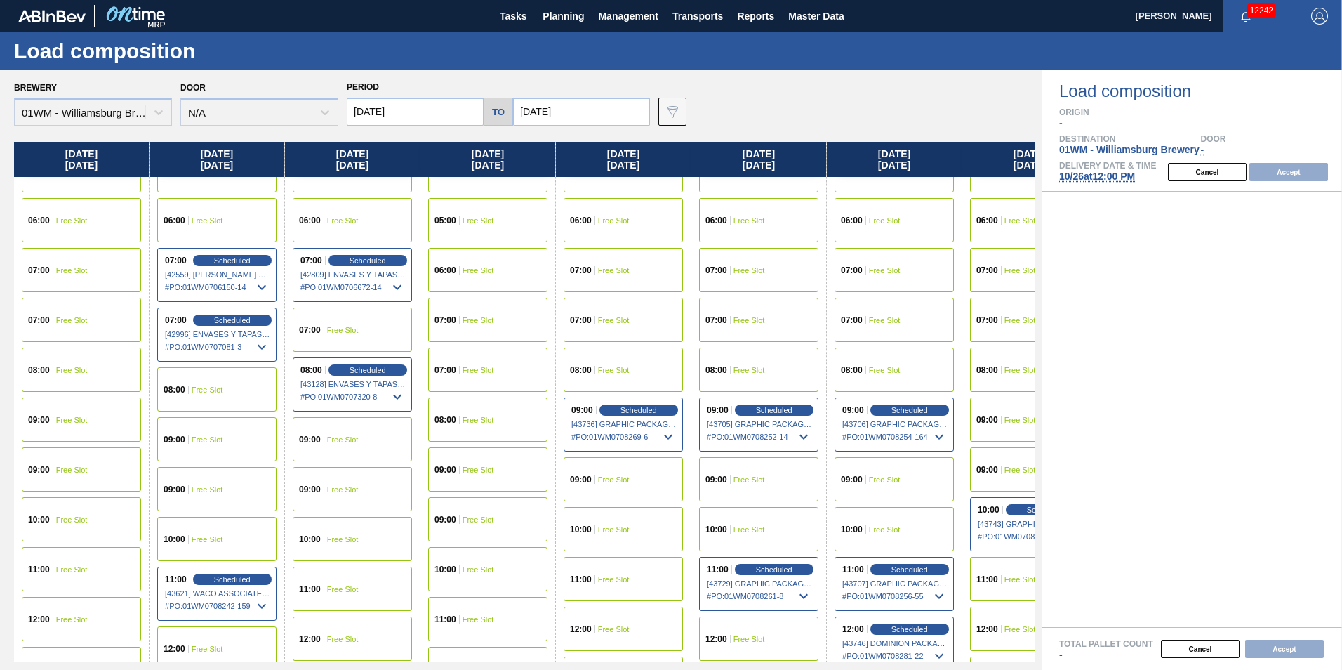
click at [66, 327] on div "07:00 Free Slot" at bounding box center [81, 320] width 119 height 44
click at [1320, 163] on button "Accept" at bounding box center [1289, 172] width 79 height 18
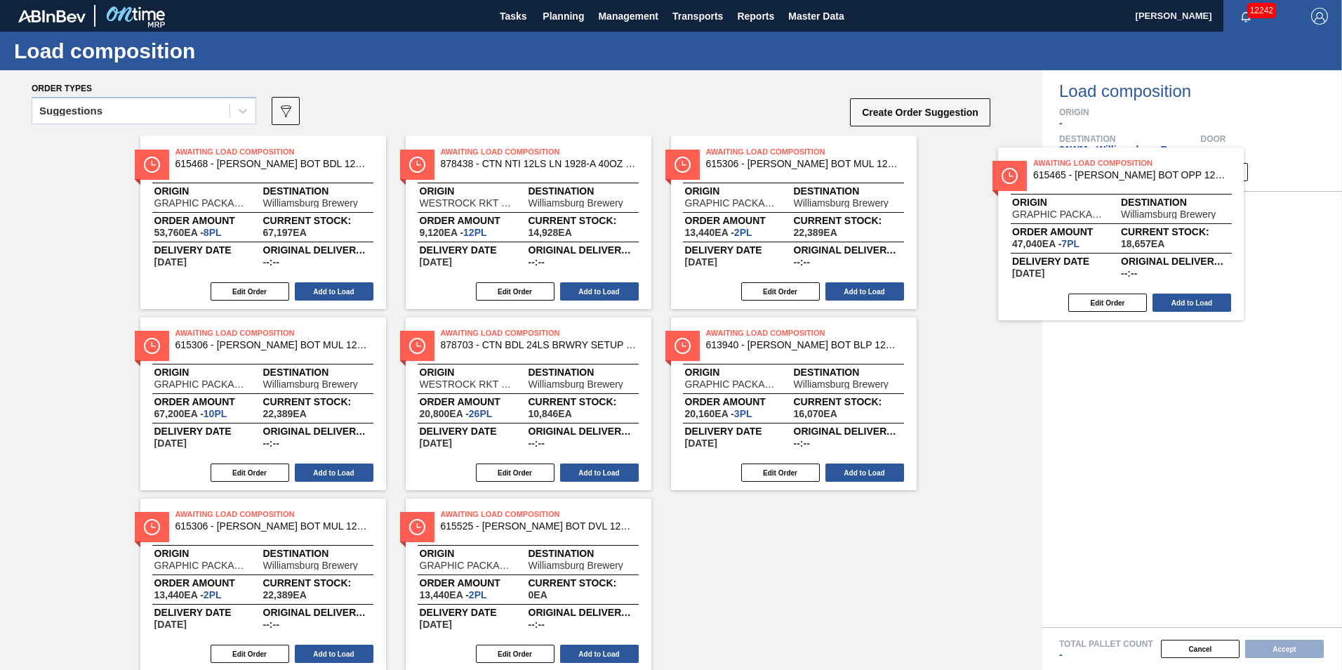
drag, startPoint x: 245, startPoint y: 196, endPoint x: 1224, endPoint y: 241, distance: 980.4
click at [1224, 241] on div "Order types Suggestions 089F7B8B-B2A5-4AFE-B5C0-19BA573D28AC Create Order Sugge…" at bounding box center [671, 370] width 1342 height 600
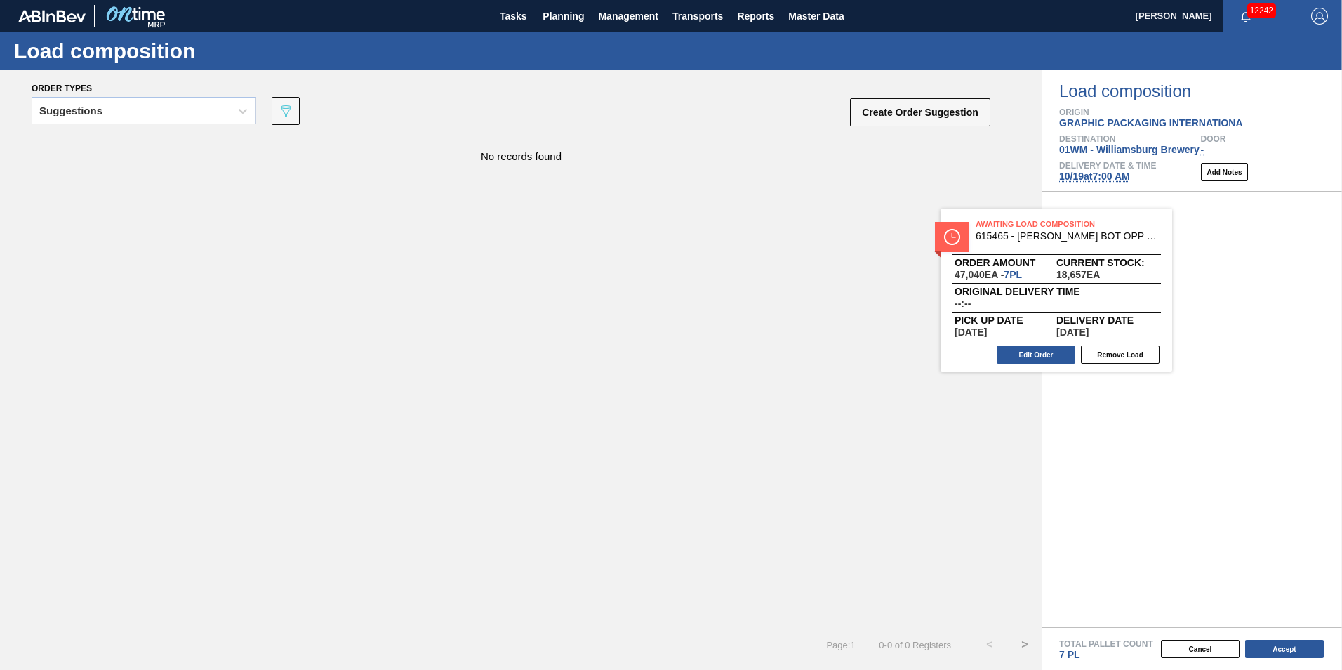
drag, startPoint x: 1233, startPoint y: 274, endPoint x: 402, endPoint y: 366, distance: 836.2
click at [413, 371] on div "Order types Suggestions 089F7B8B-B2A5-4AFE-B5C0-19BA573D28AC Create Order Sugge…" at bounding box center [671, 370] width 1342 height 600
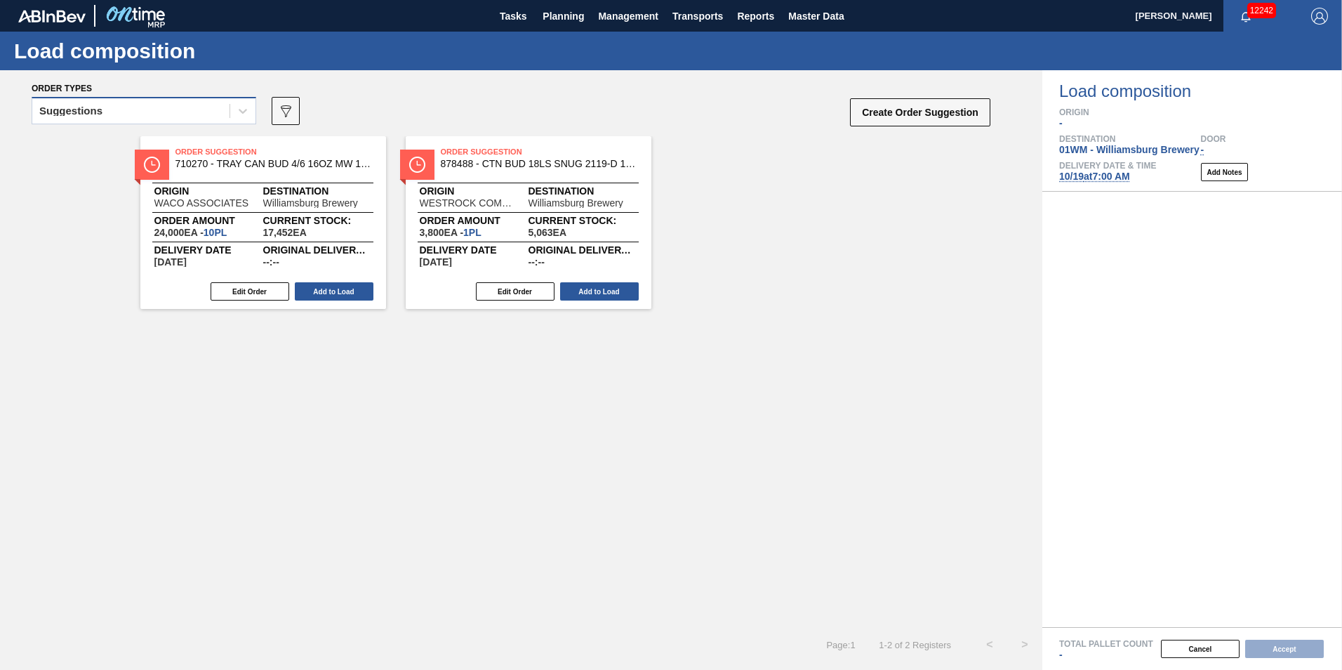
click at [189, 107] on div "Suggestions" at bounding box center [130, 111] width 197 height 20
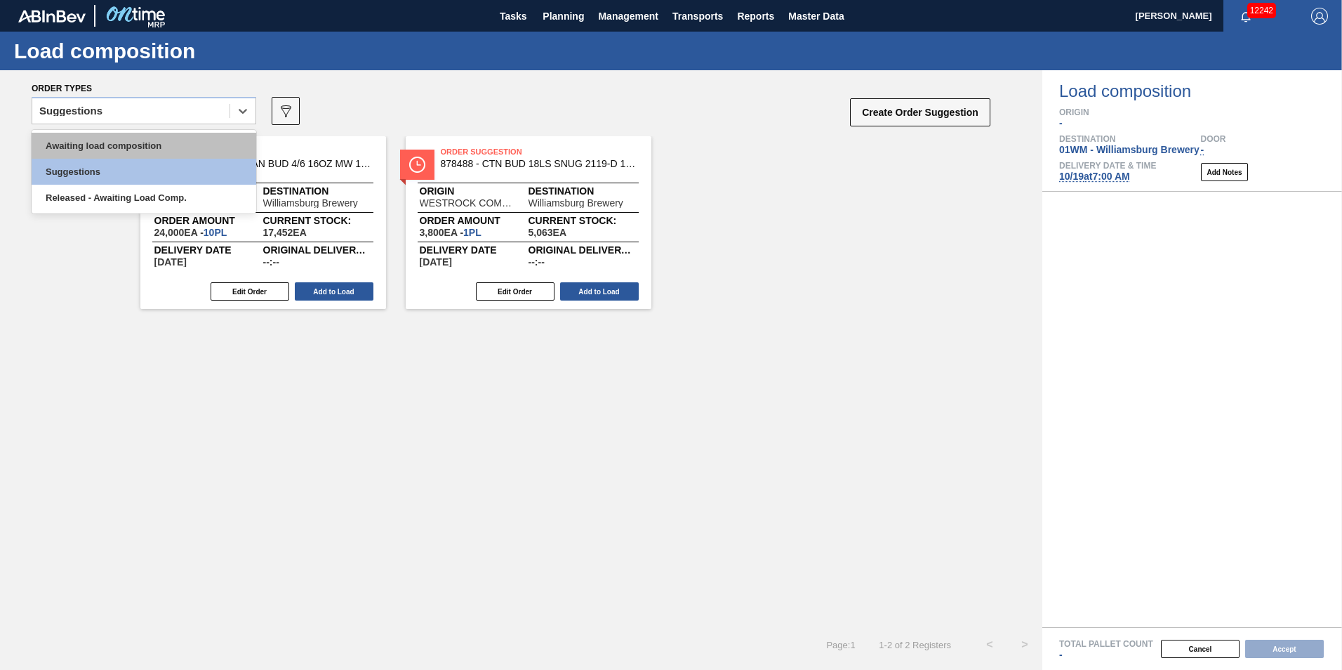
click at [135, 140] on div "Awaiting load composition" at bounding box center [144, 146] width 225 height 26
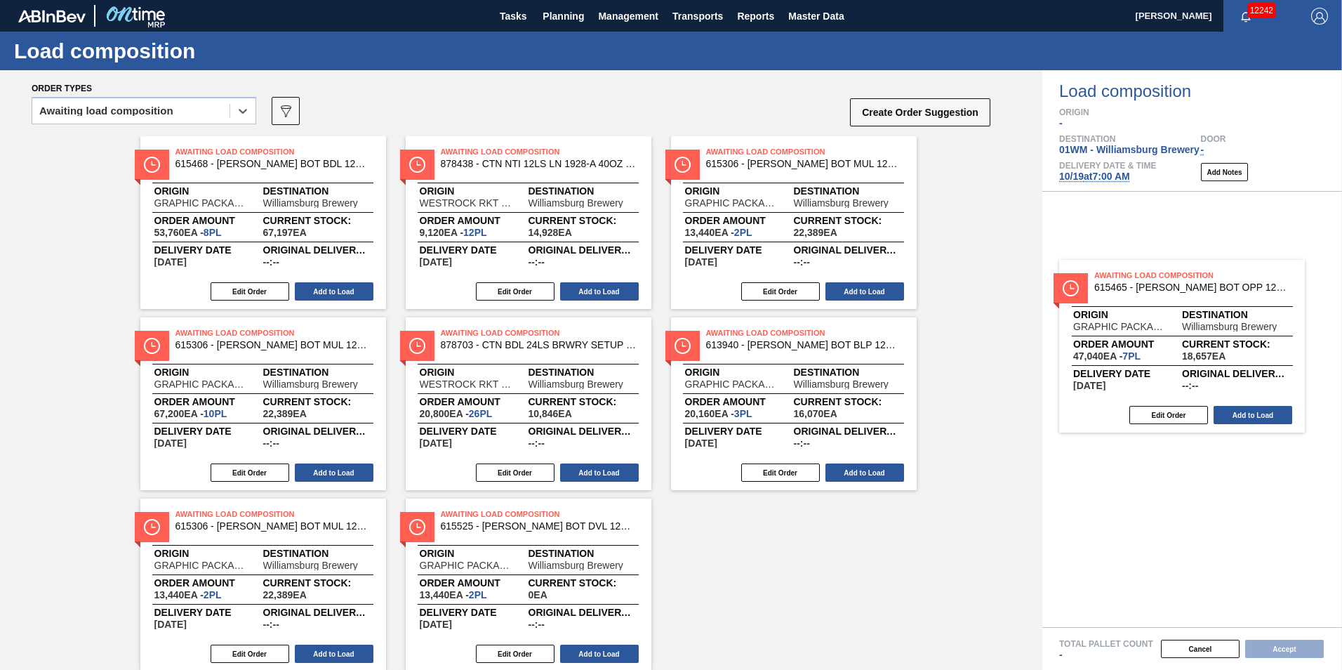
drag, startPoint x: 249, startPoint y: 243, endPoint x: 1245, endPoint y: 362, distance: 1003.9
click at [1245, 362] on div "Order types option Awaiting load composition, selected. Select is focused ,type…" at bounding box center [671, 370] width 1342 height 600
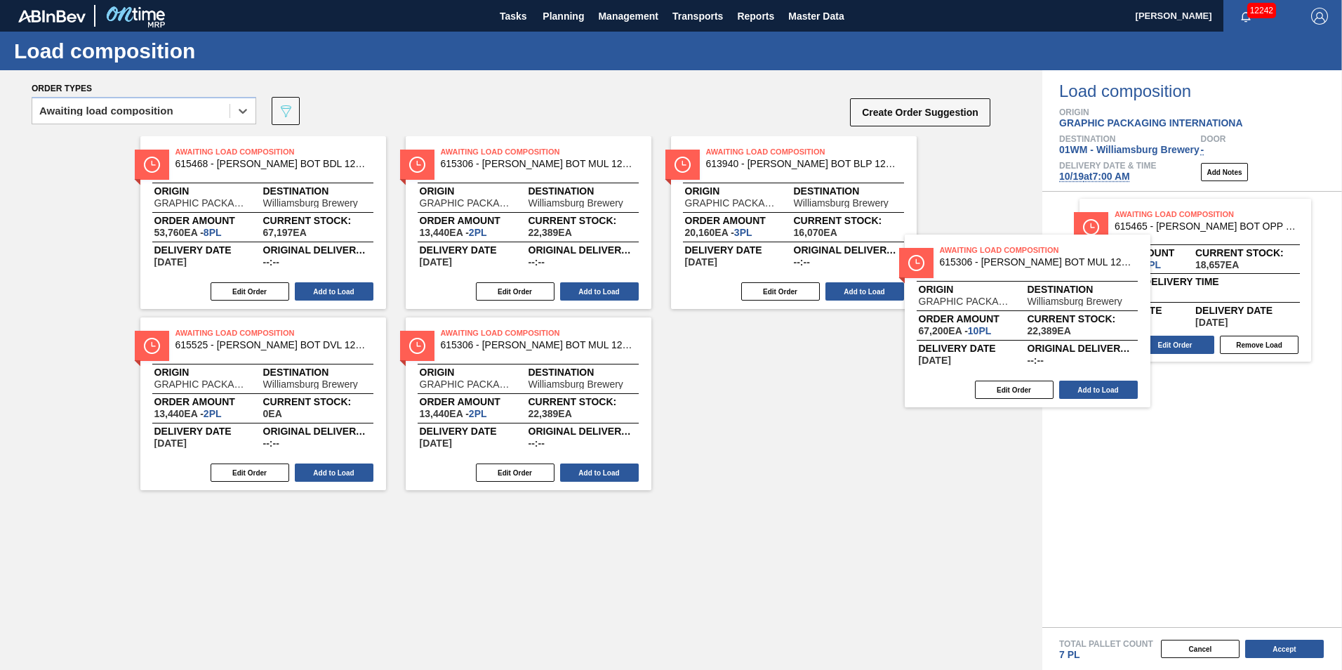
drag, startPoint x: 862, startPoint y: 237, endPoint x: 1256, endPoint y: 364, distance: 414.0
click at [1267, 369] on div "Order types option Awaiting load composition, selected. Select is focused ,type…" at bounding box center [671, 370] width 1342 height 600
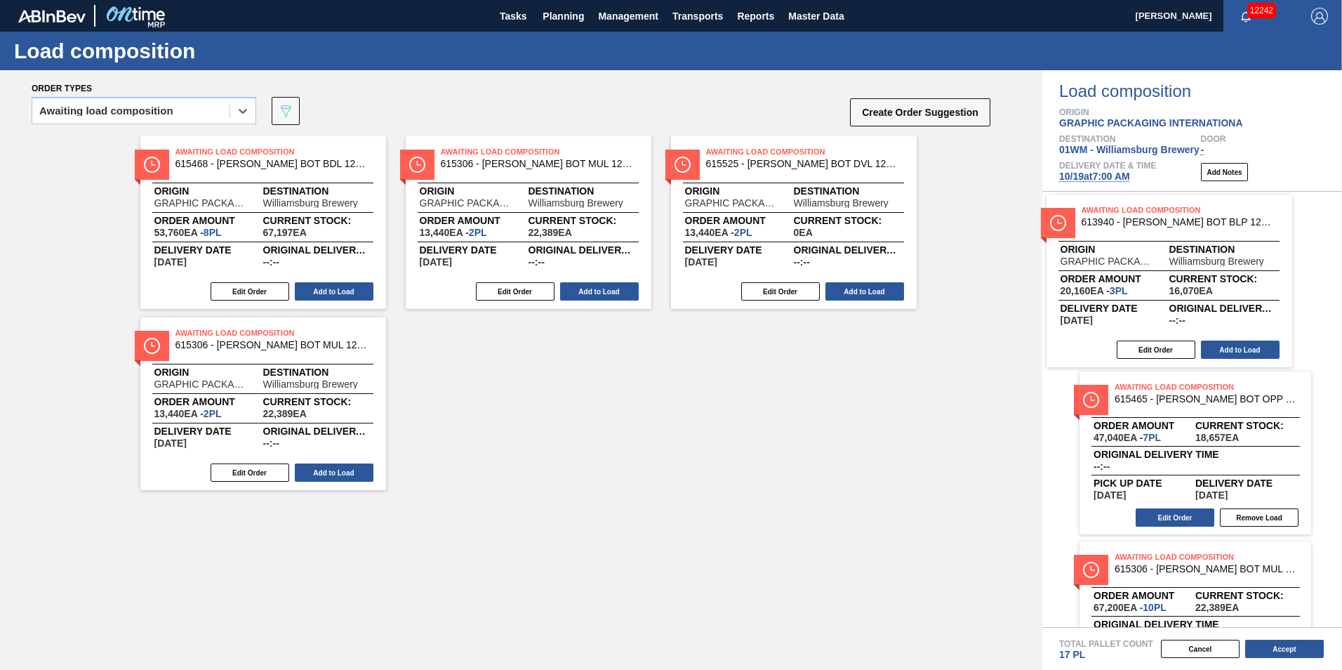
drag, startPoint x: 799, startPoint y: 222, endPoint x: 1223, endPoint y: 284, distance: 428.5
click at [1223, 284] on div "Order types option Awaiting load composition, selected. Select is focused ,type…" at bounding box center [671, 370] width 1342 height 600
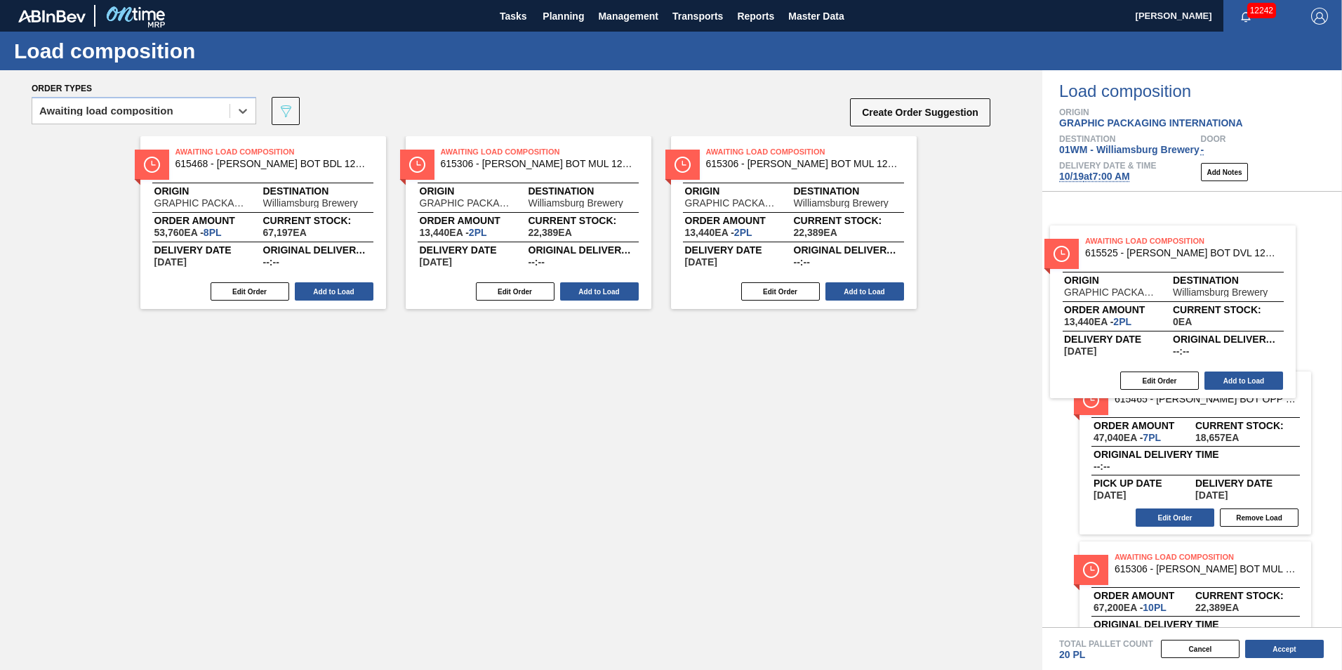
drag, startPoint x: 756, startPoint y: 199, endPoint x: 1205, endPoint y: 294, distance: 459.3
click at [1205, 294] on div "Order types option Awaiting load composition, selected. Select is focused ,type…" at bounding box center [671, 370] width 1342 height 600
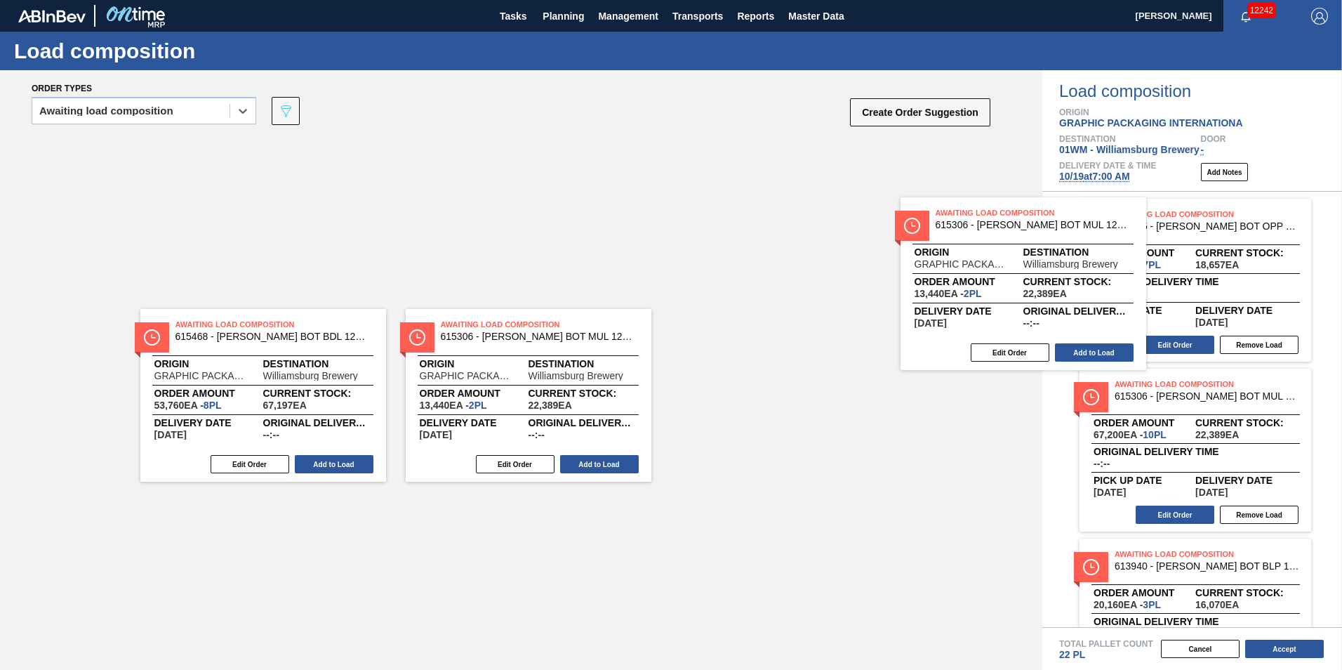
drag, startPoint x: 885, startPoint y: 255, endPoint x: 1134, endPoint y: 304, distance: 254.0
click at [1147, 308] on div "Order types option Awaiting load composition, selected. Select is focused ,type…" at bounding box center [671, 370] width 1342 height 600
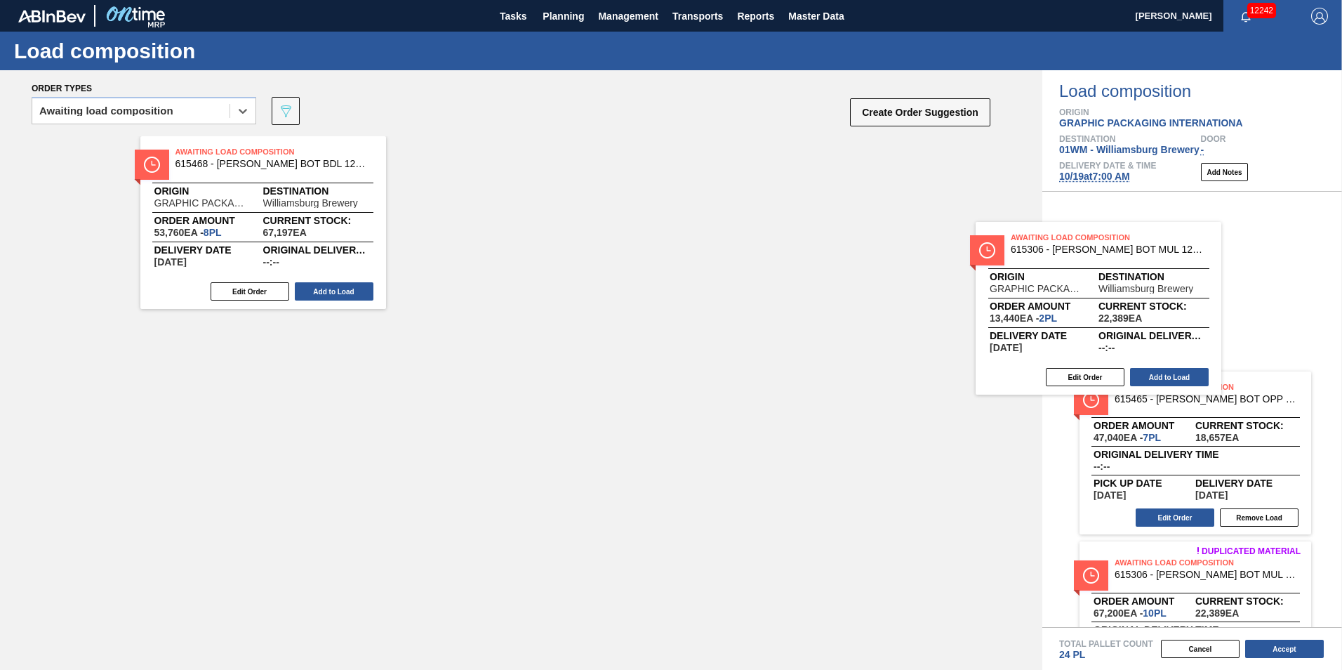
drag, startPoint x: 848, startPoint y: 252, endPoint x: 1130, endPoint y: 270, distance: 282.1
click at [1130, 270] on div "Order types option Awaiting load composition, selected. Select is focused ,type…" at bounding box center [671, 370] width 1342 height 600
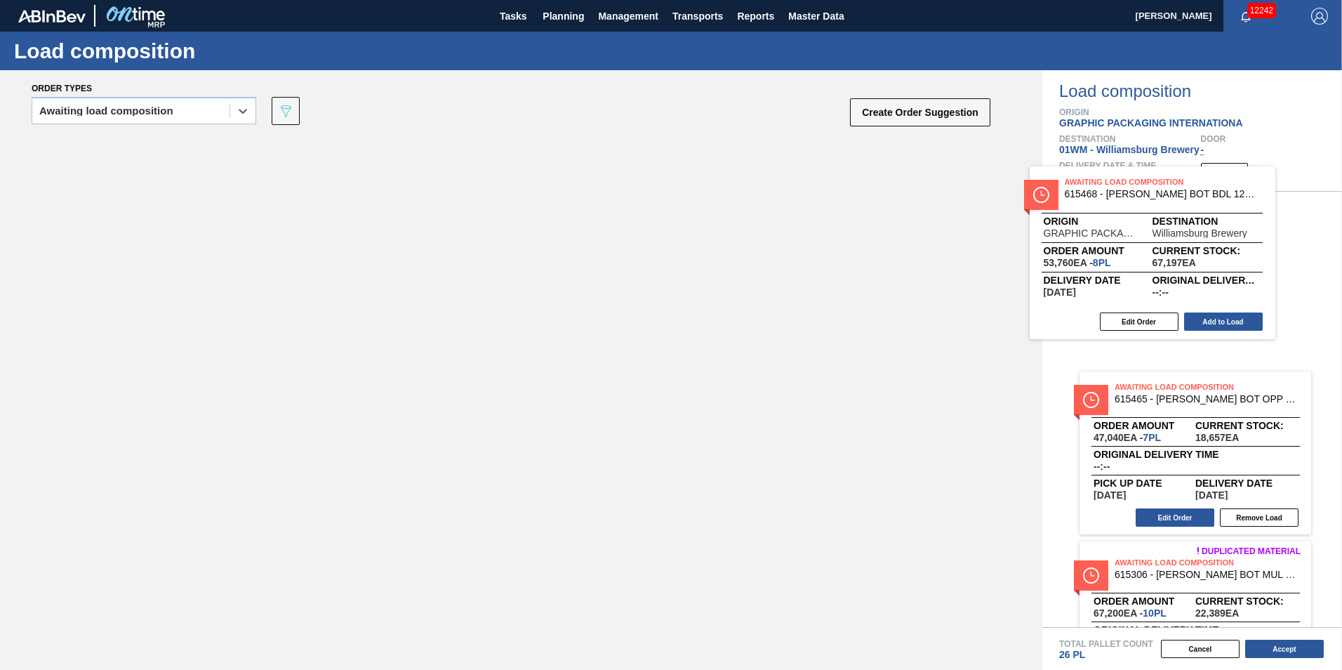
drag, startPoint x: 331, startPoint y: 214, endPoint x: 1231, endPoint y: 248, distance: 901.3
click at [1231, 248] on div "Order types option Awaiting load composition, selected. Select is focused ,type…" at bounding box center [671, 370] width 1342 height 600
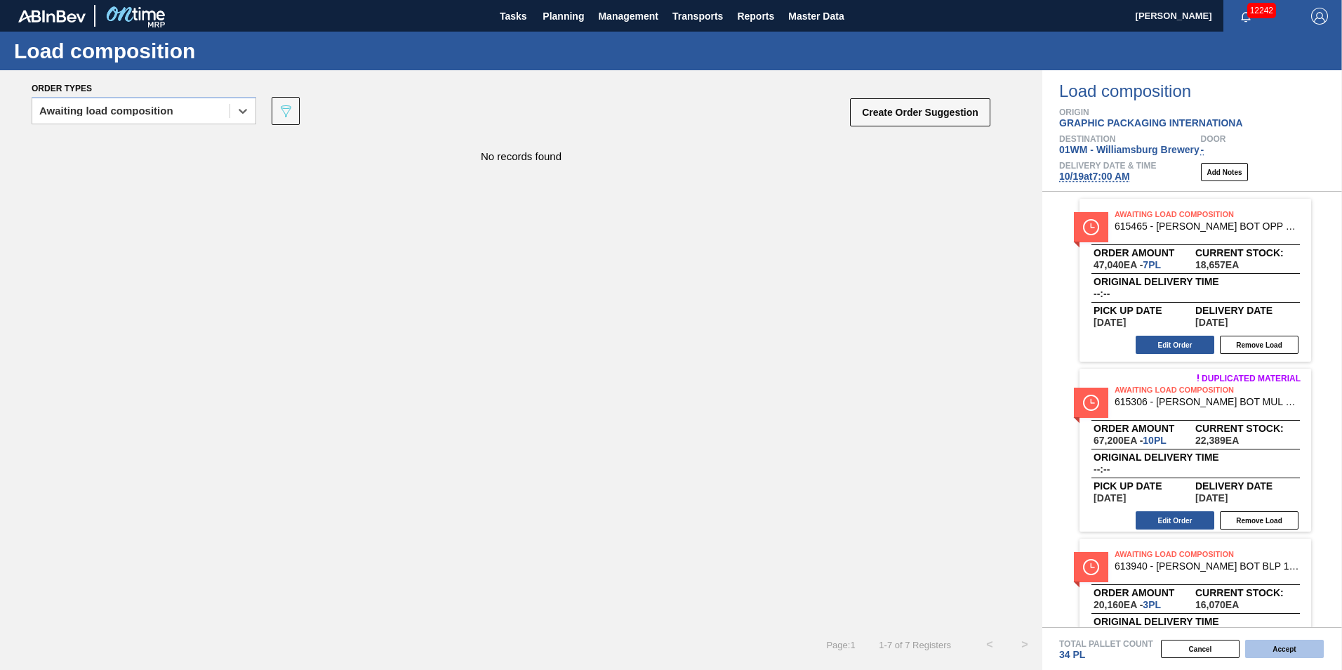
click at [1289, 647] on button "Accept" at bounding box center [1284, 649] width 79 height 18
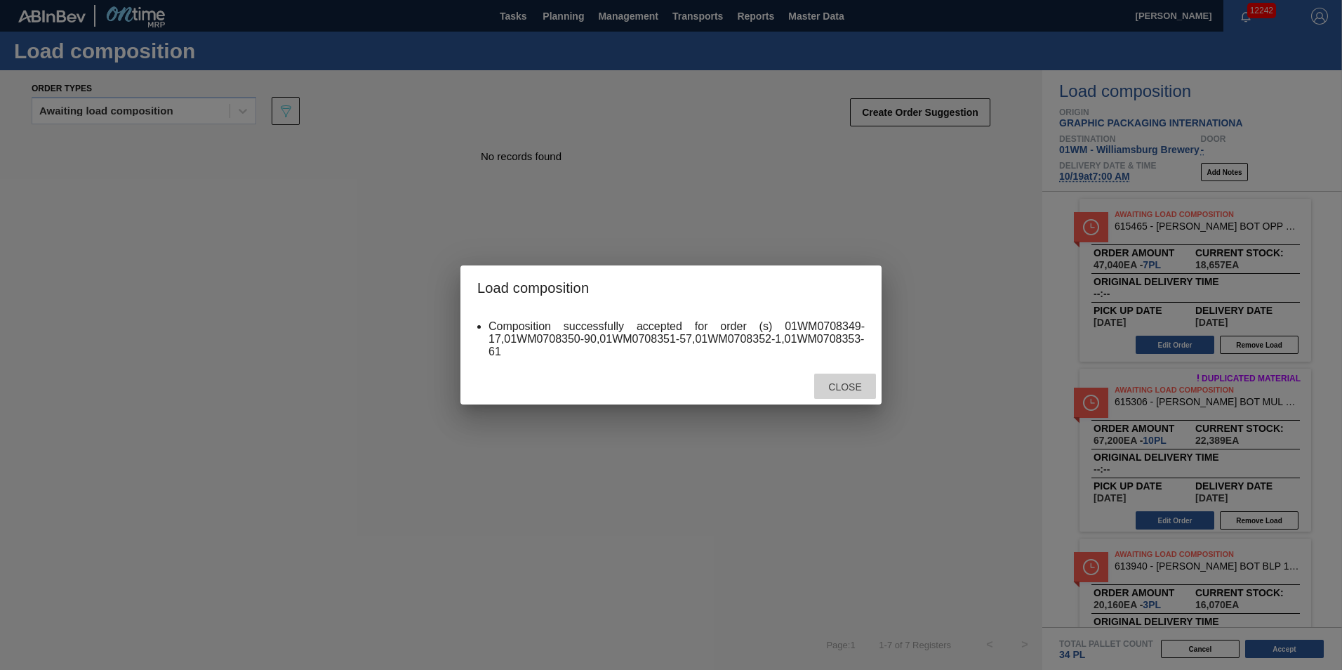
click at [853, 390] on span "Close" at bounding box center [844, 386] width 55 height 11
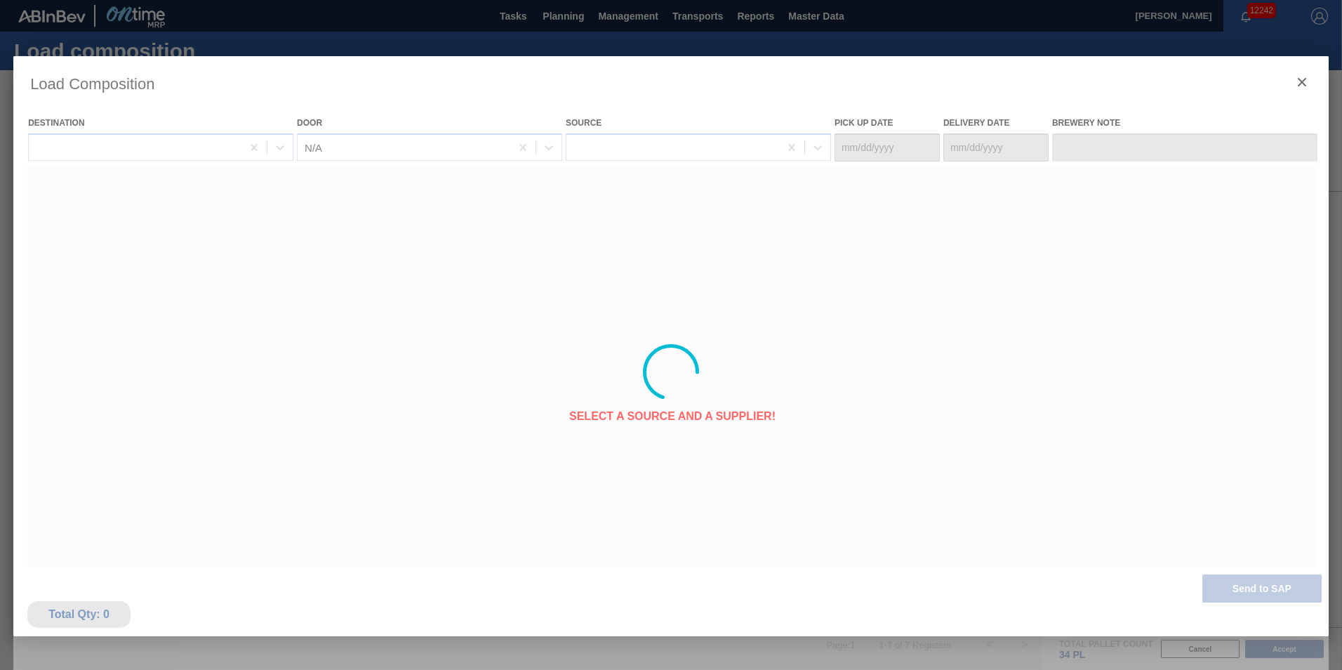
type Date "[DATE]"
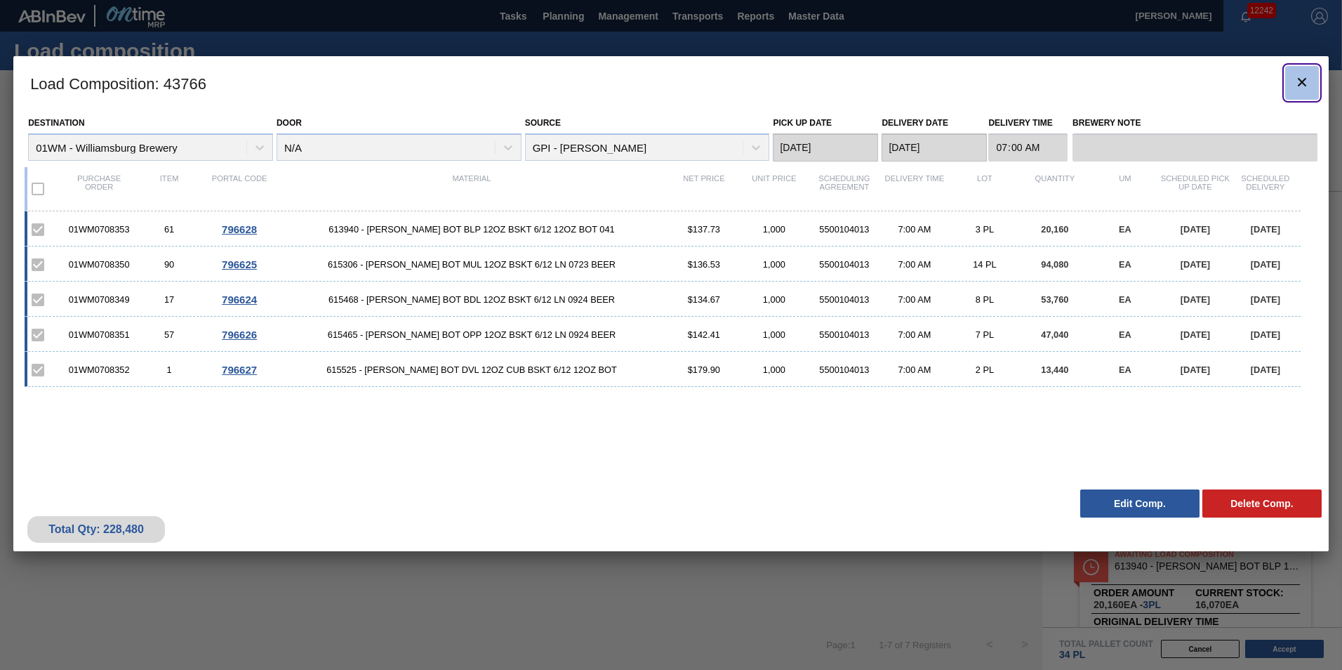
click at [1310, 76] on icon "botão de ícone" at bounding box center [1302, 82] width 17 height 17
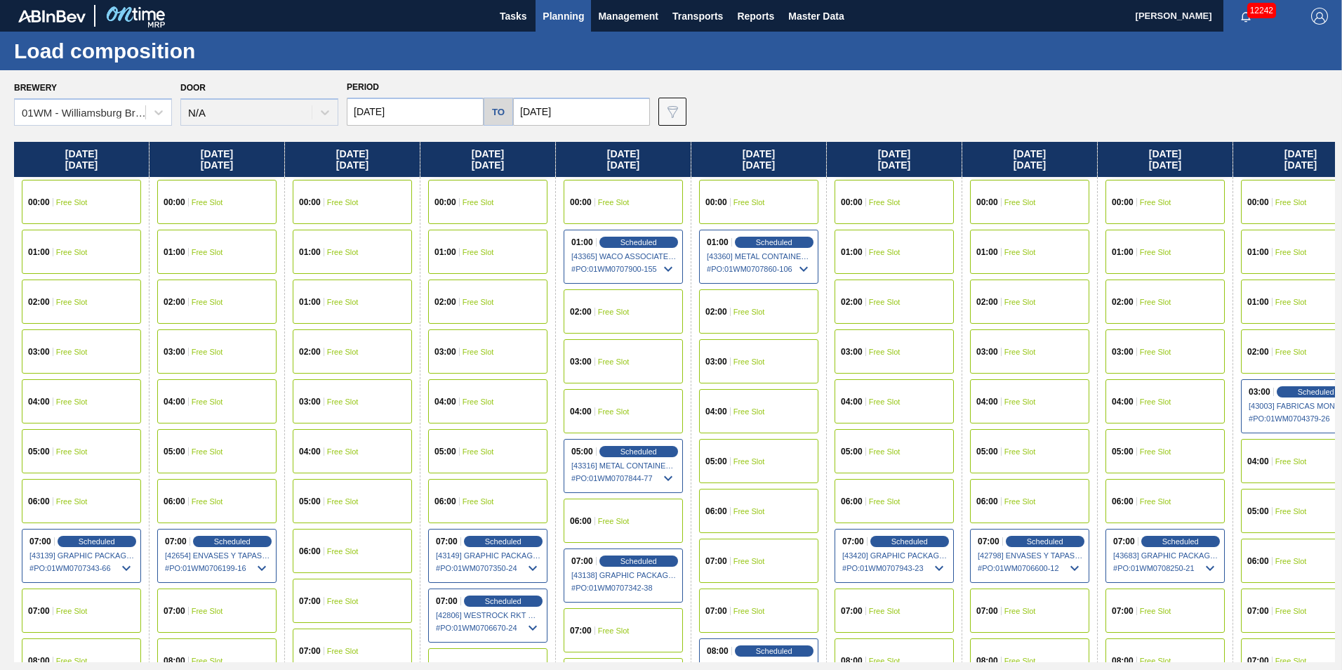
click at [575, 16] on span "Planning" at bounding box center [563, 16] width 41 height 17
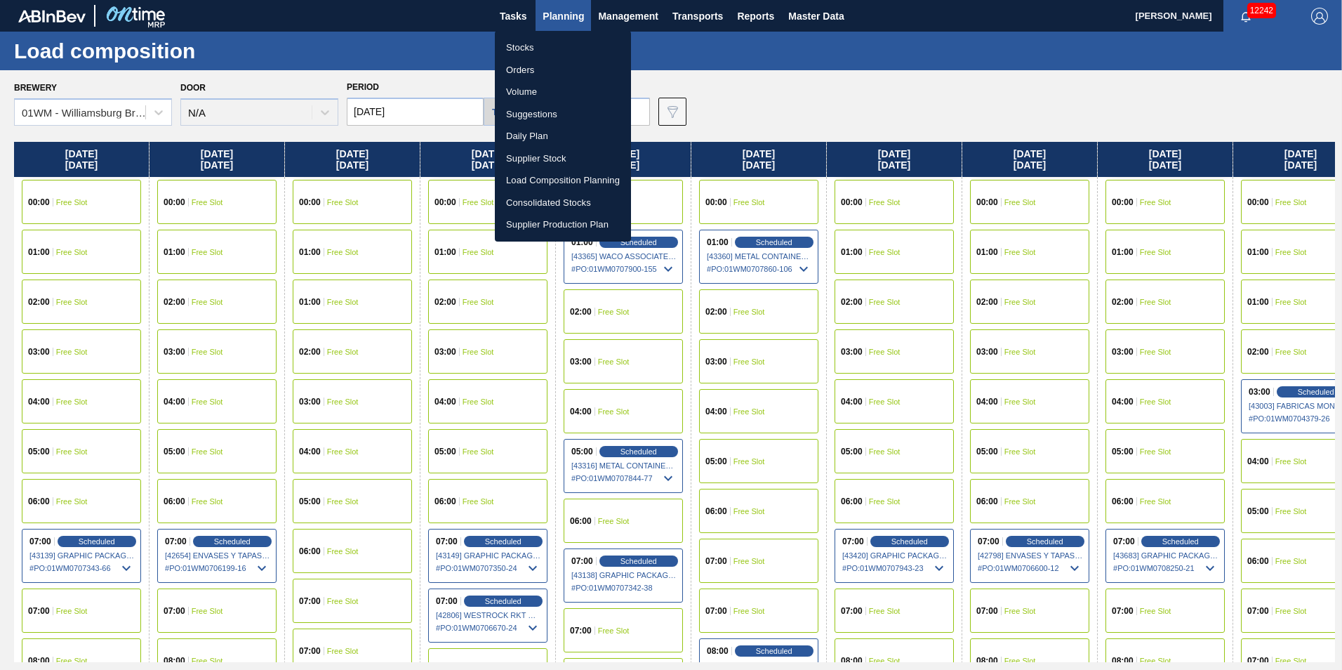
click at [566, 177] on li "Load Composition Planning" at bounding box center [563, 180] width 136 height 22
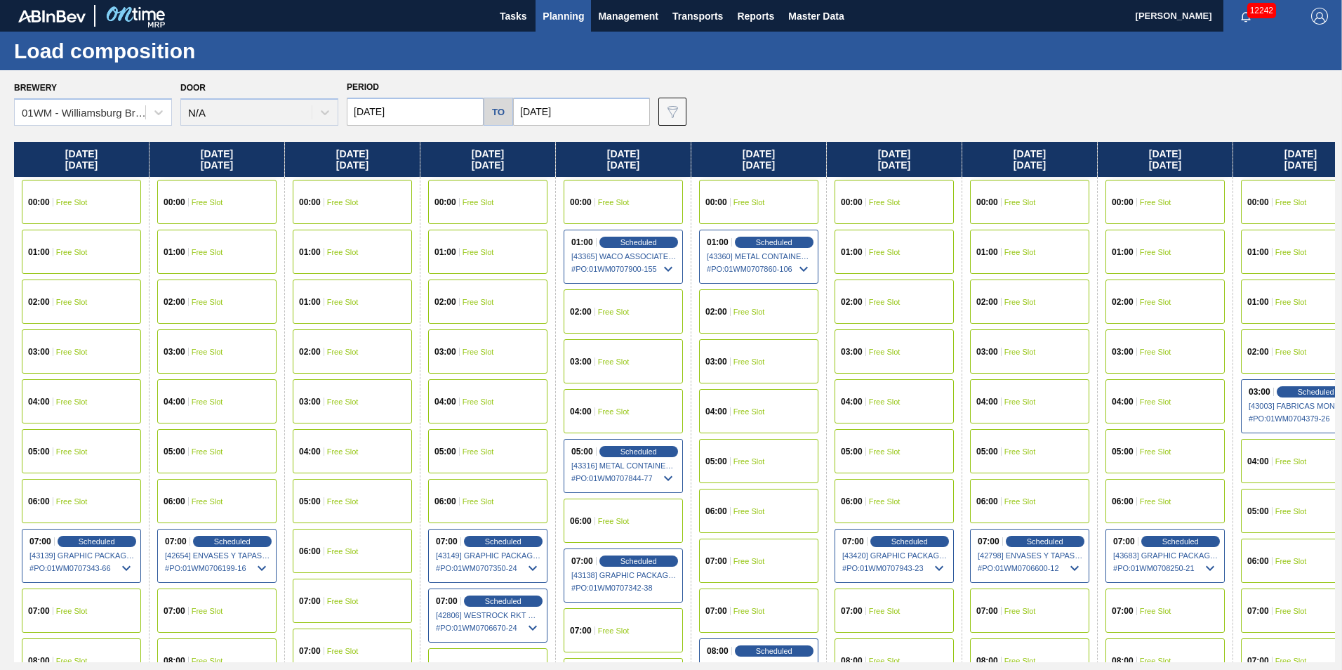
click at [548, 1] on button "Planning" at bounding box center [563, 16] width 55 height 32
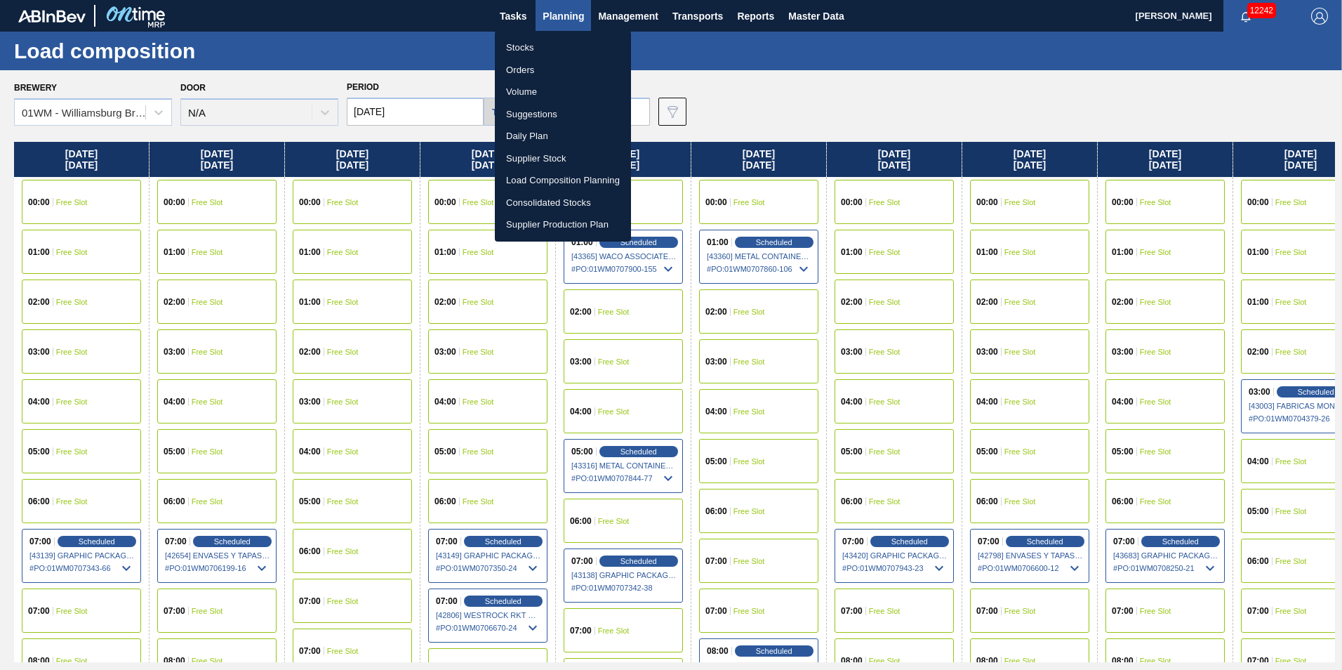
click at [564, 109] on li "Suggestions" at bounding box center [563, 114] width 136 height 22
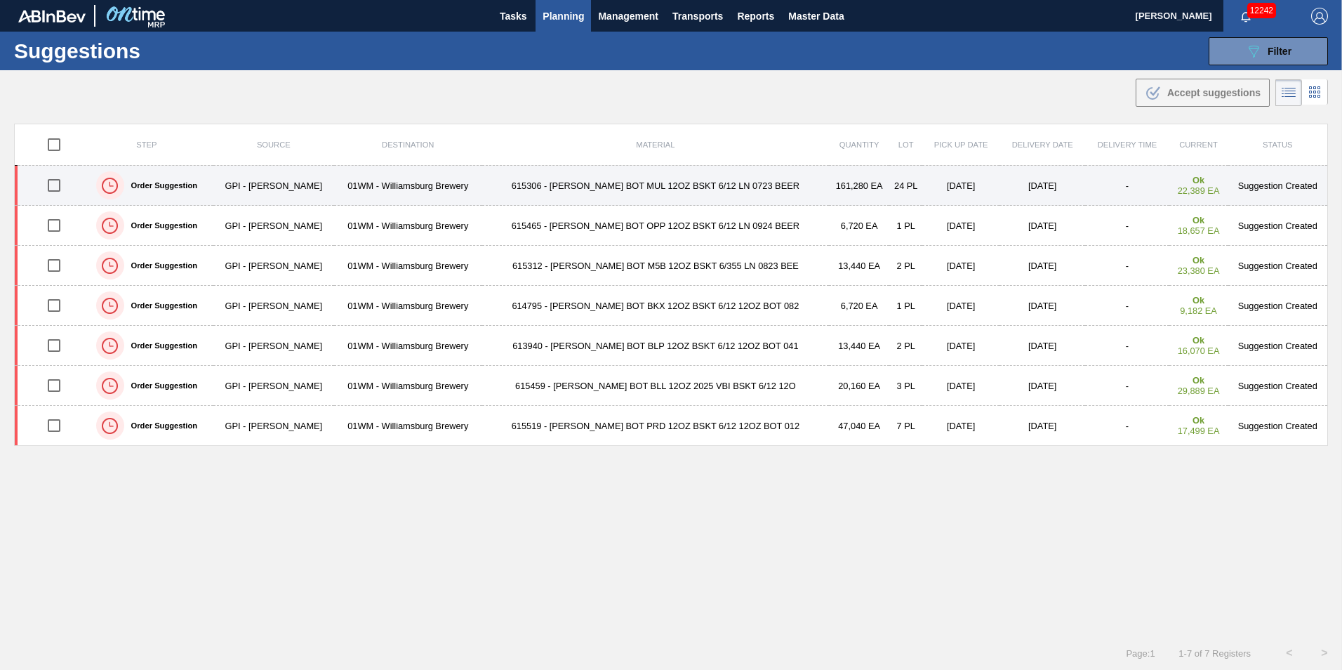
click at [58, 184] on input "checkbox" at bounding box center [53, 185] width 29 height 29
checkbox input "true"
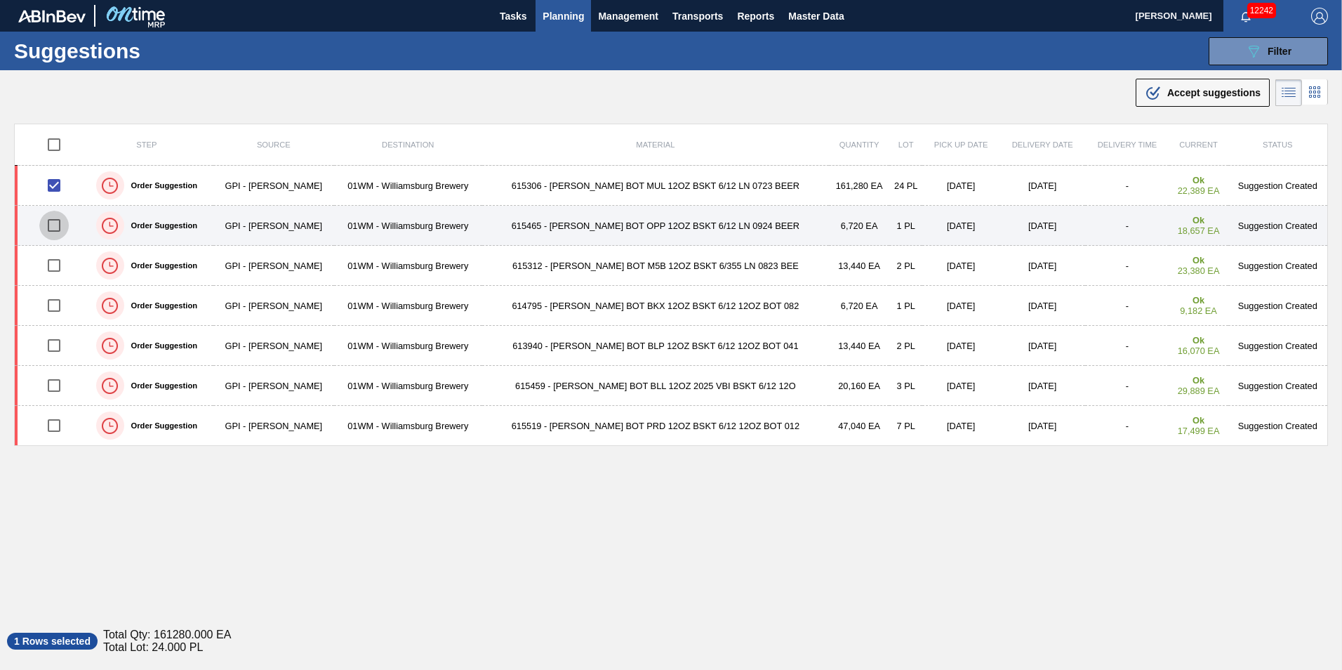
click at [60, 219] on input "checkbox" at bounding box center [53, 225] width 29 height 29
checkbox input "true"
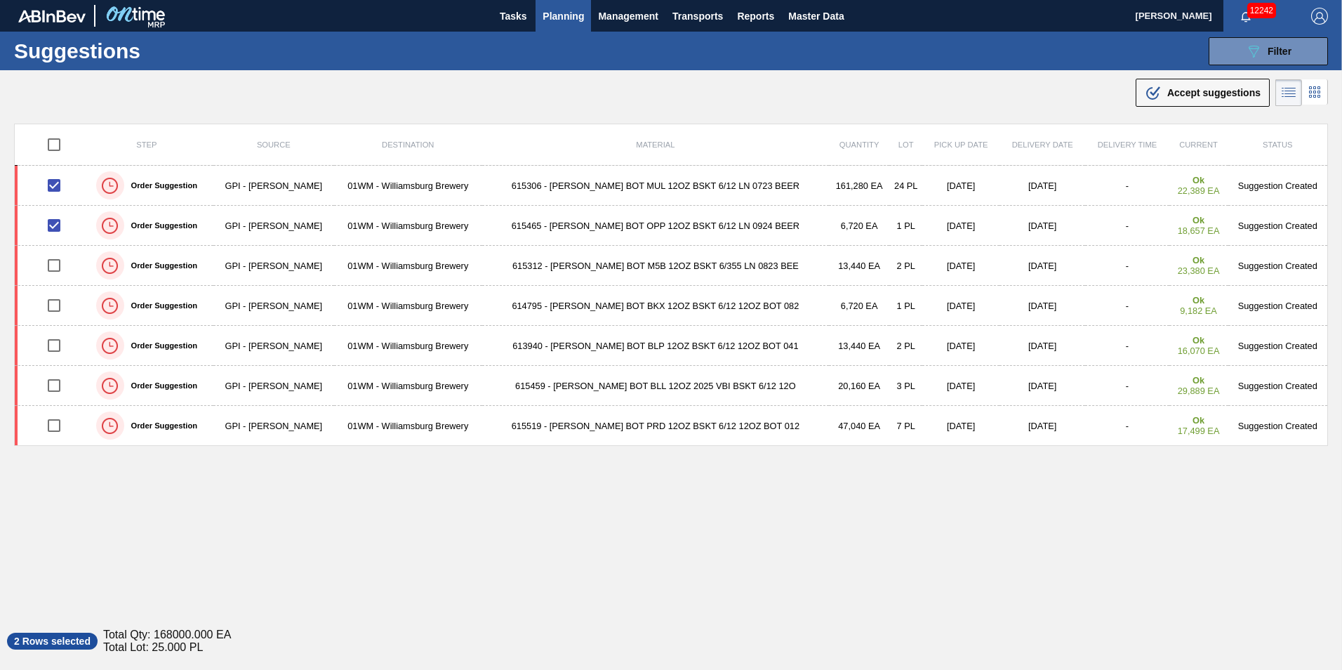
click at [1042, 580] on div "Step Source Destination Material Quantity Lot Pick up Date Delivery Date Delive…" at bounding box center [671, 367] width 1314 height 487
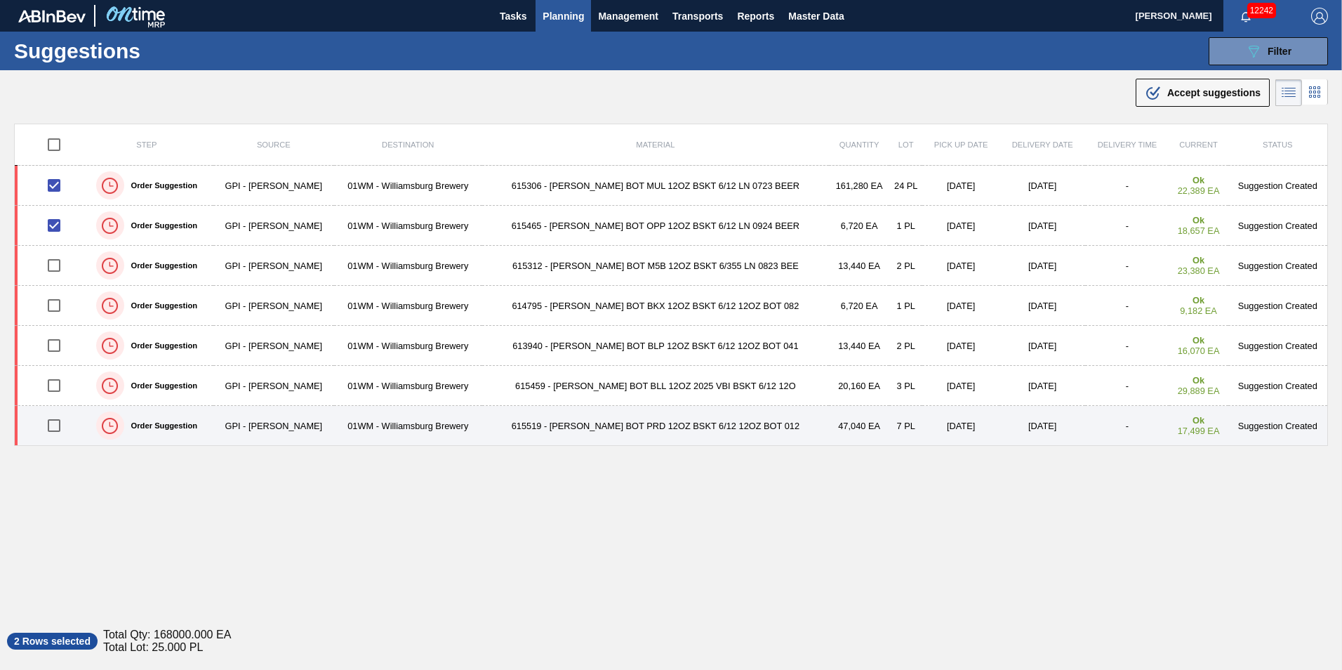
click at [60, 422] on input "checkbox" at bounding box center [53, 425] width 29 height 29
checkbox input "true"
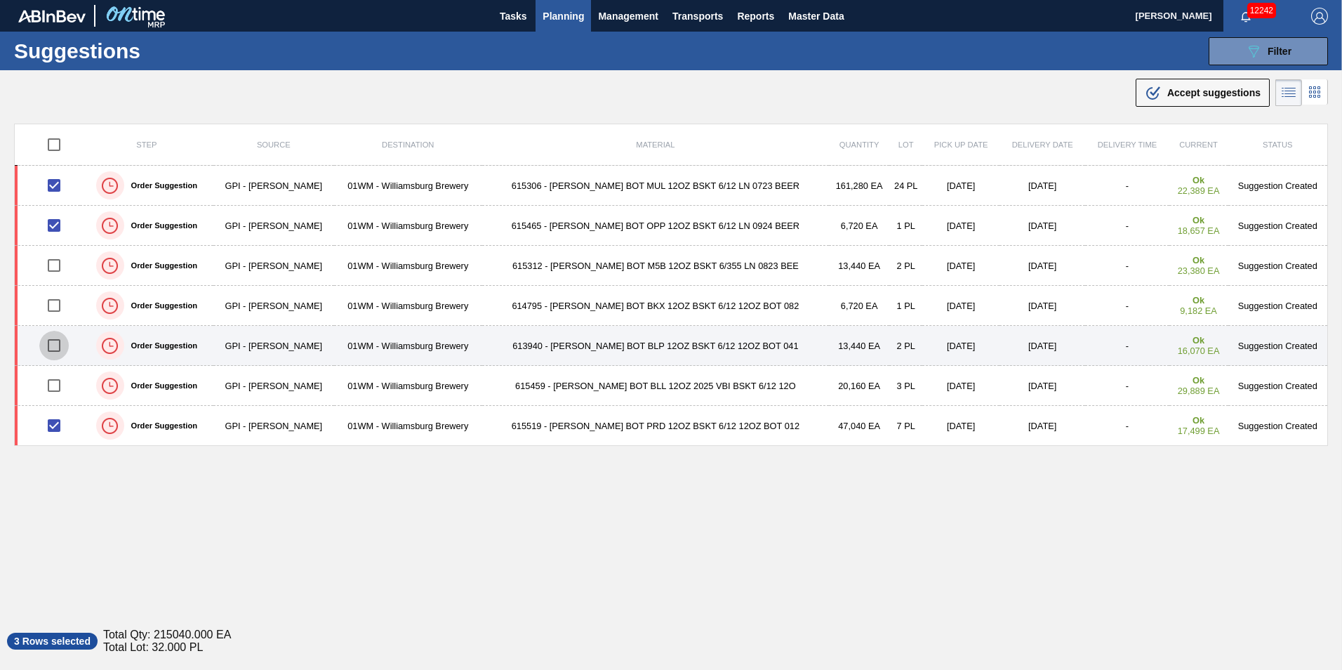
click at [60, 344] on input "checkbox" at bounding box center [53, 345] width 29 height 29
click at [60, 347] on input "checkbox" at bounding box center [53, 345] width 29 height 29
checkbox input "true"
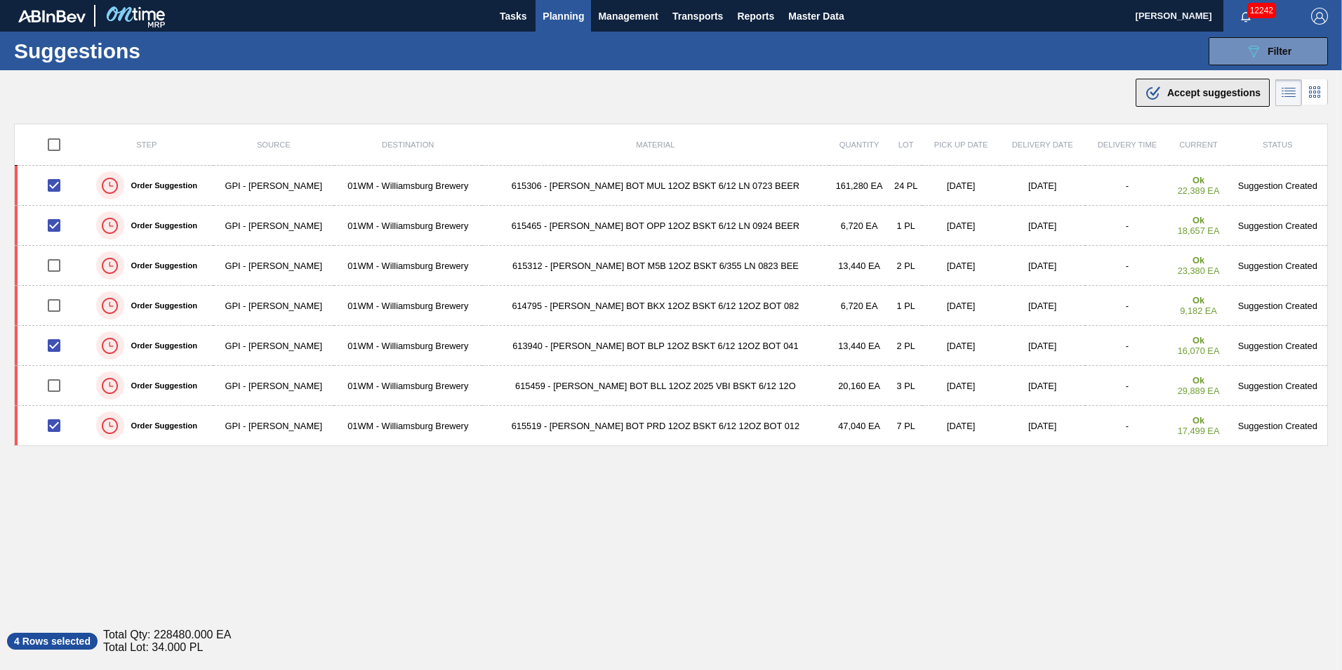
click at [1176, 93] on span "Accept suggestions" at bounding box center [1213, 92] width 93 height 11
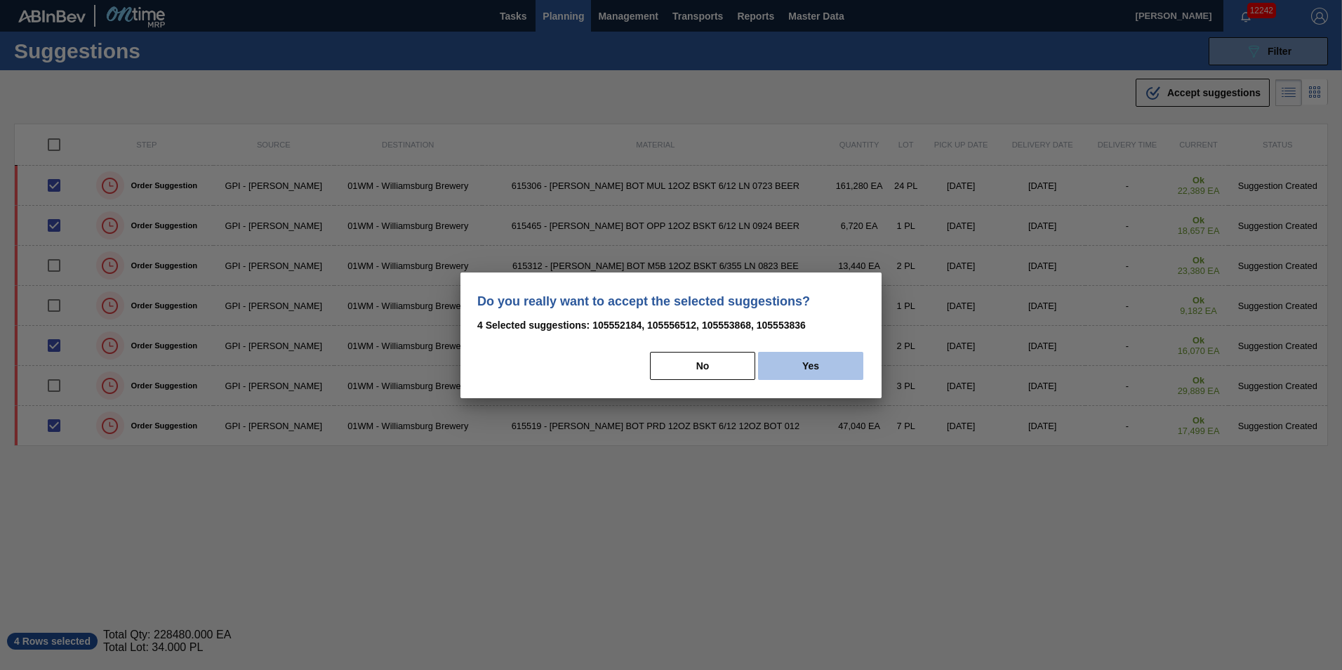
click at [820, 354] on button "Yes" at bounding box center [810, 366] width 105 height 28
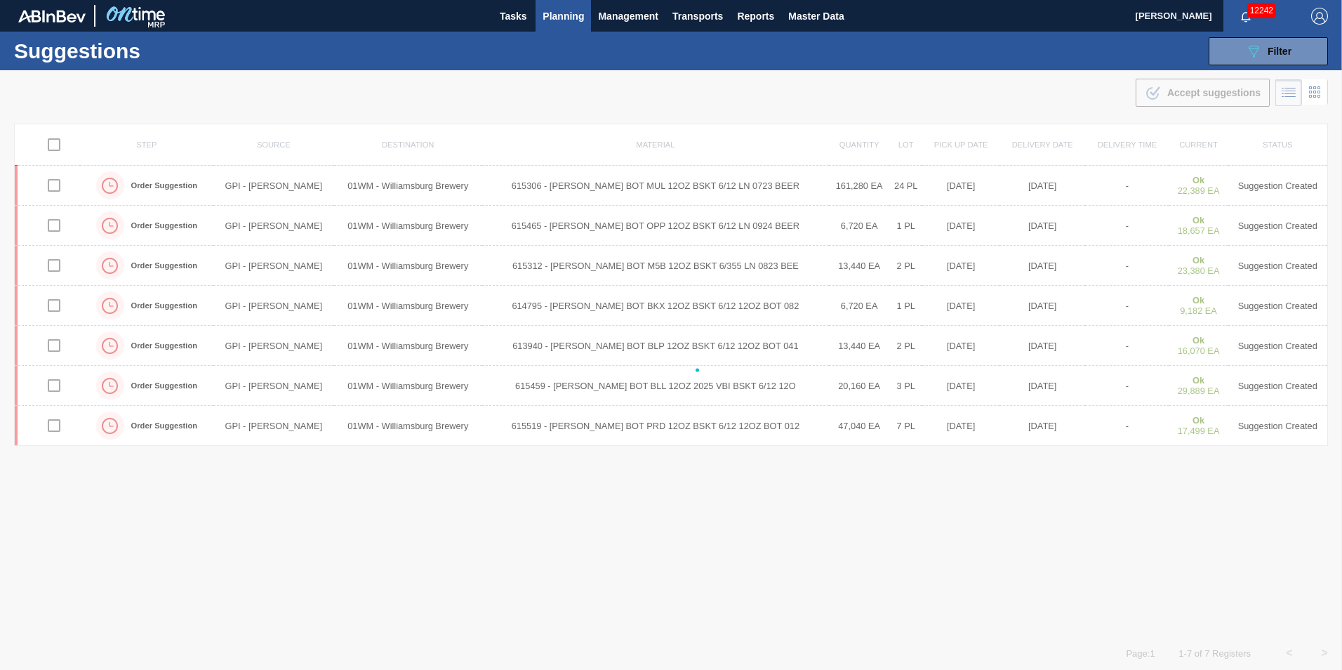
checkbox input "false"
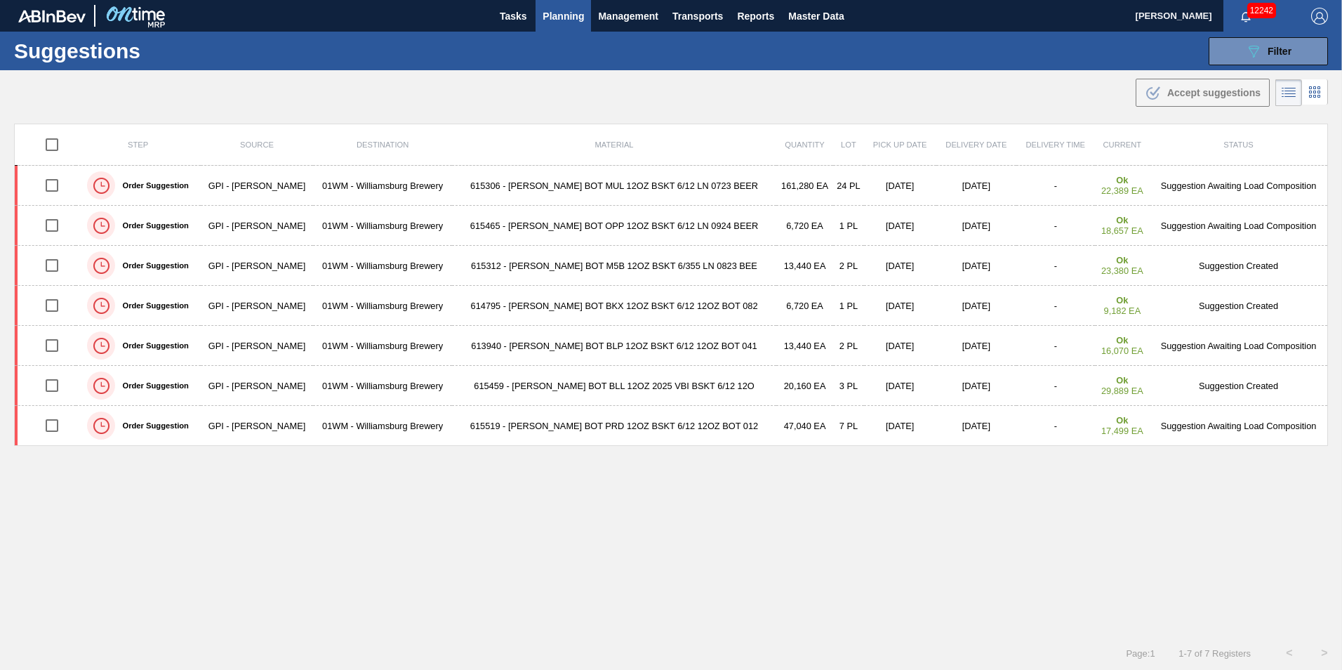
click at [548, 17] on span "Planning" at bounding box center [563, 16] width 41 height 17
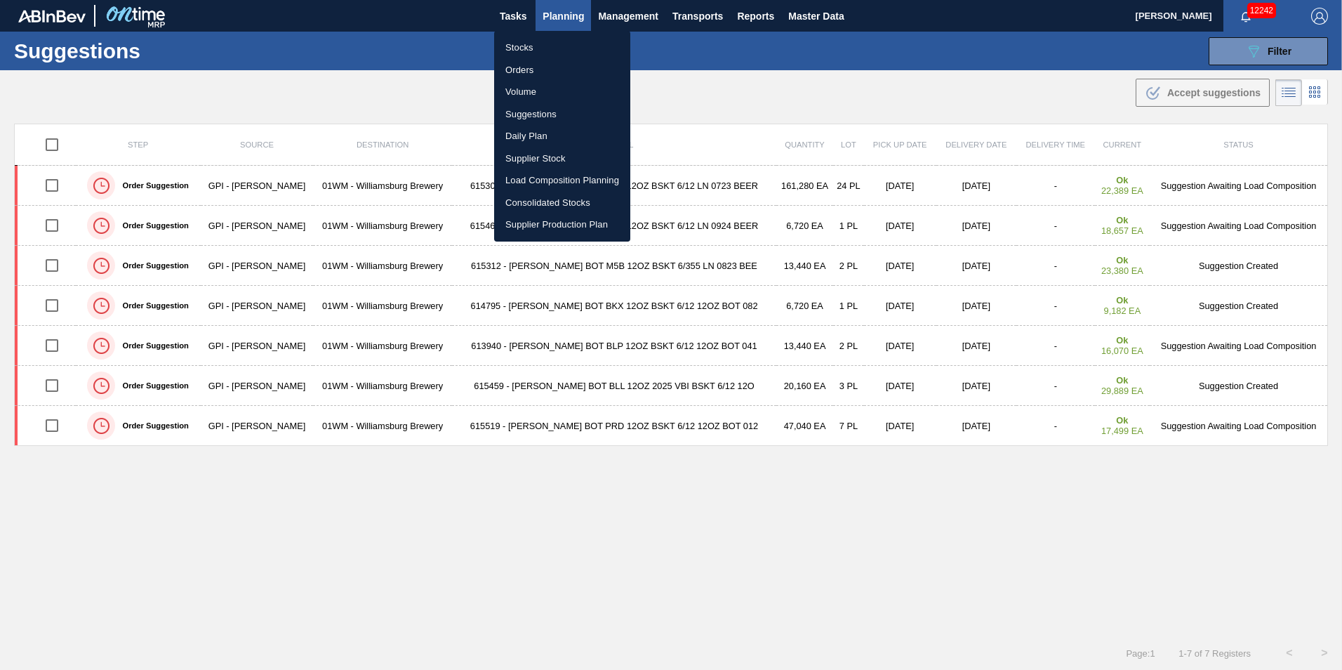
click at [566, 182] on li "Load Composition Planning" at bounding box center [562, 180] width 136 height 22
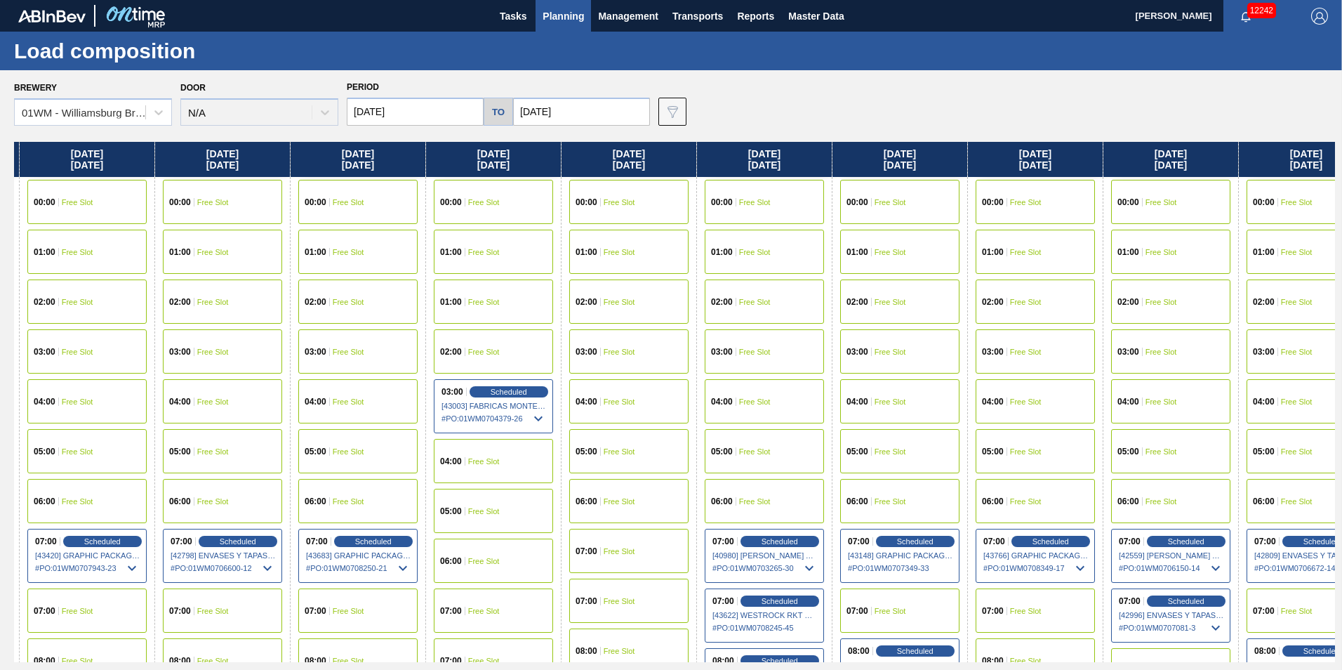
drag, startPoint x: 1122, startPoint y: 171, endPoint x: 299, endPoint y: 217, distance: 824.0
click at [303, 219] on div "Monday 10/06/2025 00:00 Free Slot 01:00 Free Slot 02:00 Free Slot 03:00 Free Sl…" at bounding box center [674, 402] width 1321 height 520
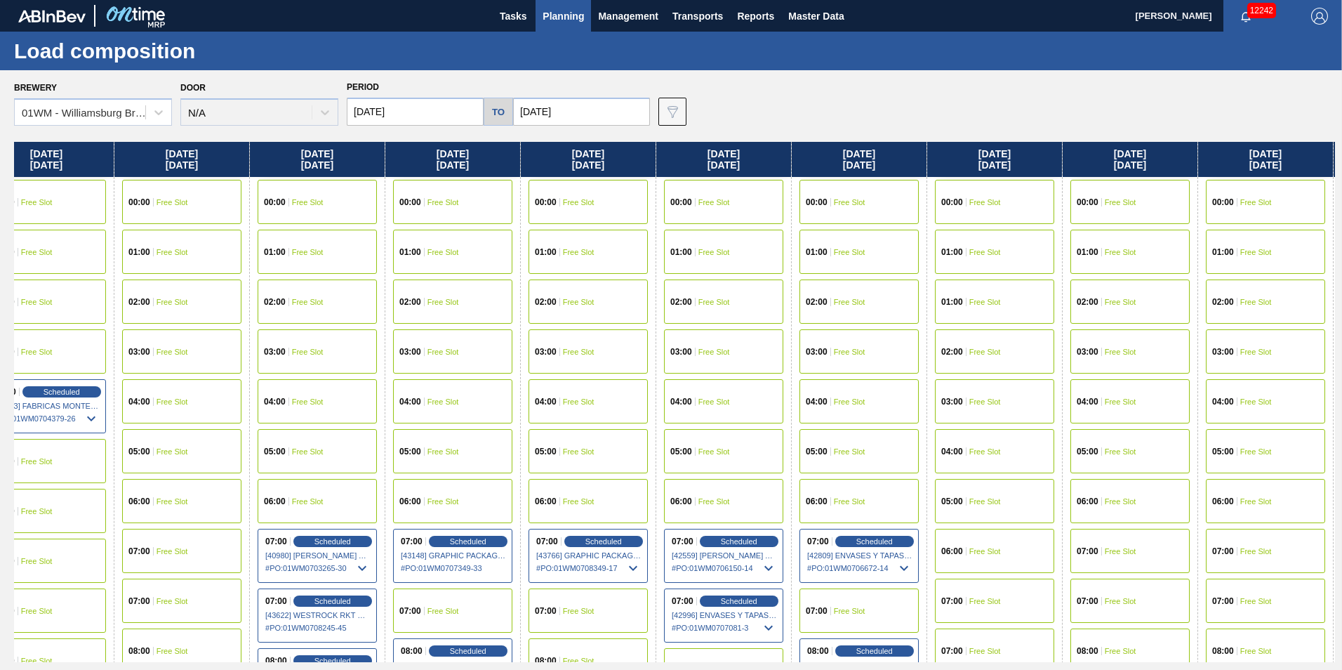
drag, startPoint x: 1217, startPoint y: 147, endPoint x: 681, endPoint y: 121, distance: 536.3
click at [687, 132] on div "Brewery 01WM - Williamsburg Brewery Door N/A Period 10/06/2025 to 10/27/2025 Da…" at bounding box center [671, 369] width 1342 height 599
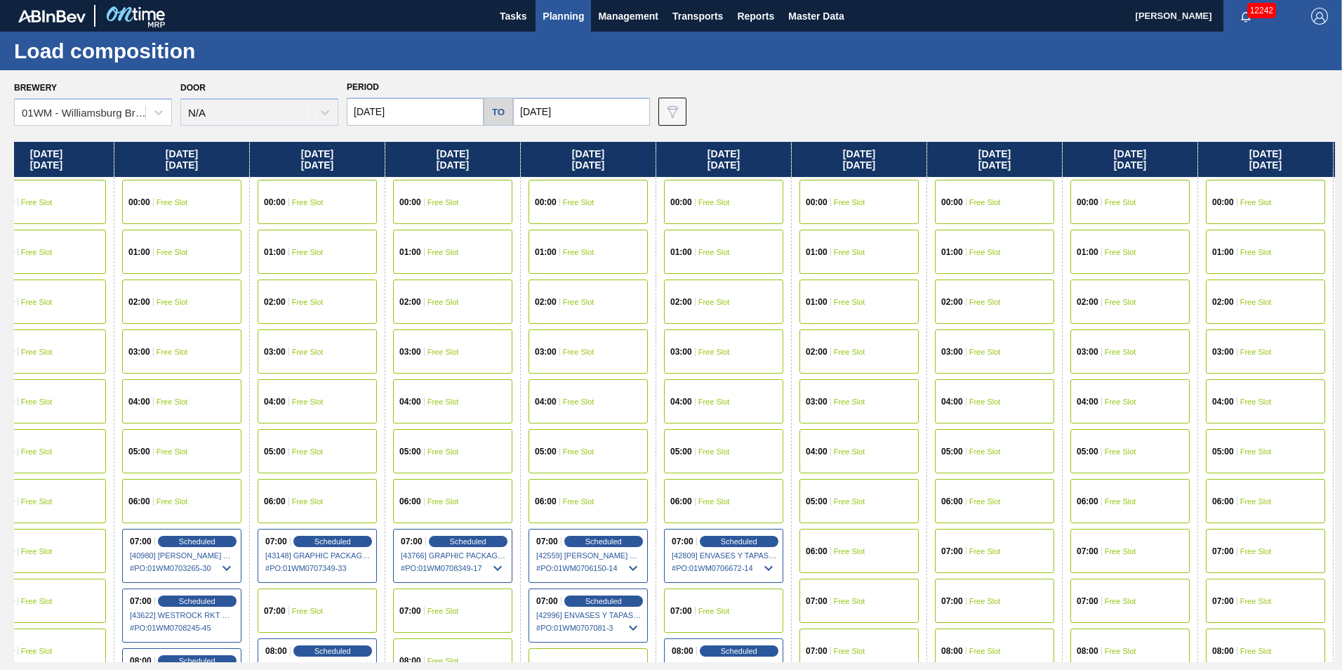
scroll to position [0, 1407]
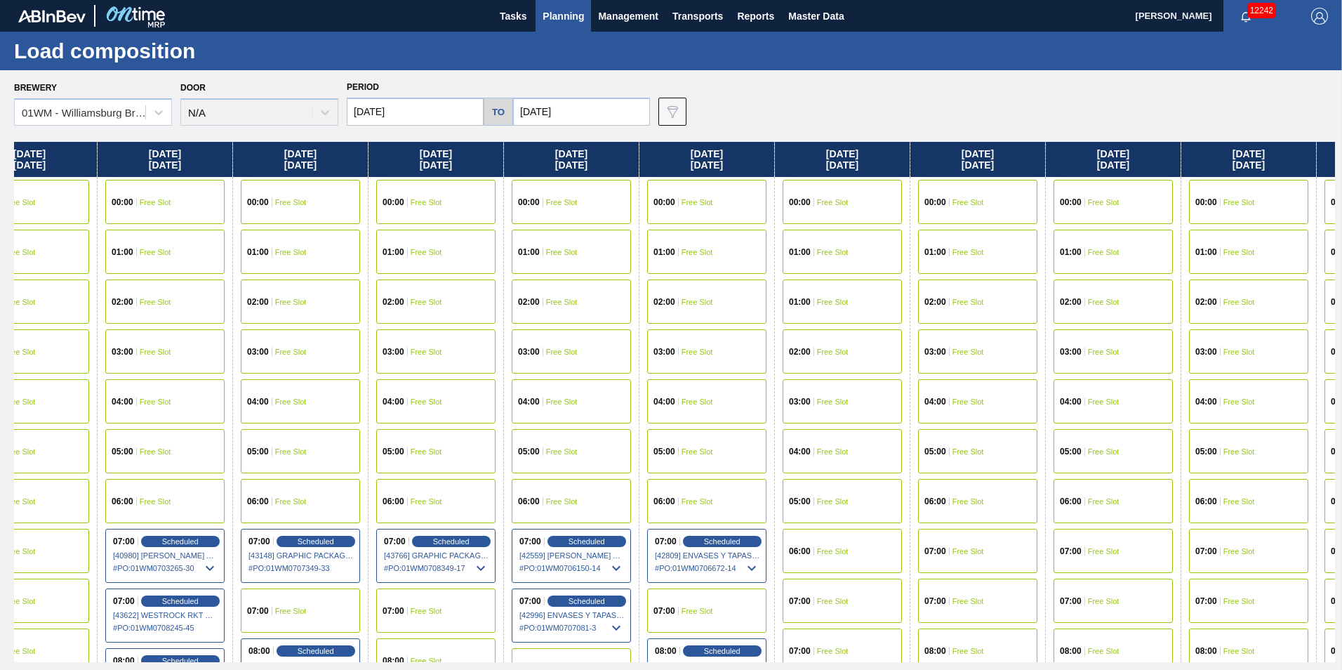
drag, startPoint x: 1169, startPoint y: 164, endPoint x: 1065, endPoint y: 175, distance: 104.5
click at [1065, 175] on div "Monday 10/06/2025 00:00 Free Slot 01:00 Free Slot 02:00 Free Slot 03:00 Free Sl…" at bounding box center [674, 402] width 1321 height 520
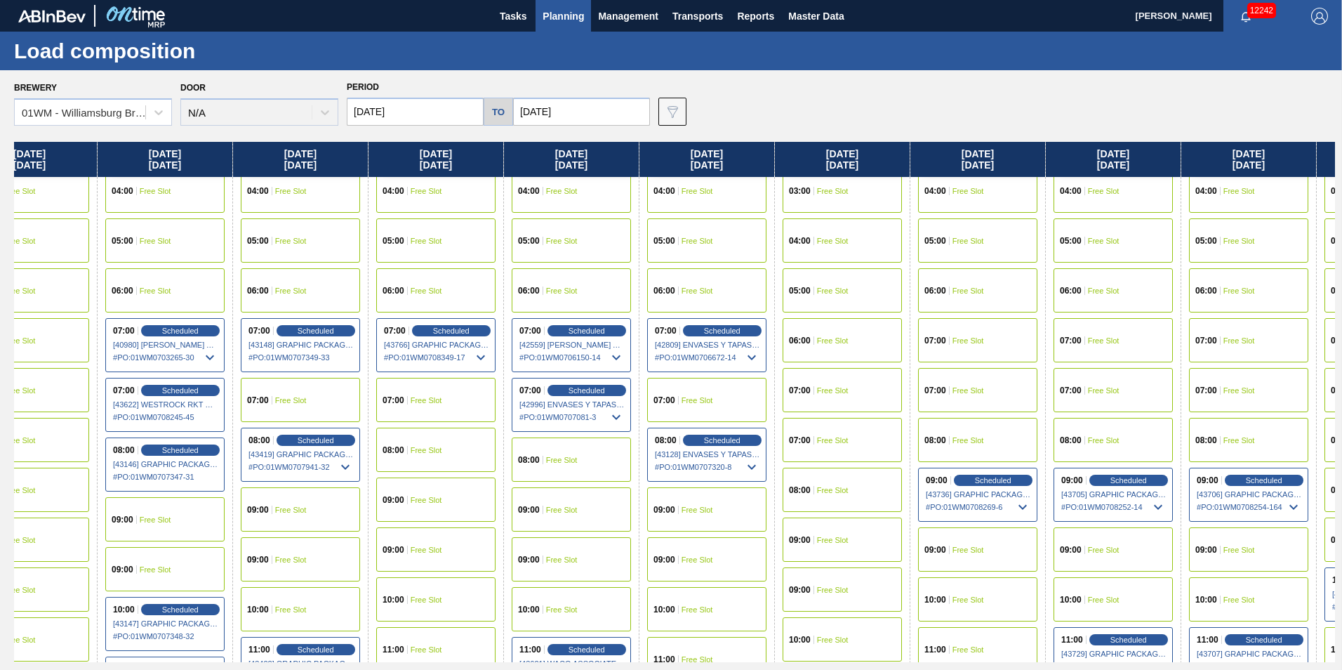
scroll to position [281, 1407]
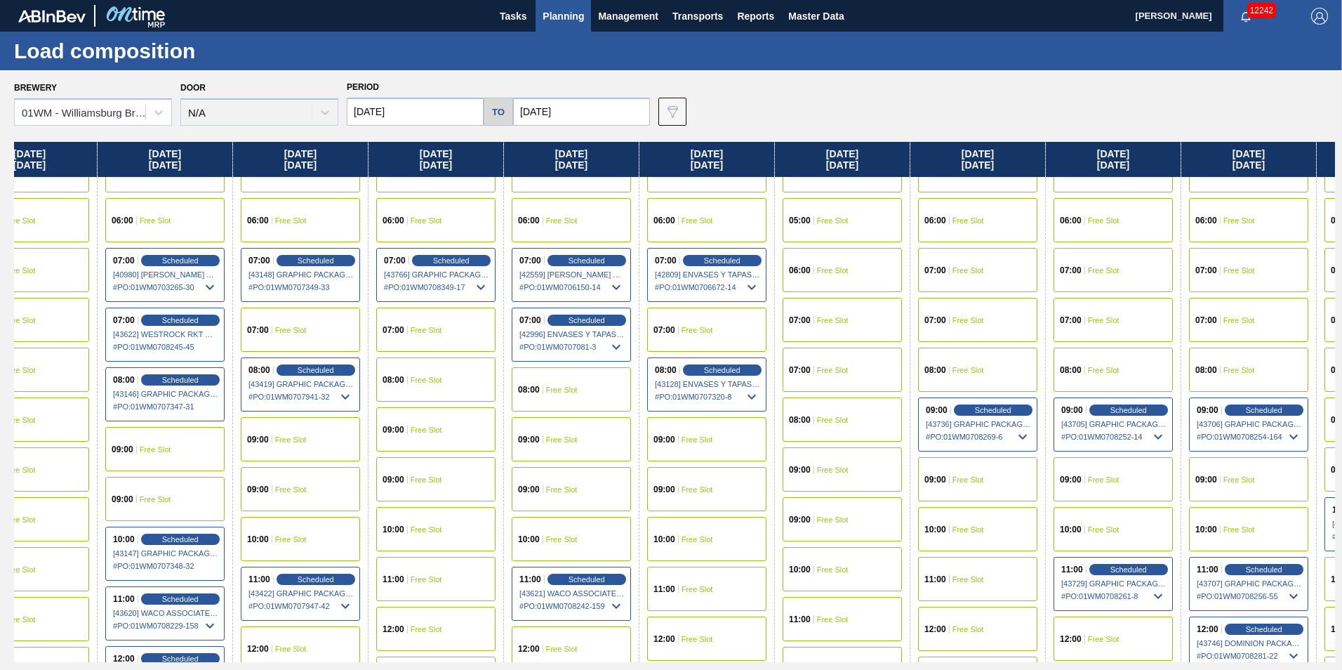
click at [714, 493] on div "09:00 Free Slot" at bounding box center [706, 489] width 119 height 44
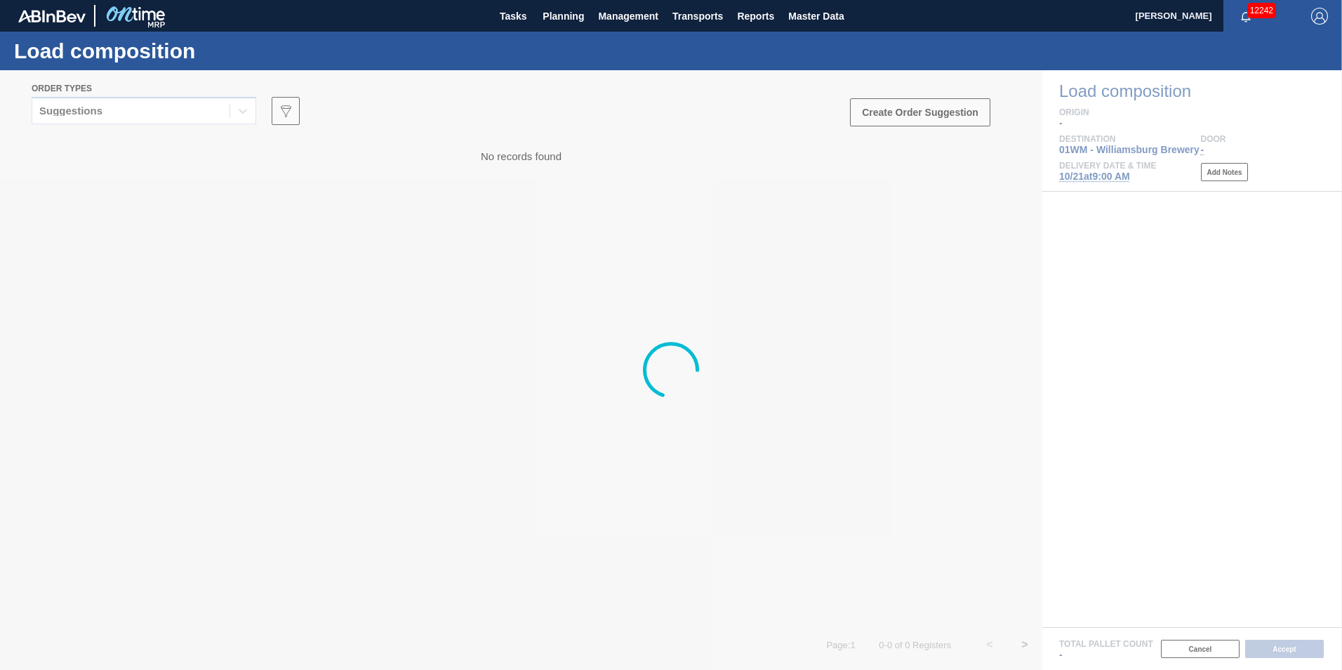
click at [179, 110] on div at bounding box center [671, 370] width 1342 height 600
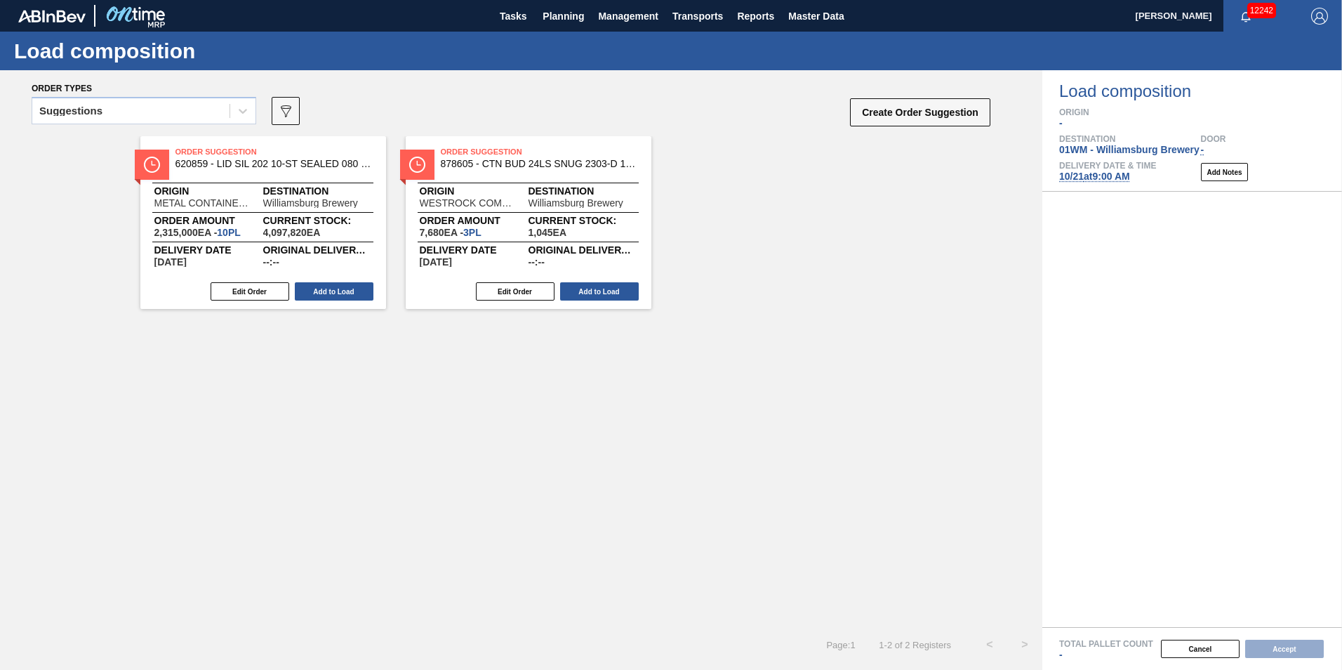
click at [178, 110] on div "Suggestions" at bounding box center [130, 111] width 197 height 20
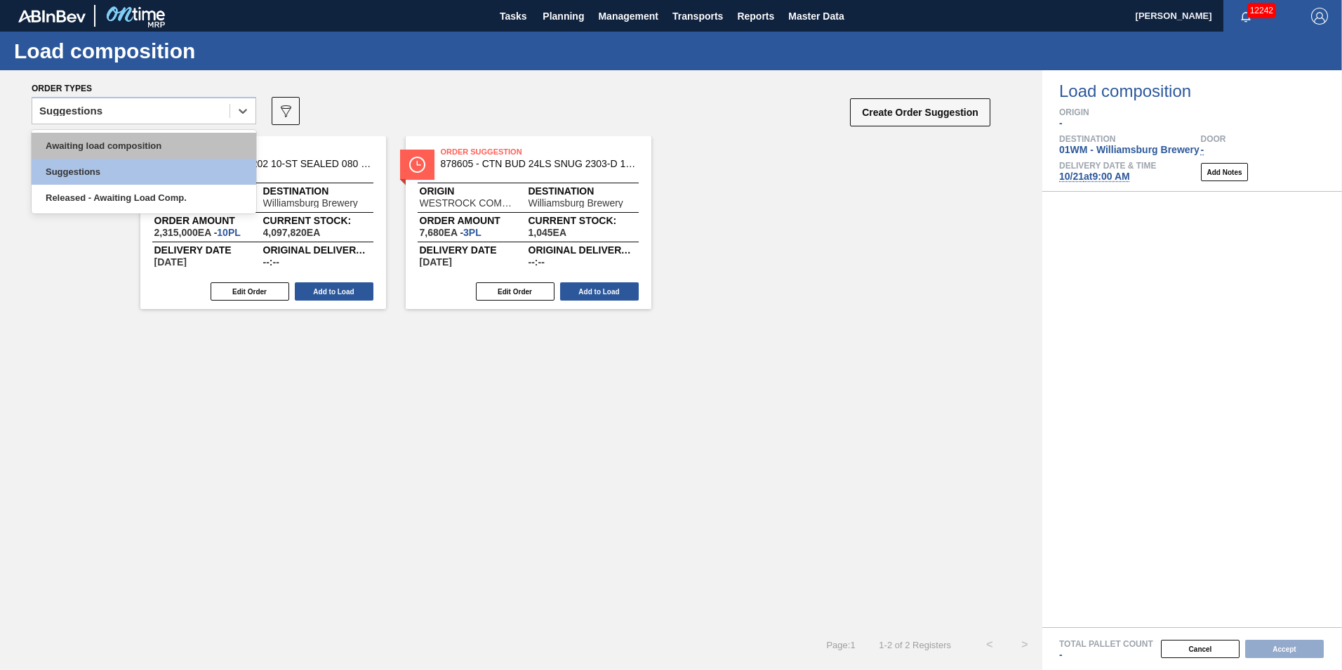
click at [180, 147] on div "Awaiting load composition" at bounding box center [144, 146] width 225 height 26
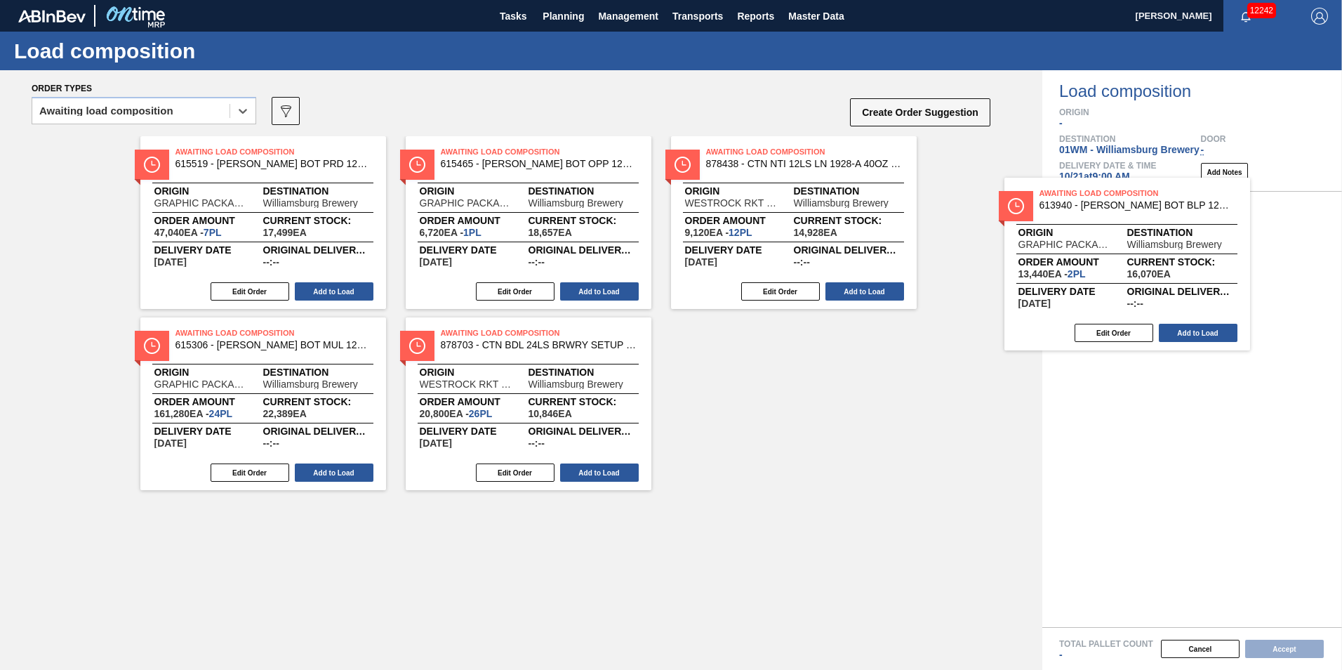
drag, startPoint x: 279, startPoint y: 182, endPoint x: 1106, endPoint y: 270, distance: 832.3
click at [1106, 270] on div "Order types option Awaiting load composition, selected. Select is focused ,type…" at bounding box center [671, 370] width 1342 height 600
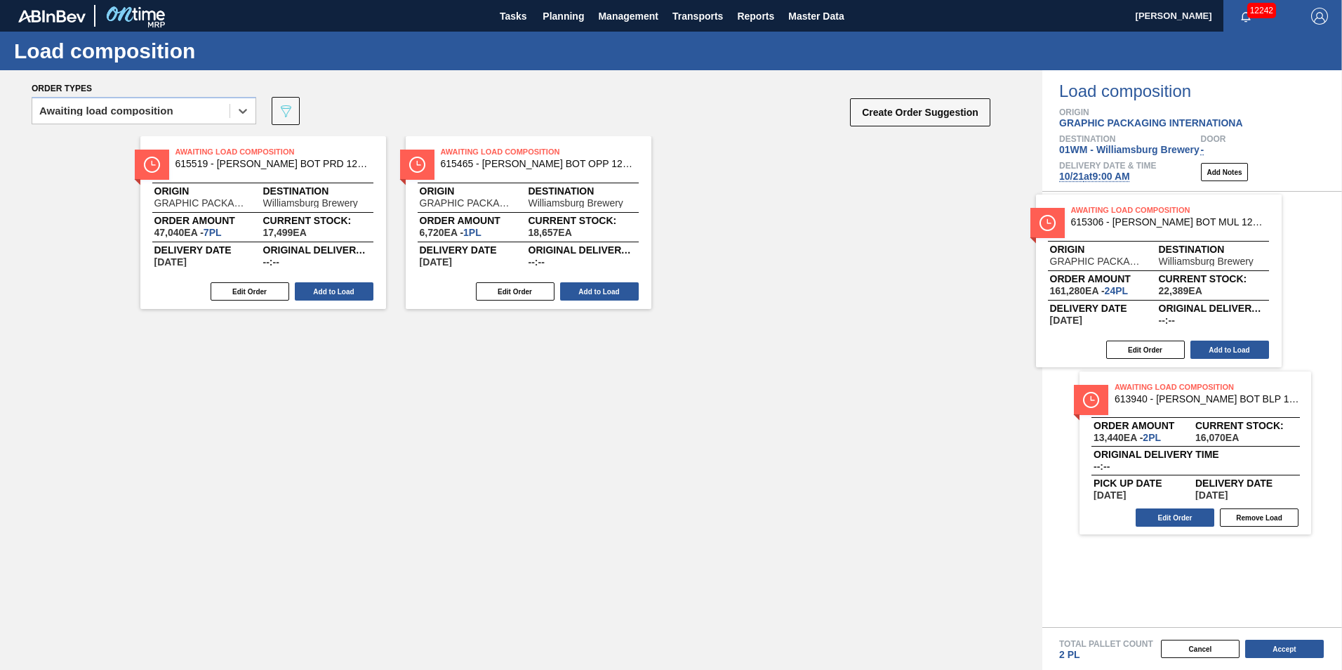
drag, startPoint x: 778, startPoint y: 245, endPoint x: 789, endPoint y: 247, distance: 11.4
click at [1166, 296] on div "Order types option Awaiting load composition, selected. Select is focused ,type…" at bounding box center [671, 370] width 1342 height 600
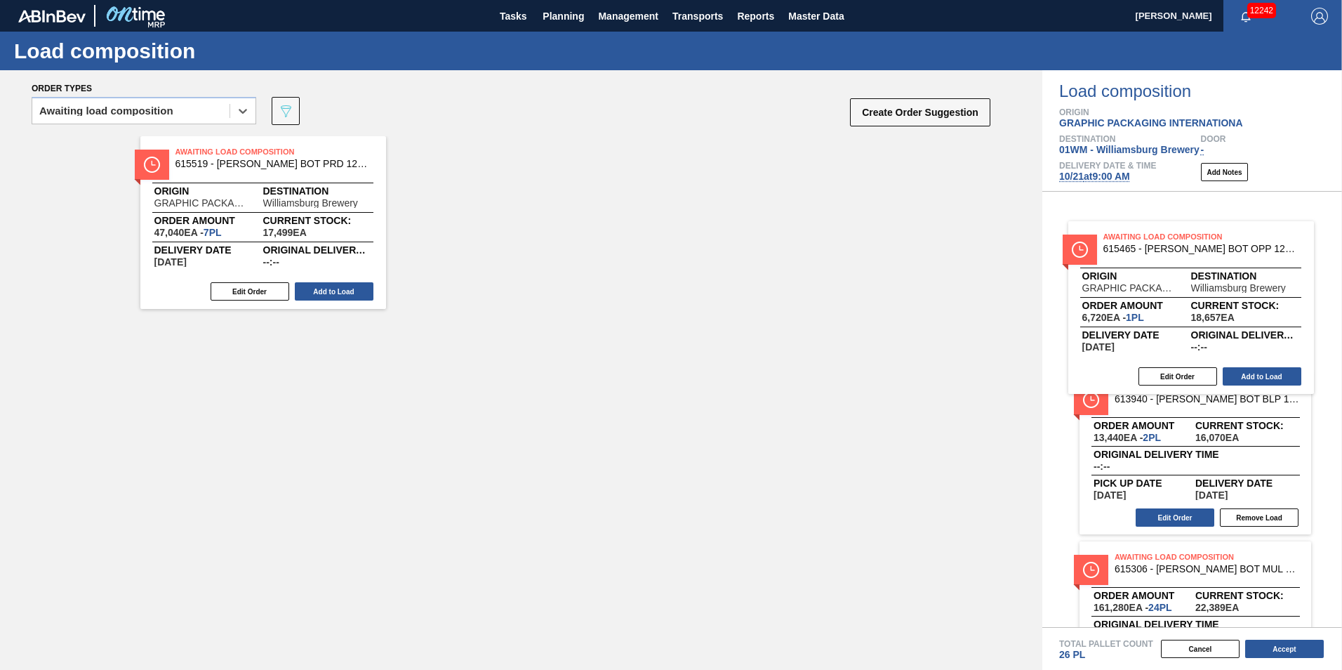
drag, startPoint x: 534, startPoint y: 216, endPoint x: 1220, endPoint y: 302, distance: 692.0
click at [1221, 302] on div "Order types option Awaiting load composition, selected. Select is focused ,type…" at bounding box center [671, 370] width 1342 height 600
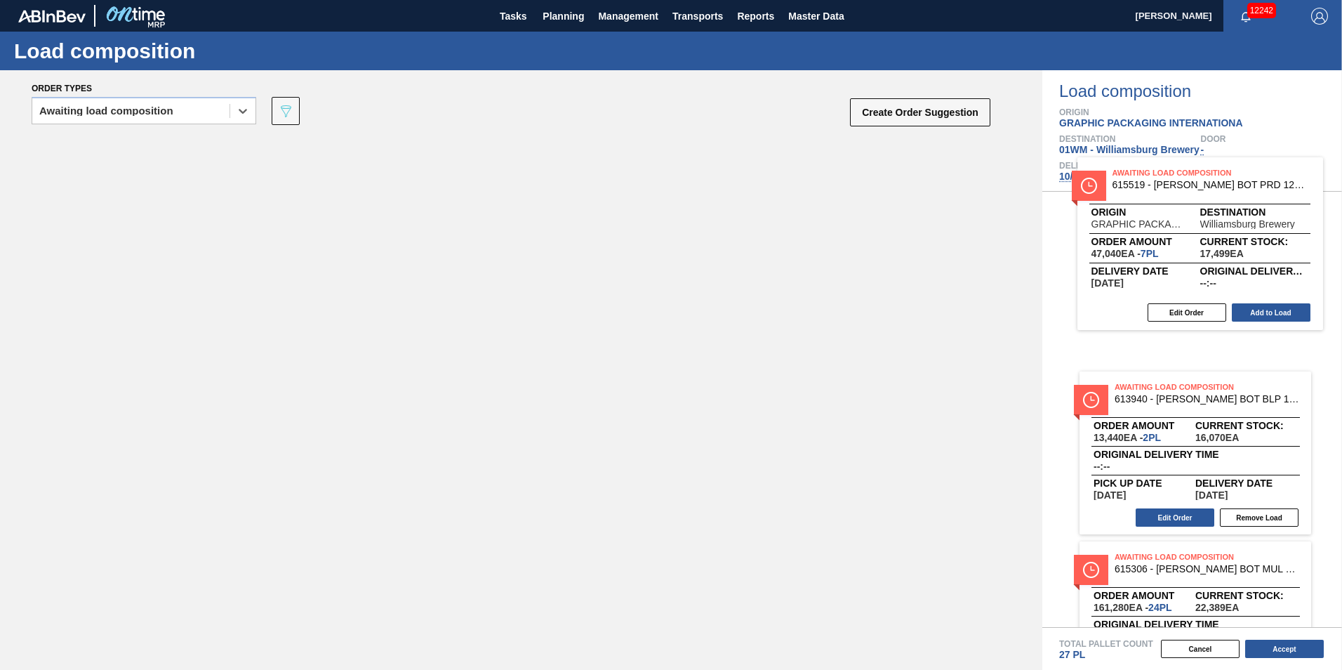
drag, startPoint x: 345, startPoint y: 212, endPoint x: 1310, endPoint y: 371, distance: 978.2
click at [1290, 233] on div "Order types option Awaiting load composition, selected. Select is focused ,type…" at bounding box center [671, 370] width 1342 height 600
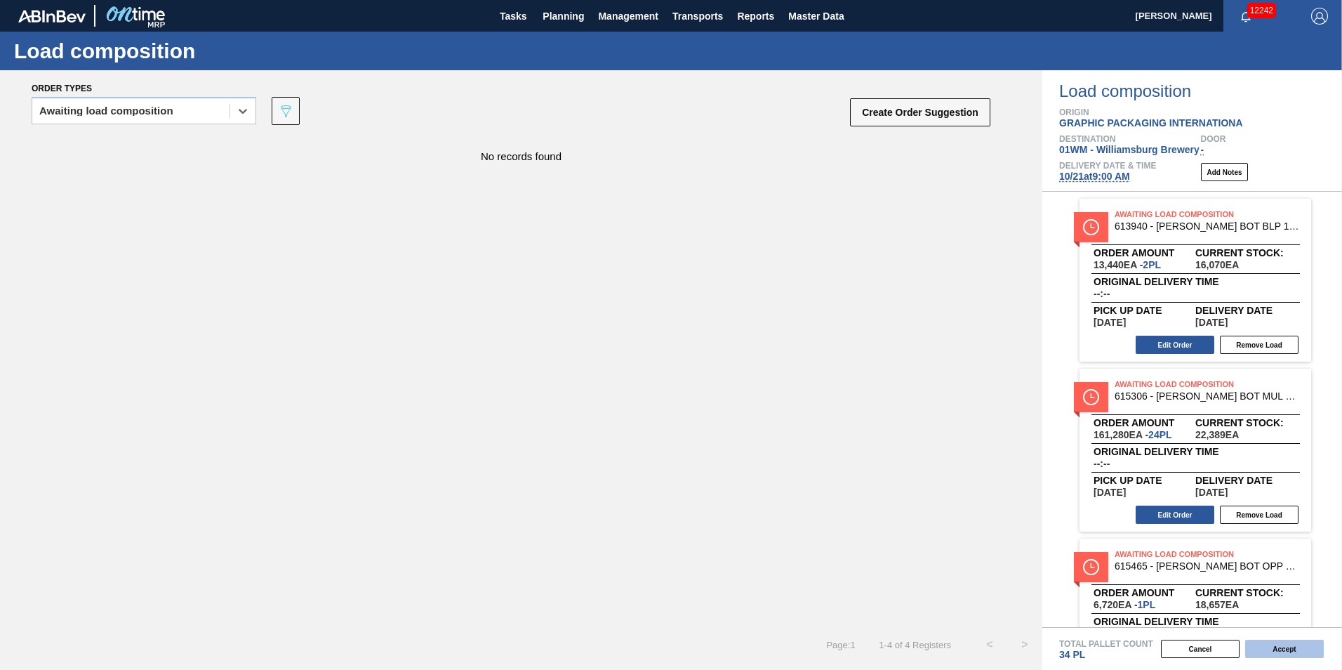
click at [1288, 651] on button "Accept" at bounding box center [1284, 649] width 79 height 18
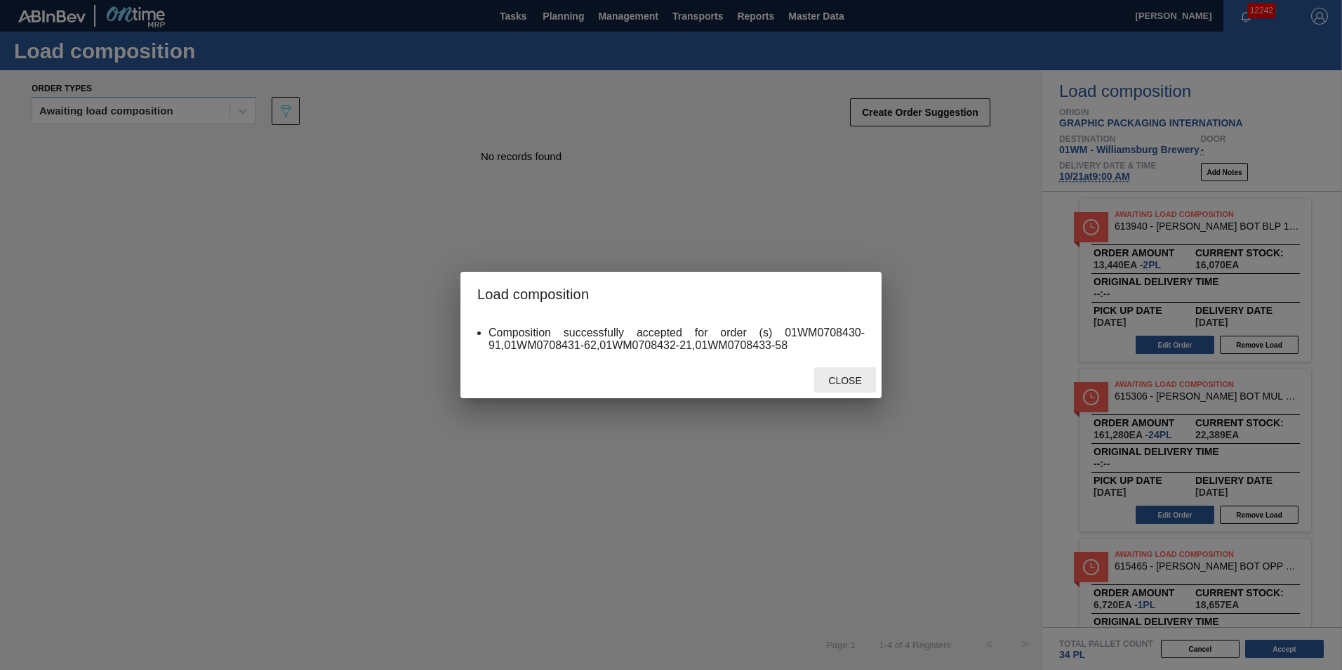
click at [839, 382] on span "Close" at bounding box center [844, 380] width 55 height 11
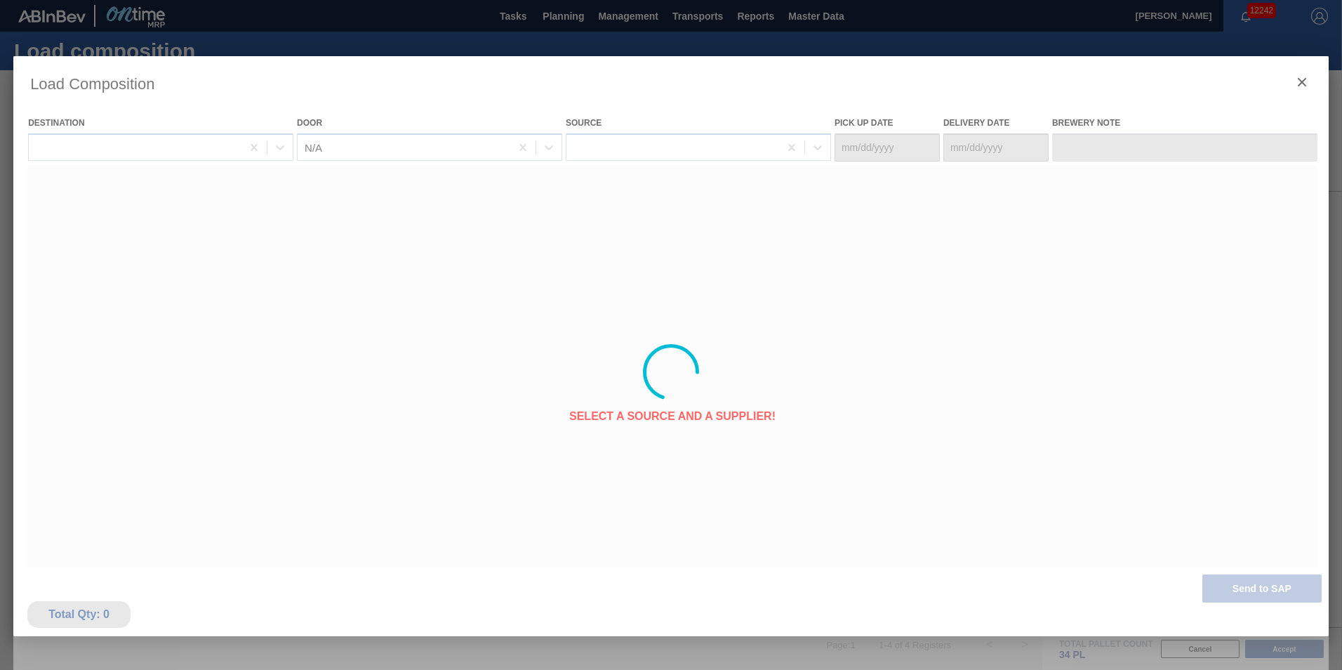
type Date "[DATE]"
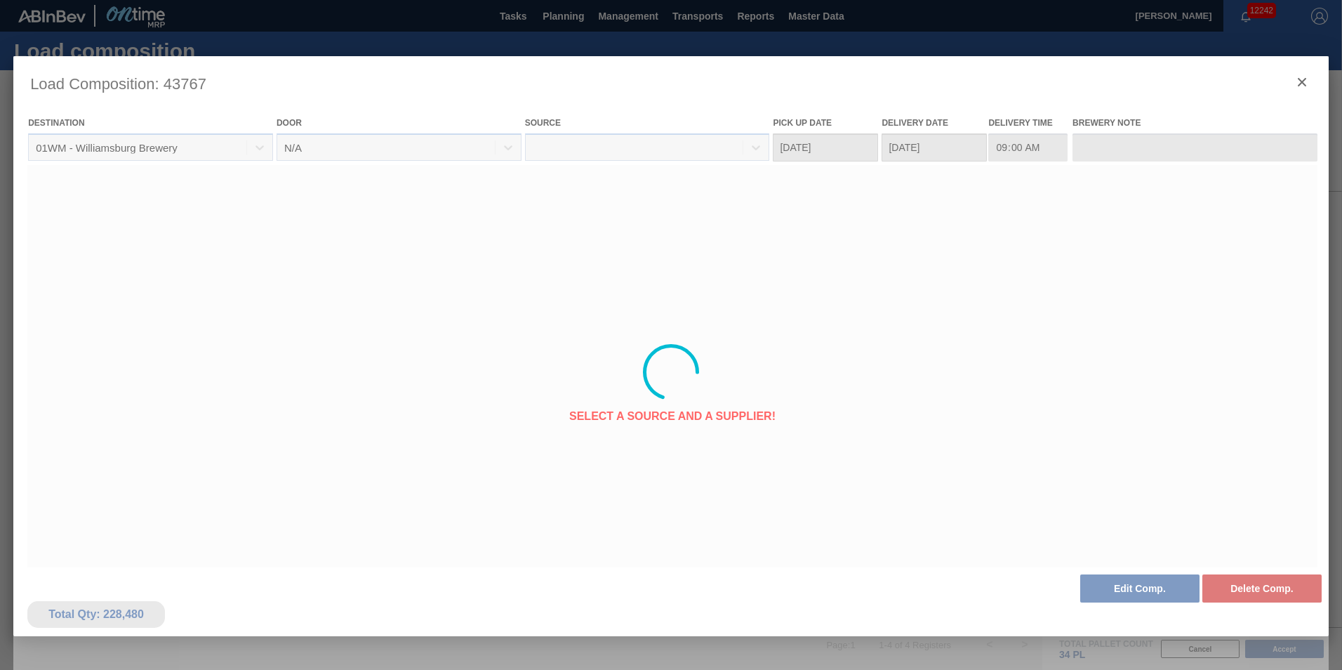
click at [1304, 81] on div at bounding box center [671, 372] width 1316 height 632
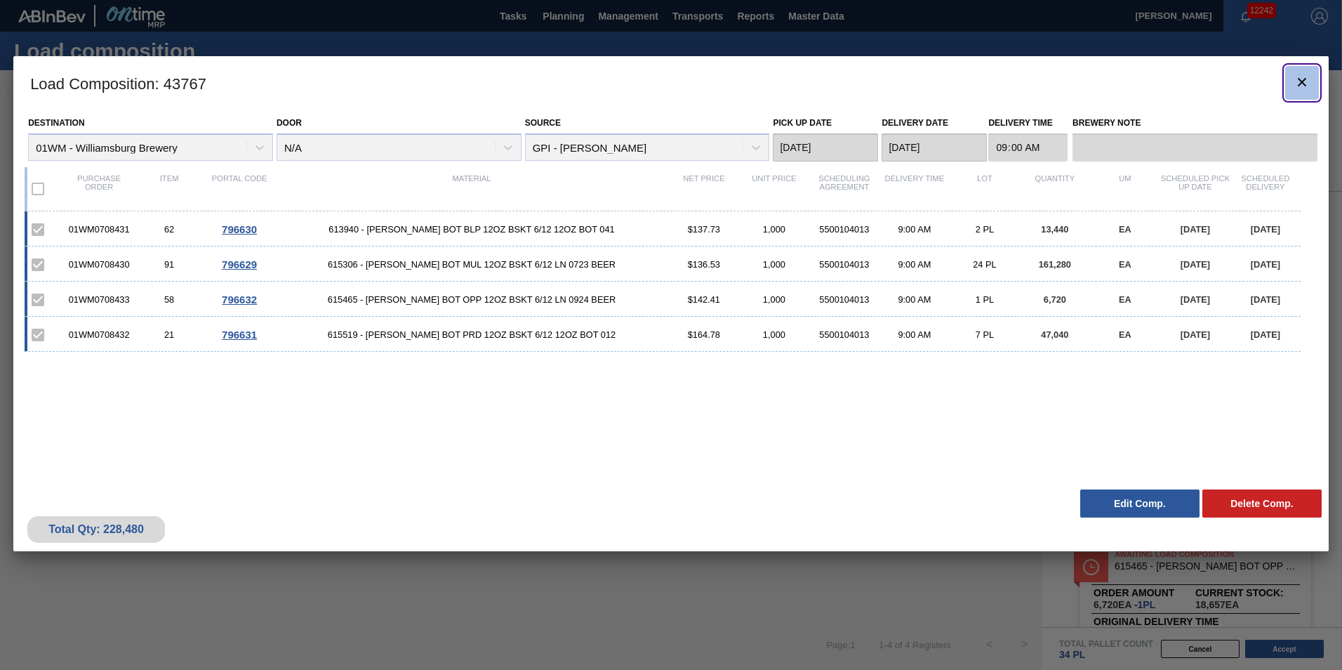
click at [1309, 76] on icon "botão de ícone" at bounding box center [1302, 82] width 17 height 17
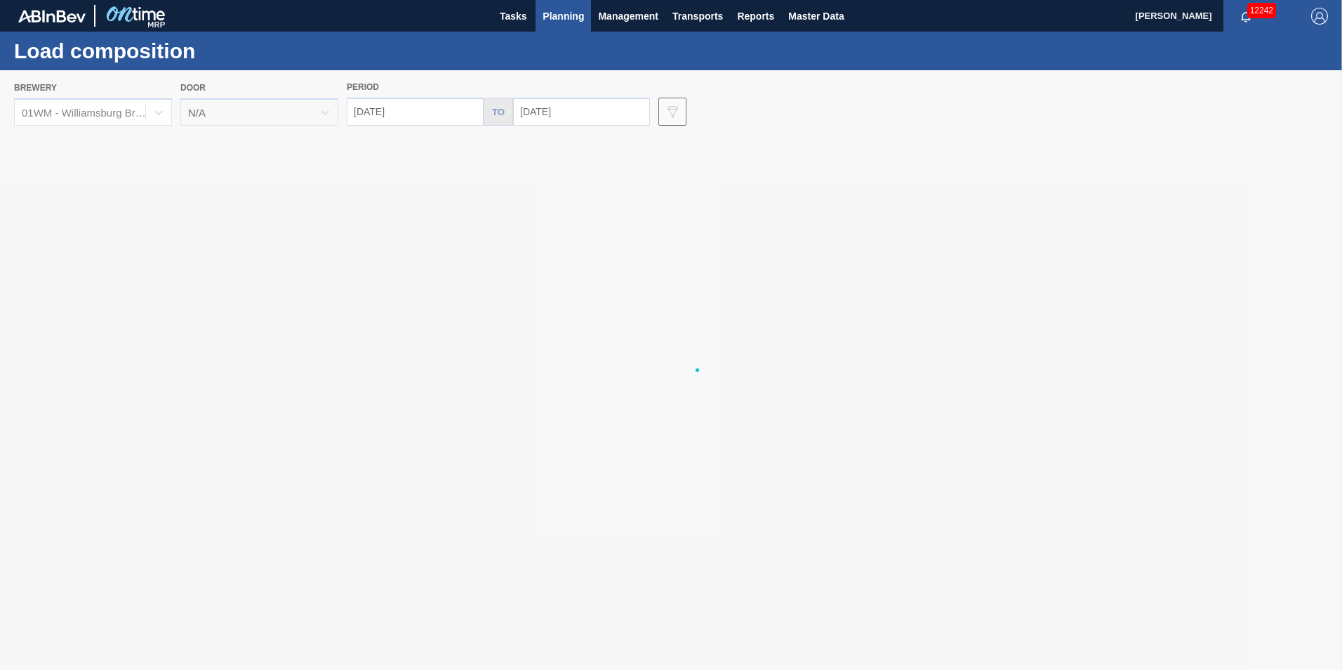
click at [569, 10] on span "Planning" at bounding box center [563, 16] width 41 height 17
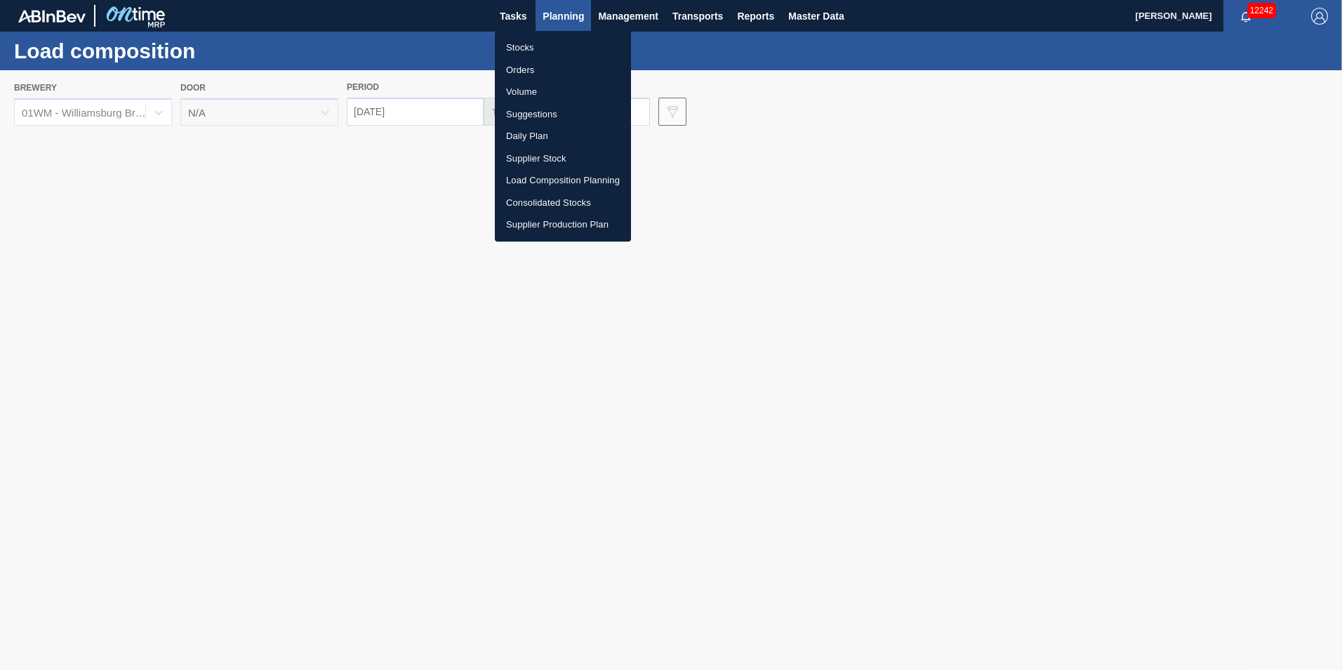
click at [585, 178] on li "Load Composition Planning" at bounding box center [563, 180] width 136 height 22
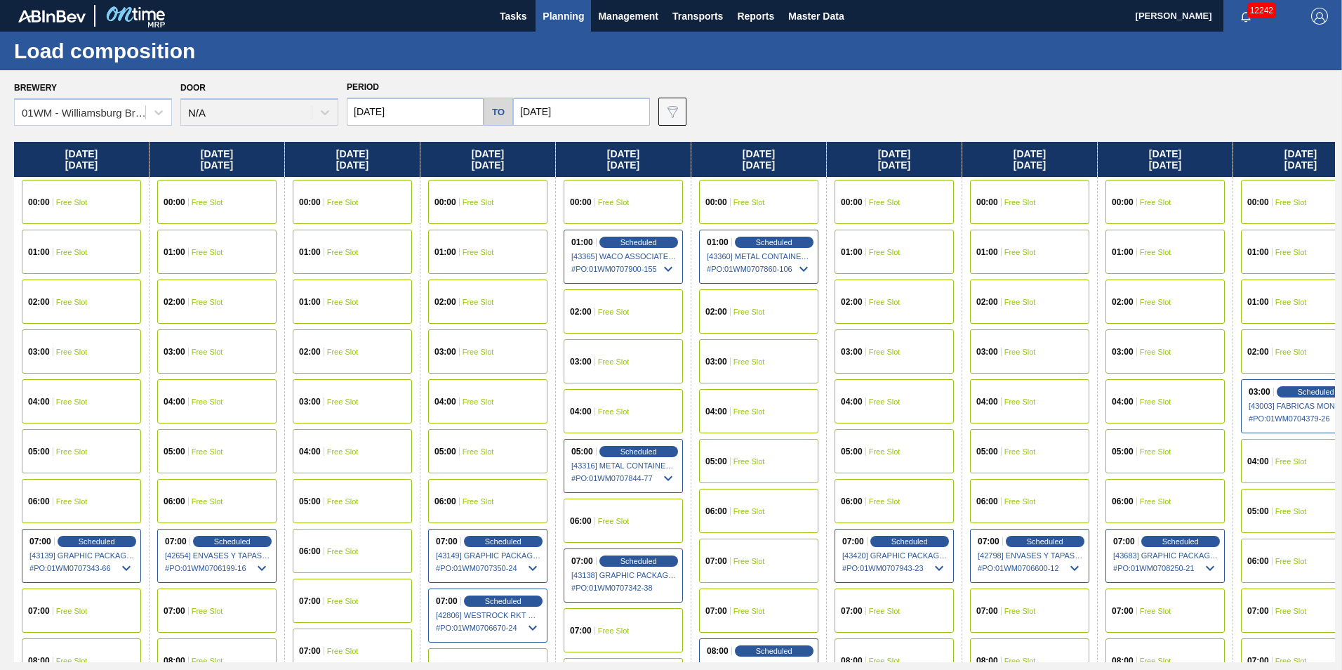
click at [575, 15] on span "Planning" at bounding box center [563, 16] width 41 height 17
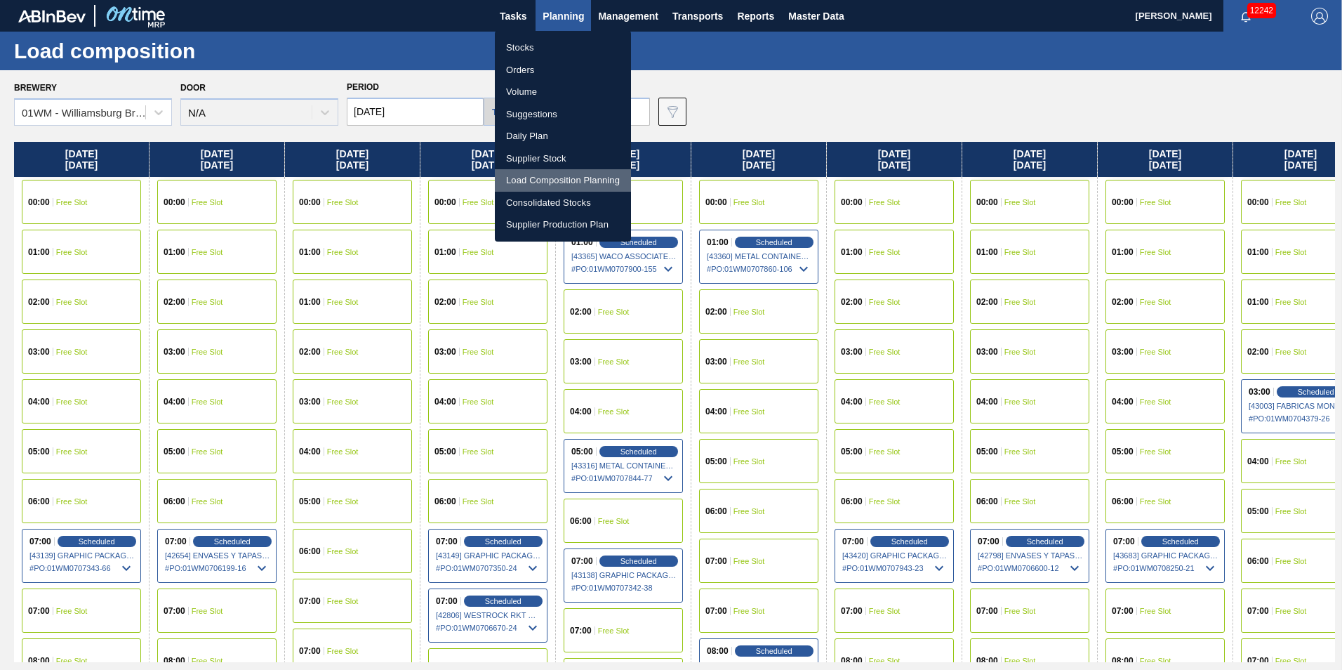
click at [586, 174] on li "Load Composition Planning" at bounding box center [563, 180] width 136 height 22
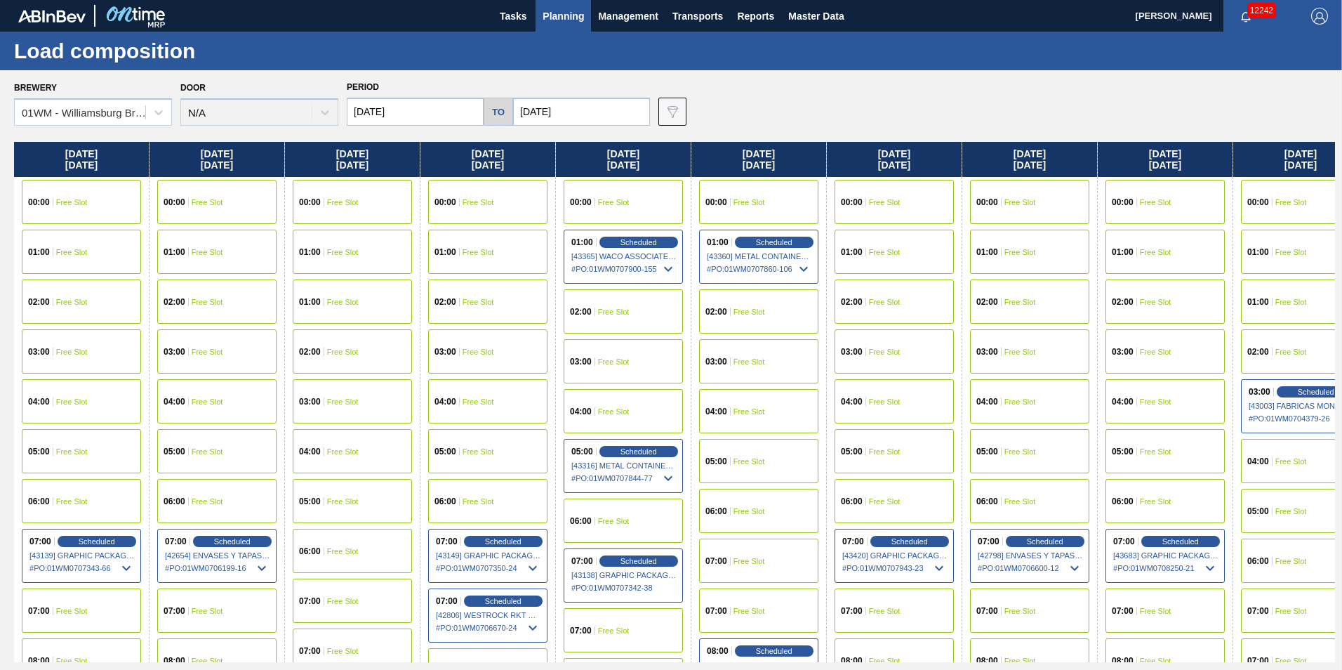
click at [571, 23] on span "Planning" at bounding box center [563, 16] width 41 height 17
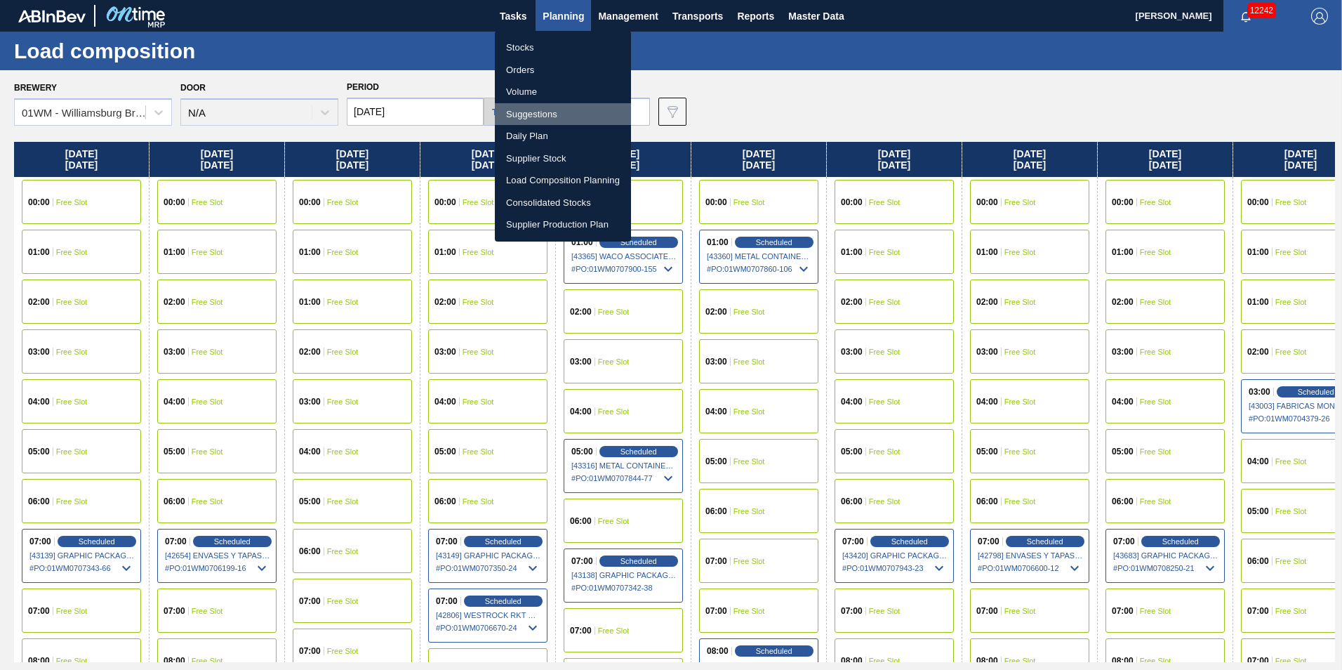
click at [555, 119] on li "Suggestions" at bounding box center [563, 114] width 136 height 22
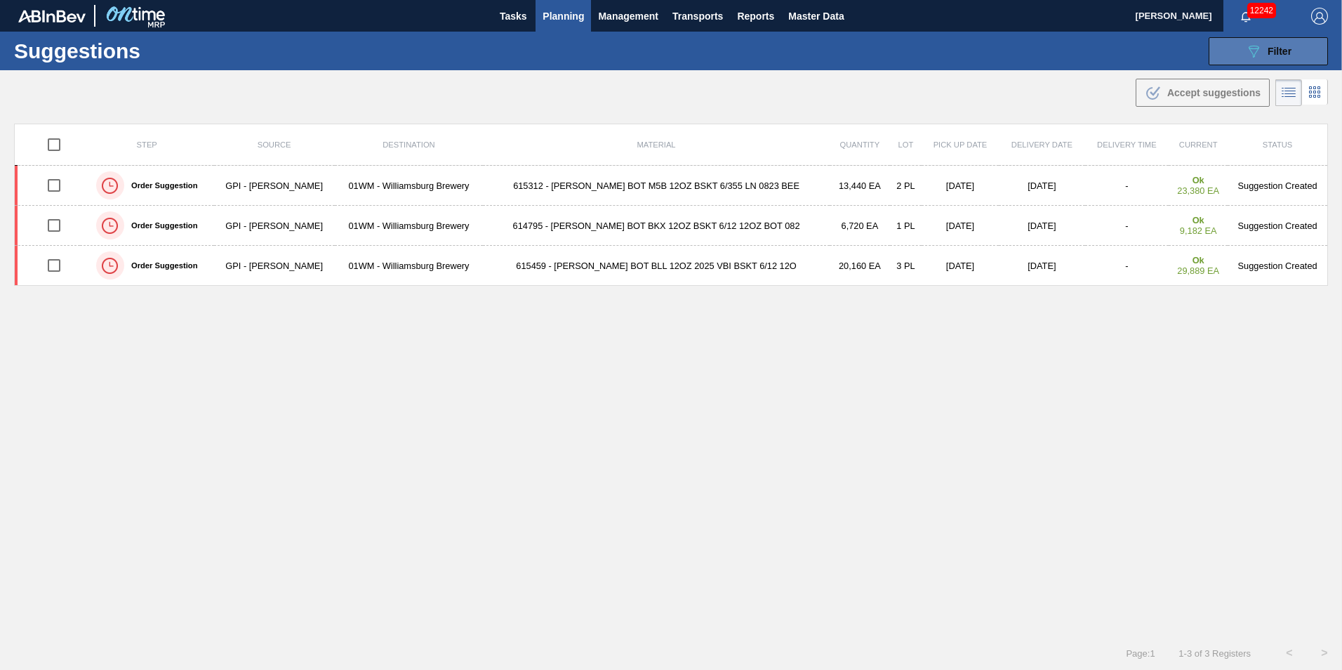
click at [1238, 51] on button "089F7B8B-B2A5-4AFE-B5C0-19BA573D28AC Filter" at bounding box center [1268, 51] width 119 height 28
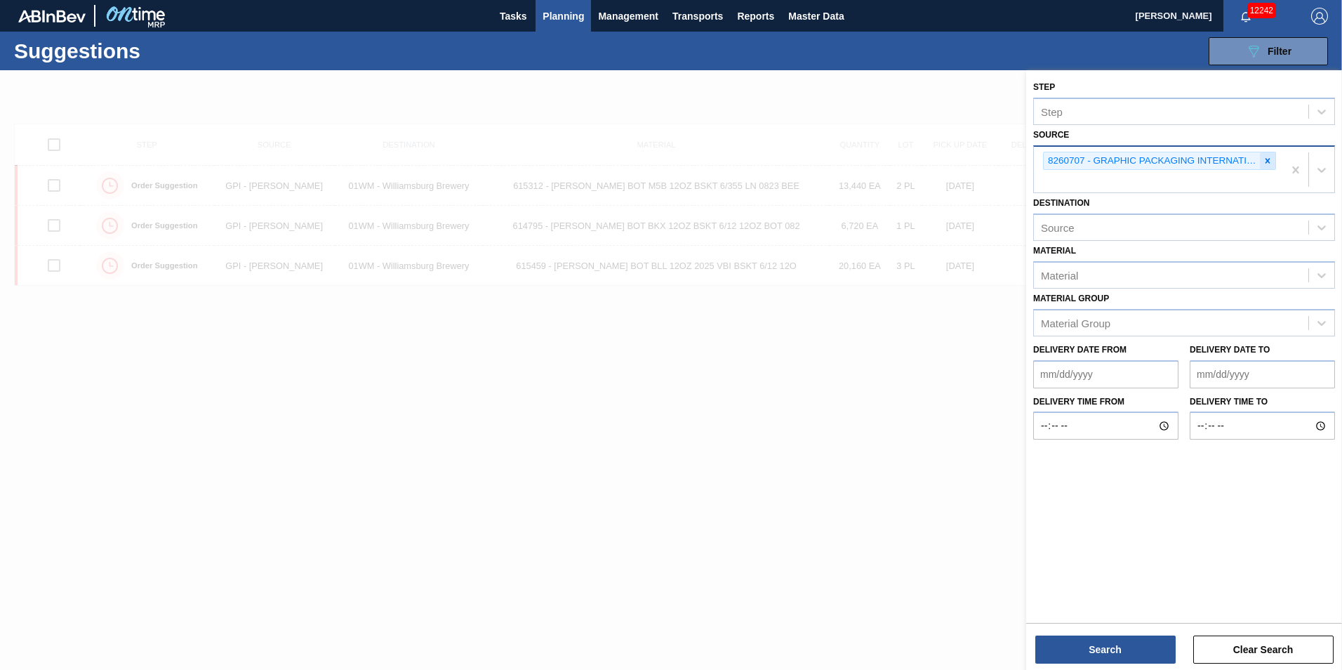
click at [1269, 156] on icon at bounding box center [1268, 161] width 10 height 10
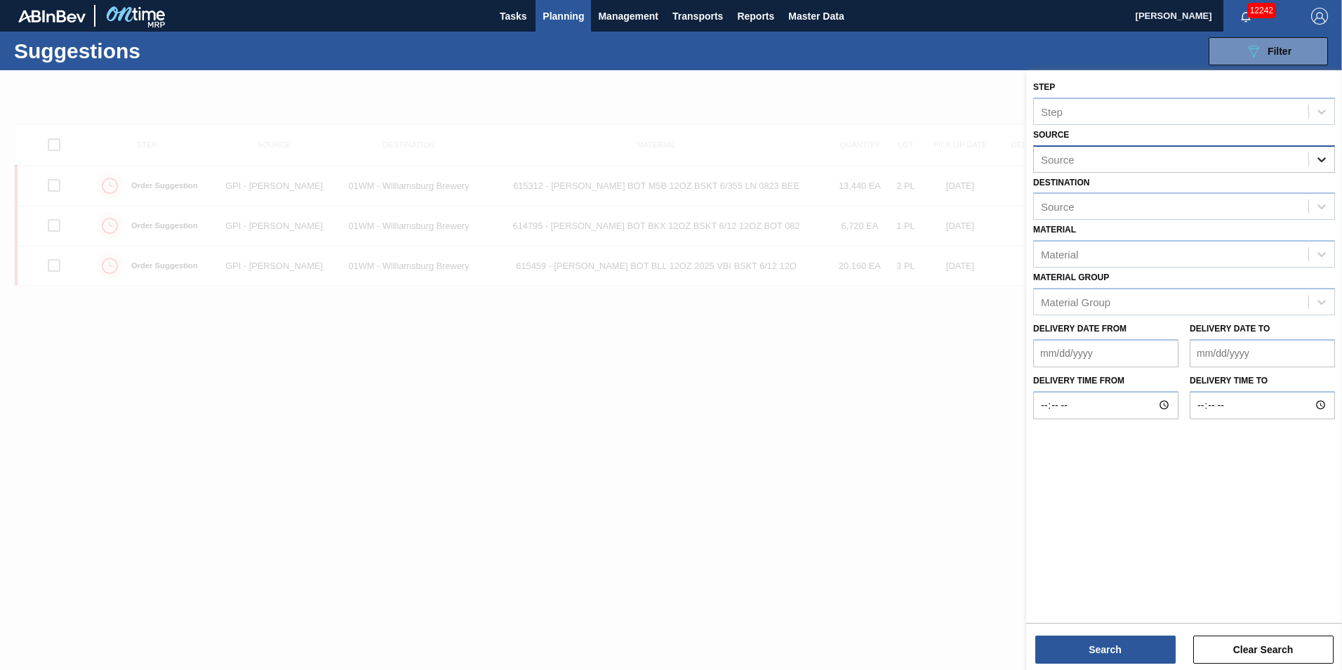
click at [1318, 157] on icon at bounding box center [1322, 159] width 8 height 5
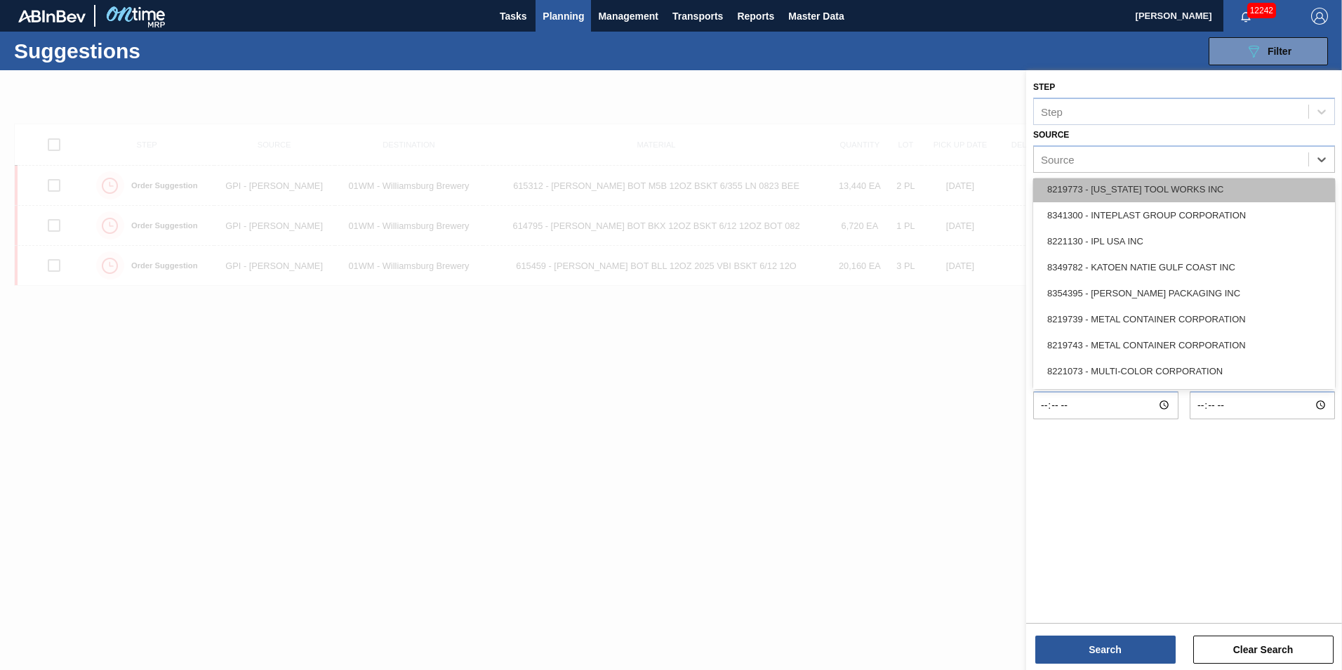
scroll to position [421, 0]
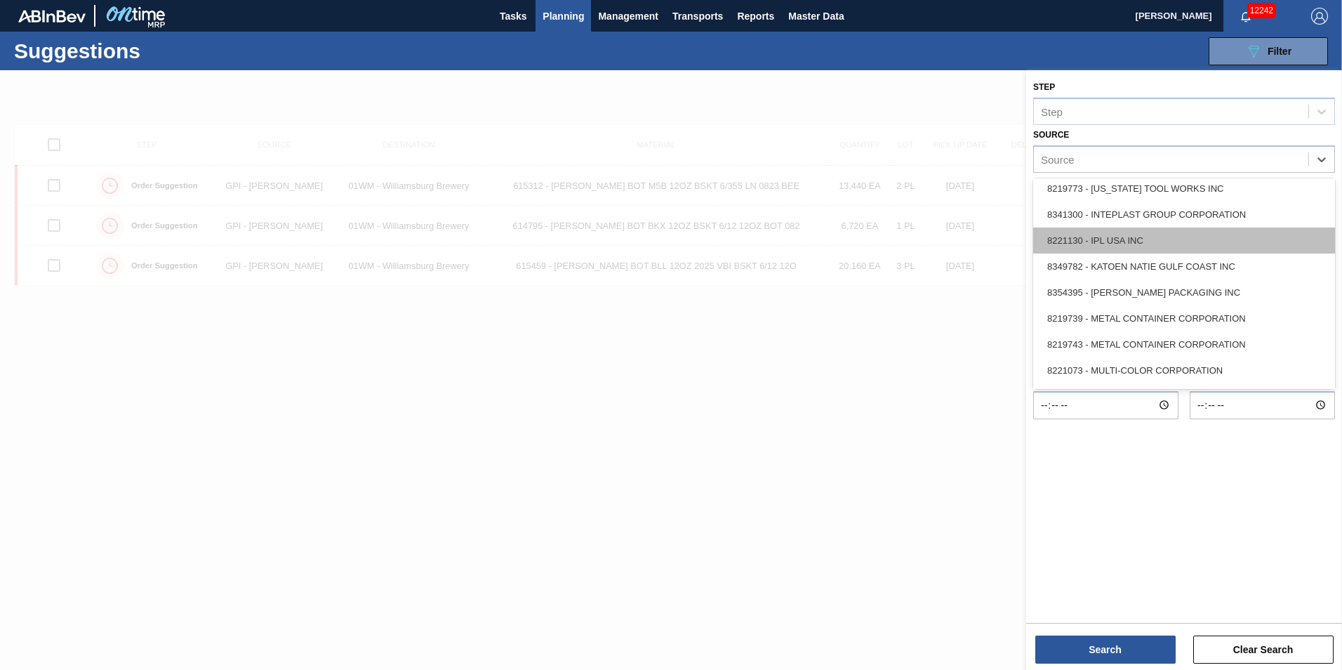
click at [1238, 235] on div "8221130 - IPL USA INC" at bounding box center [1184, 240] width 302 height 26
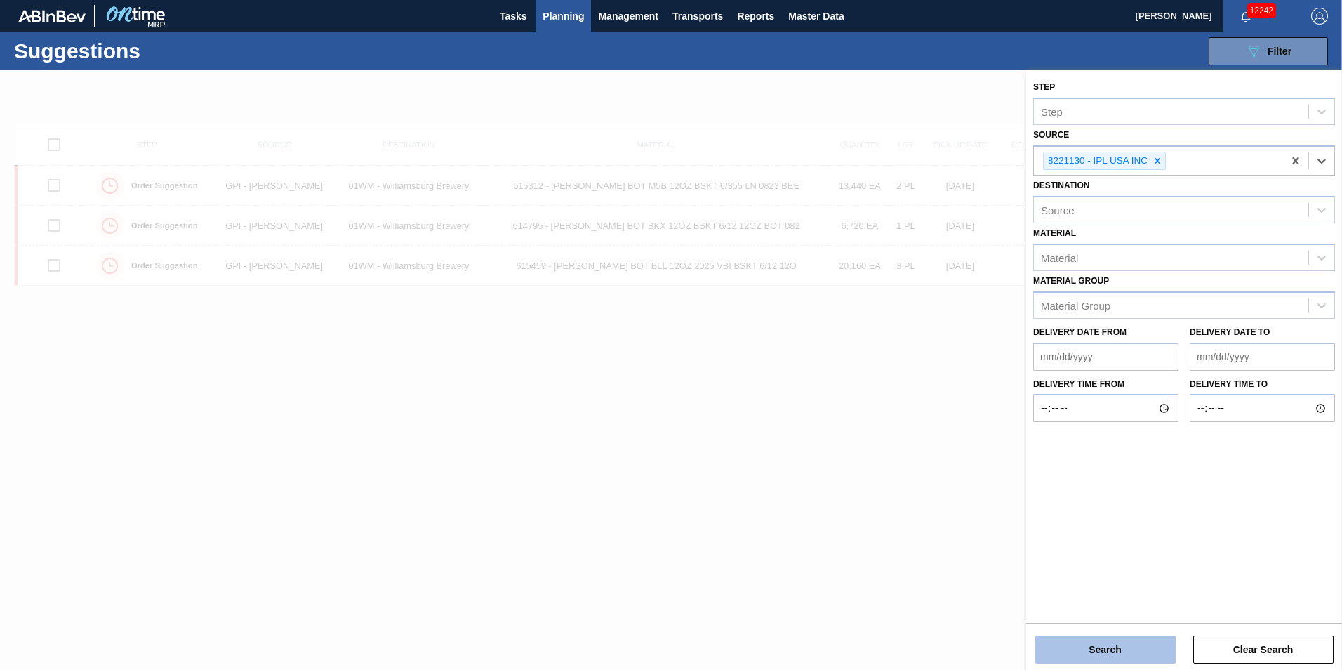
click at [1118, 642] on button "Search" at bounding box center [1105, 649] width 140 height 28
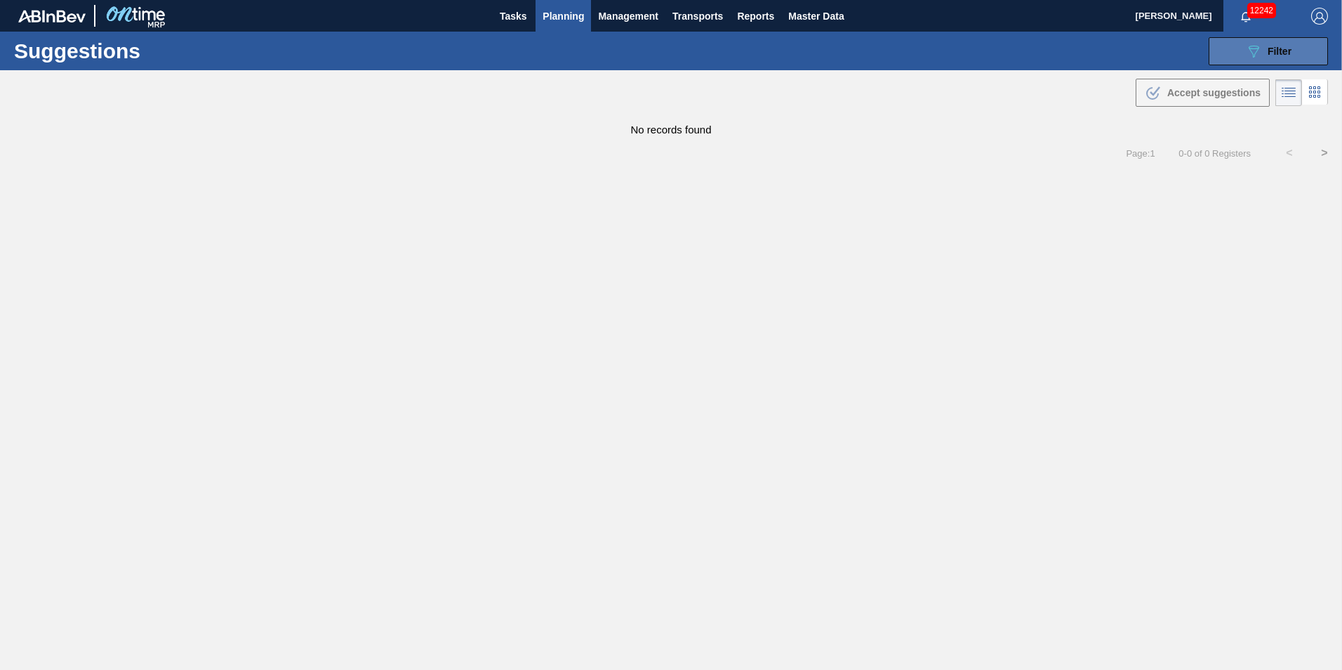
click at [1277, 51] on span "Filter" at bounding box center [1280, 51] width 24 height 11
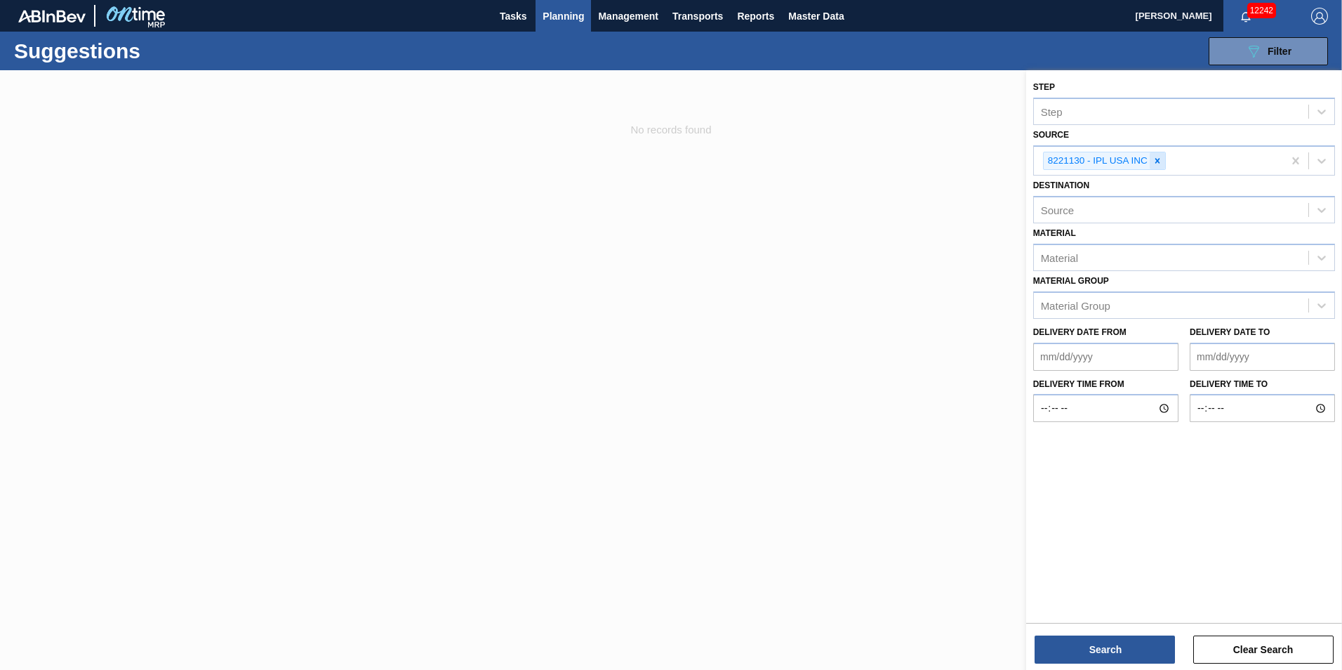
click at [1160, 155] on div at bounding box center [1157, 161] width 15 height 18
click at [1332, 169] on div at bounding box center [1321, 159] width 25 height 25
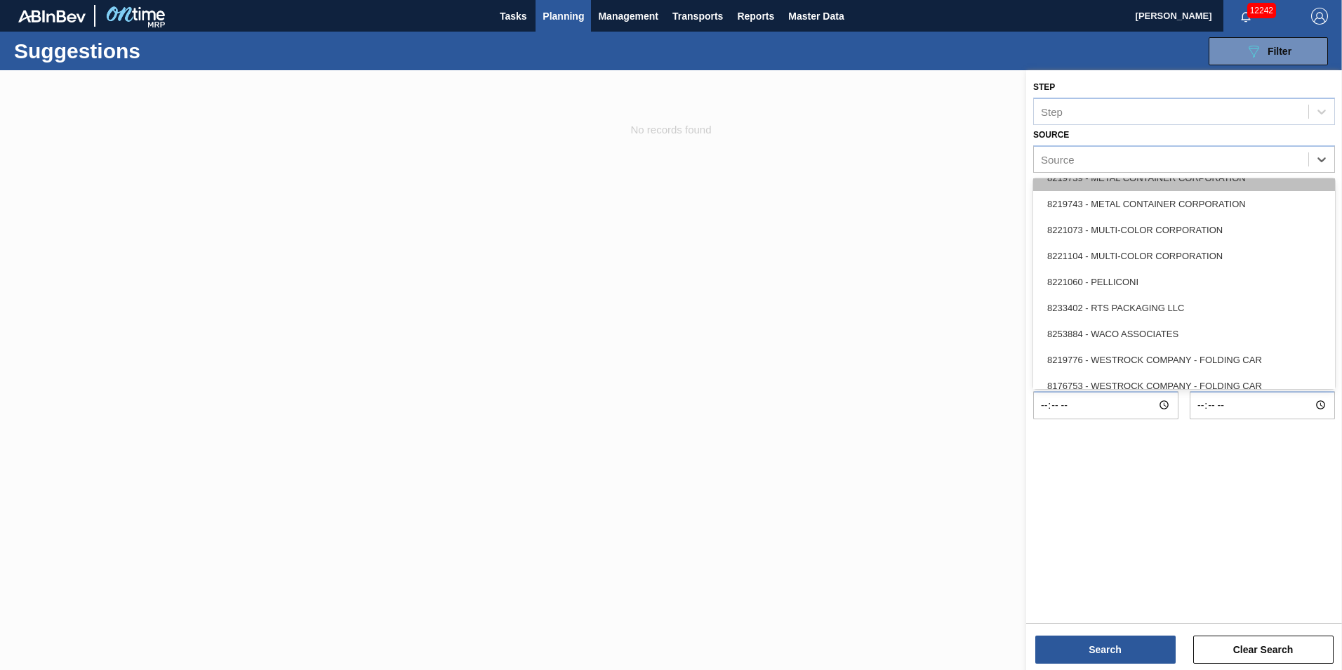
scroll to position [626, 0]
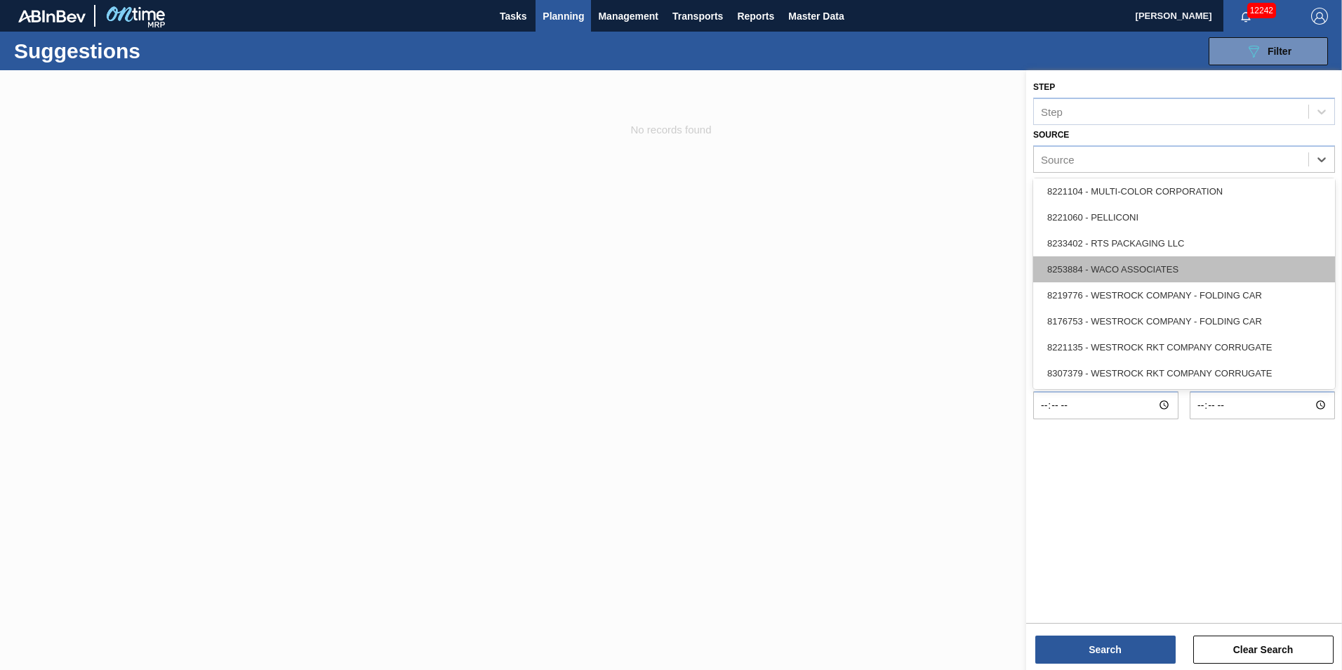
click at [1159, 273] on div "8253884 - WACO ASSOCIATES" at bounding box center [1184, 269] width 302 height 26
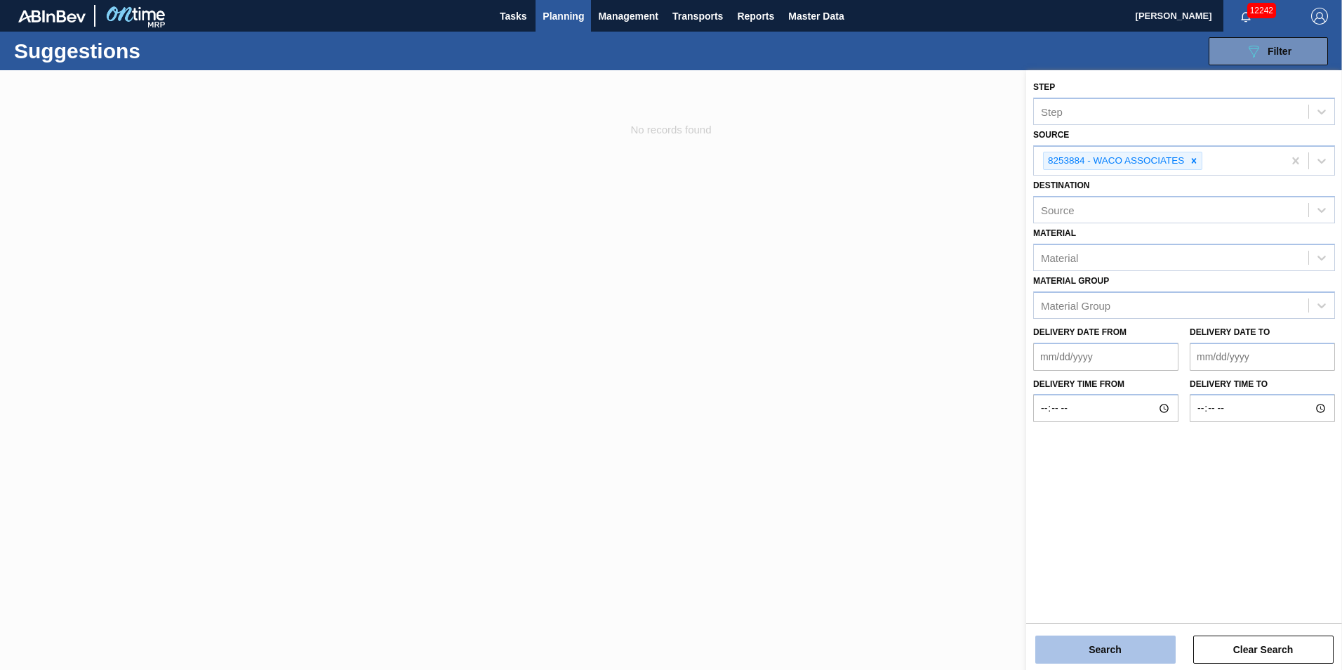
click at [1147, 656] on button "Search" at bounding box center [1105, 649] width 140 height 28
